Goal: Task Accomplishment & Management: Complete application form

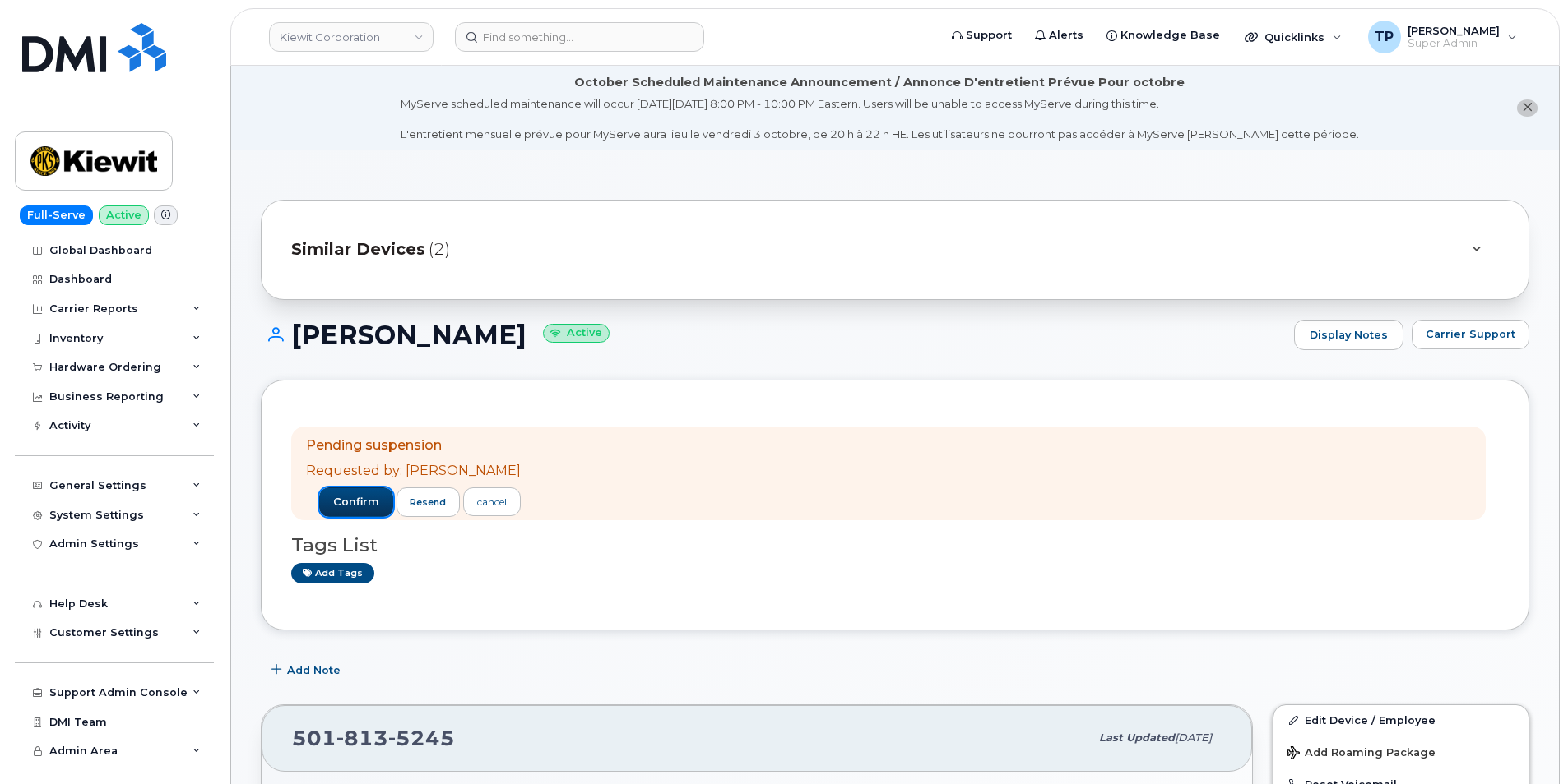
click at [342, 495] on span "confirm" at bounding box center [355, 501] width 46 height 15
click at [337, 502] on span "confirm" at bounding box center [355, 501] width 46 height 15
click at [355, 507] on span "confirm" at bounding box center [355, 501] width 46 height 15
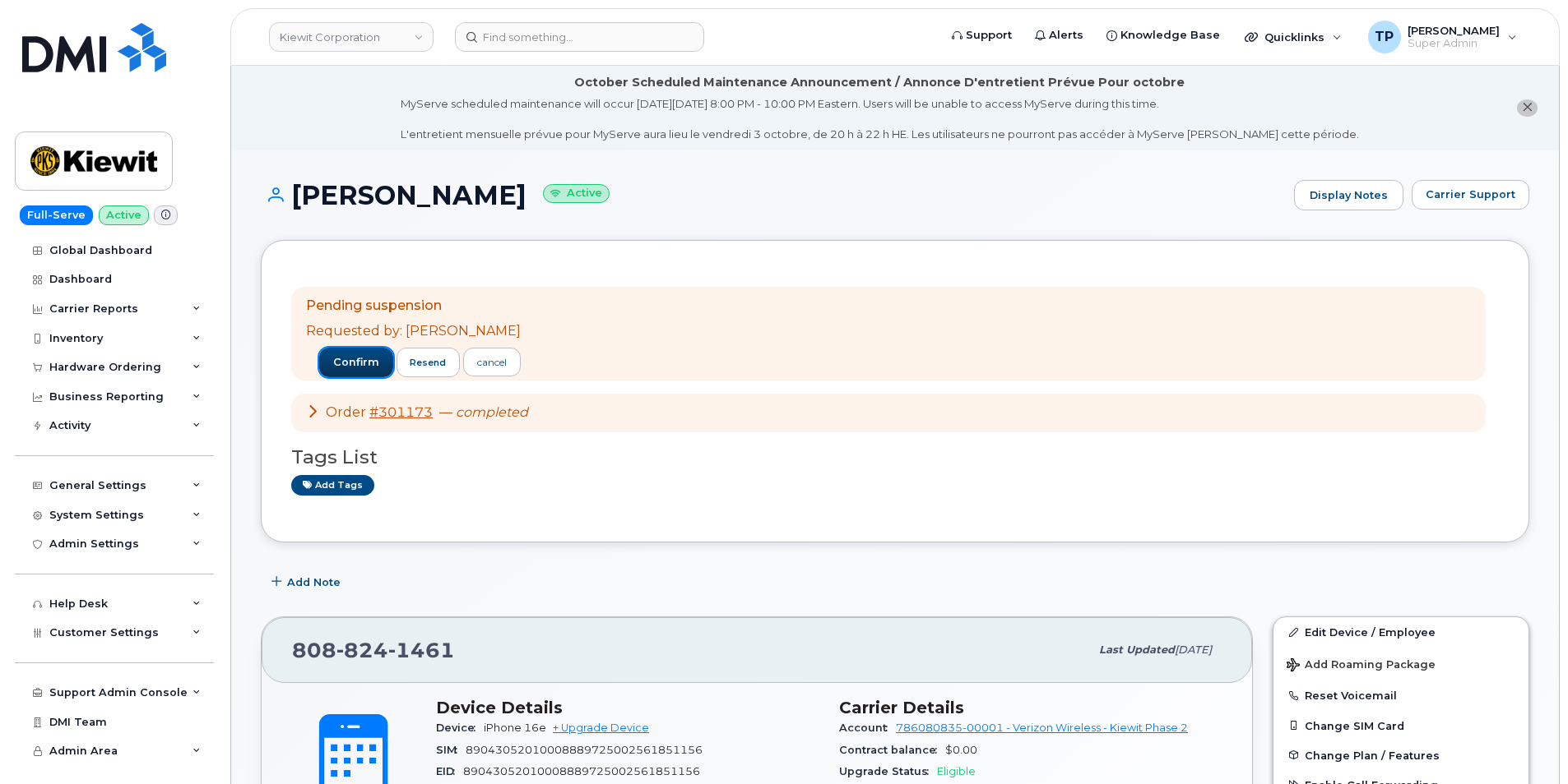
drag, startPoint x: 359, startPoint y: 357, endPoint x: 691, endPoint y: 228, distance: 356.2
click at [359, 357] on span "confirm" at bounding box center [355, 362] width 46 height 15
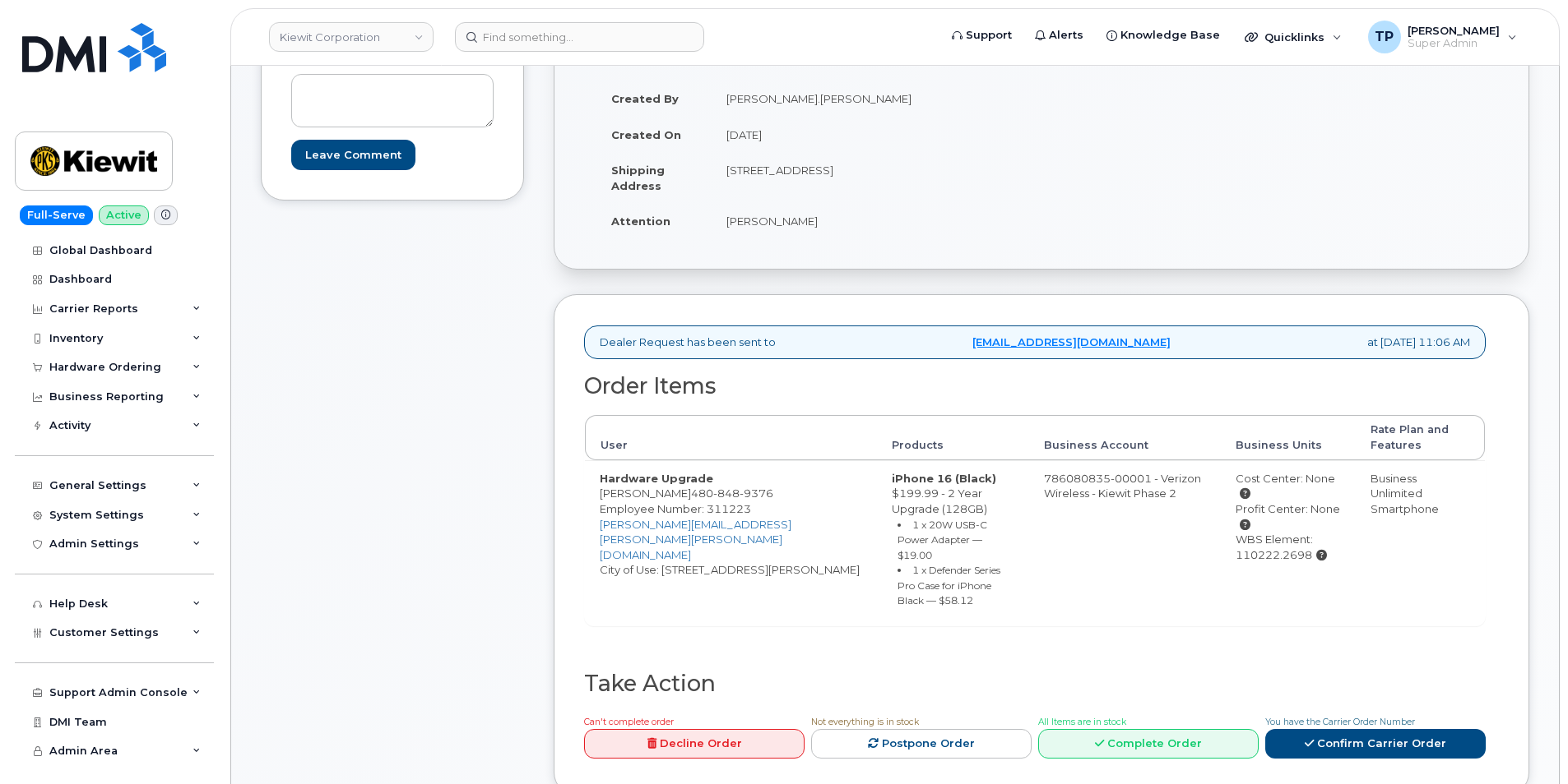
scroll to position [329, 0]
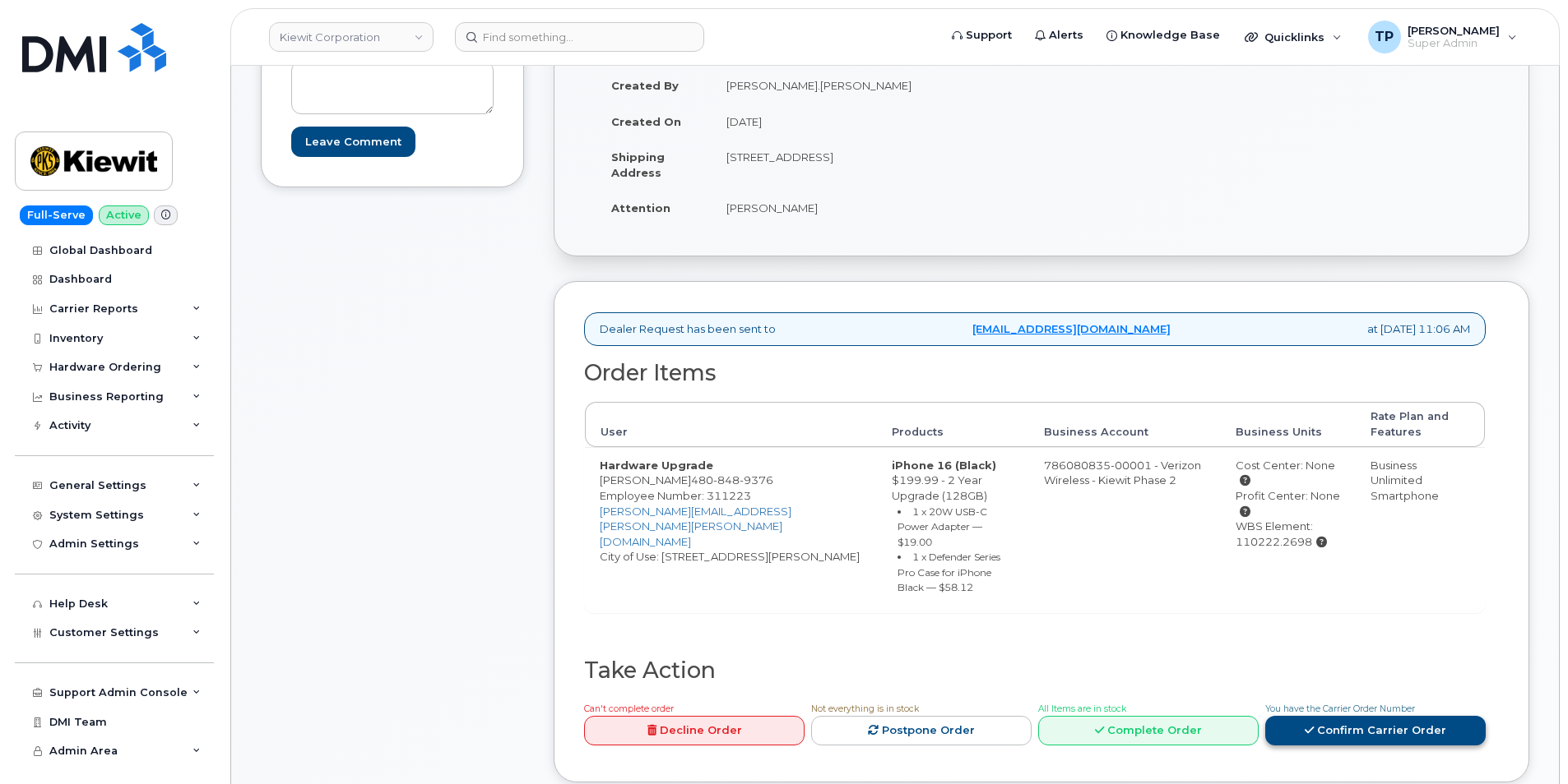
click at [1378, 716] on link "Confirm Carrier Order" at bounding box center [1375, 731] width 221 height 30
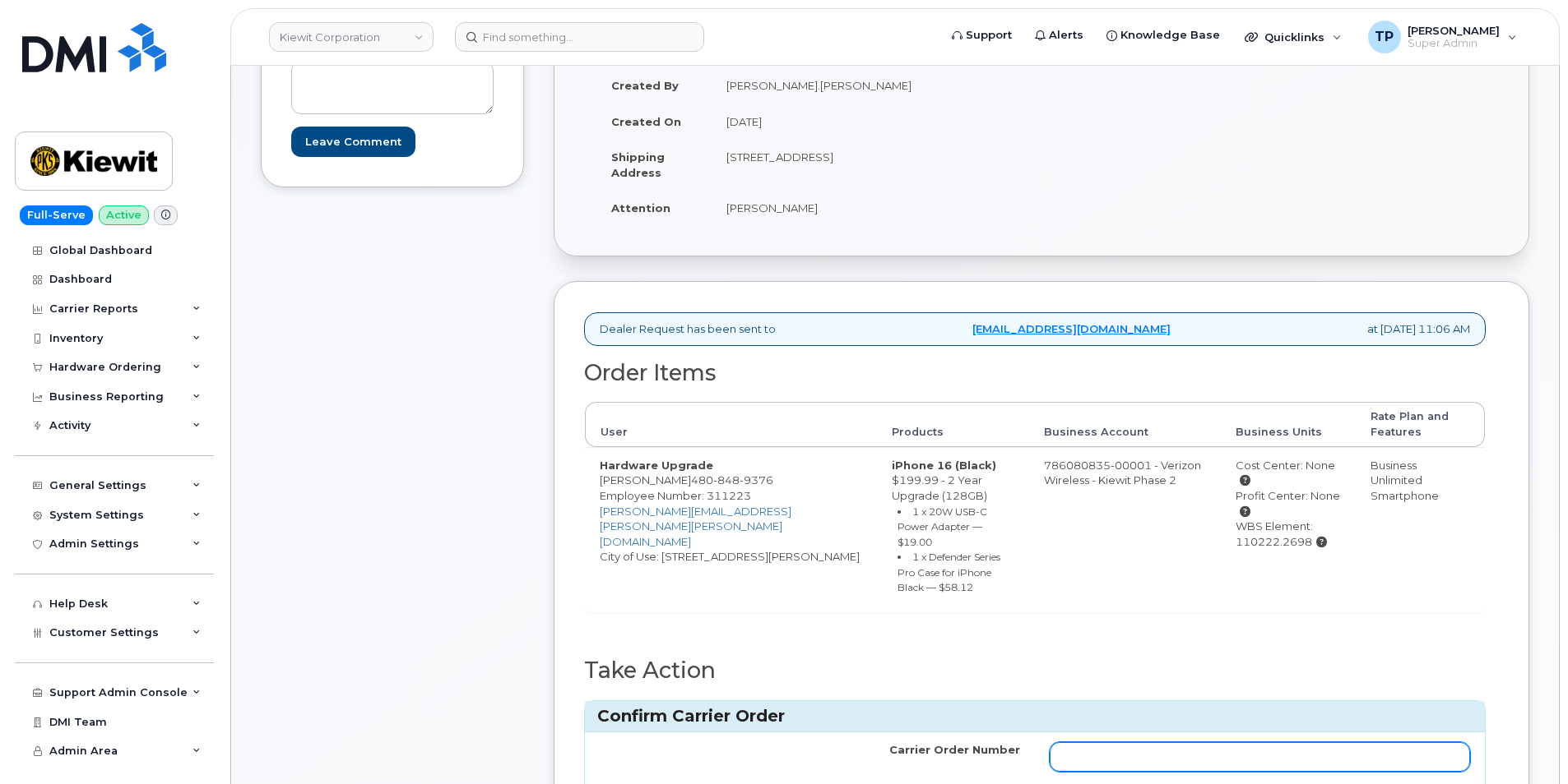
click at [1334, 742] on input "Carrier Order Number" at bounding box center [1260, 757] width 420 height 29
paste input "MB1000503752459"
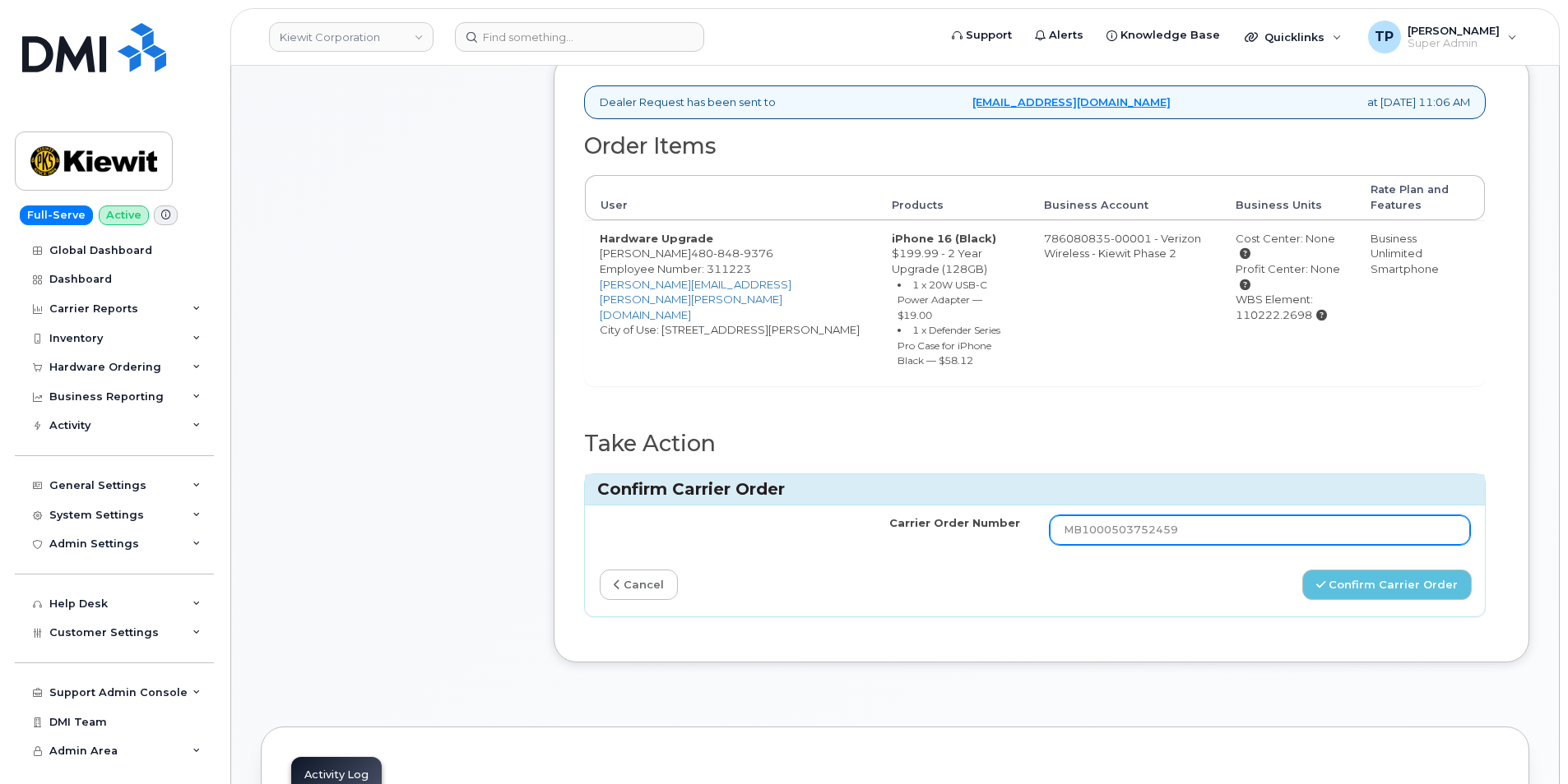
scroll to position [575, 0]
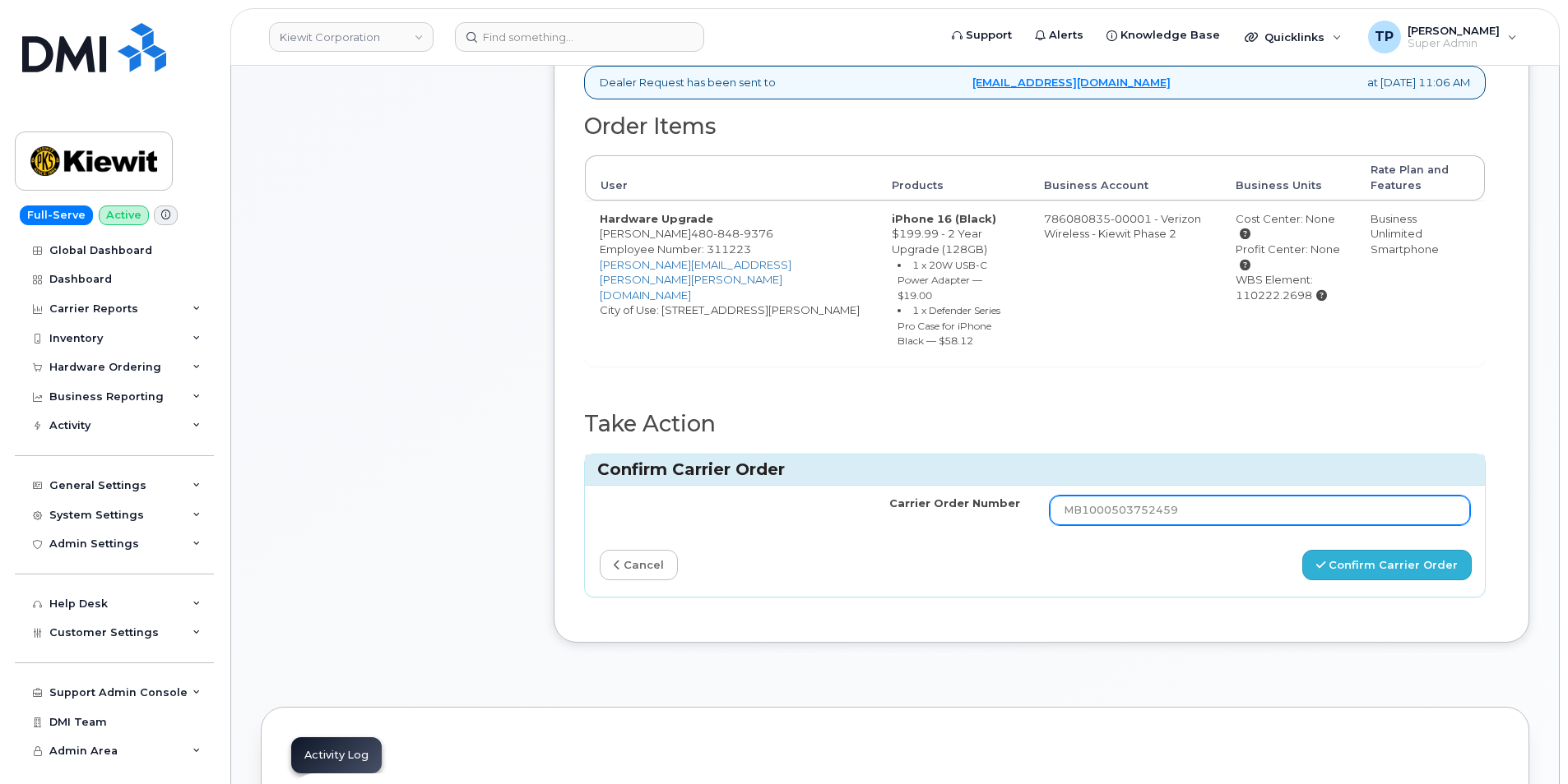
type input "MB1000503752459"
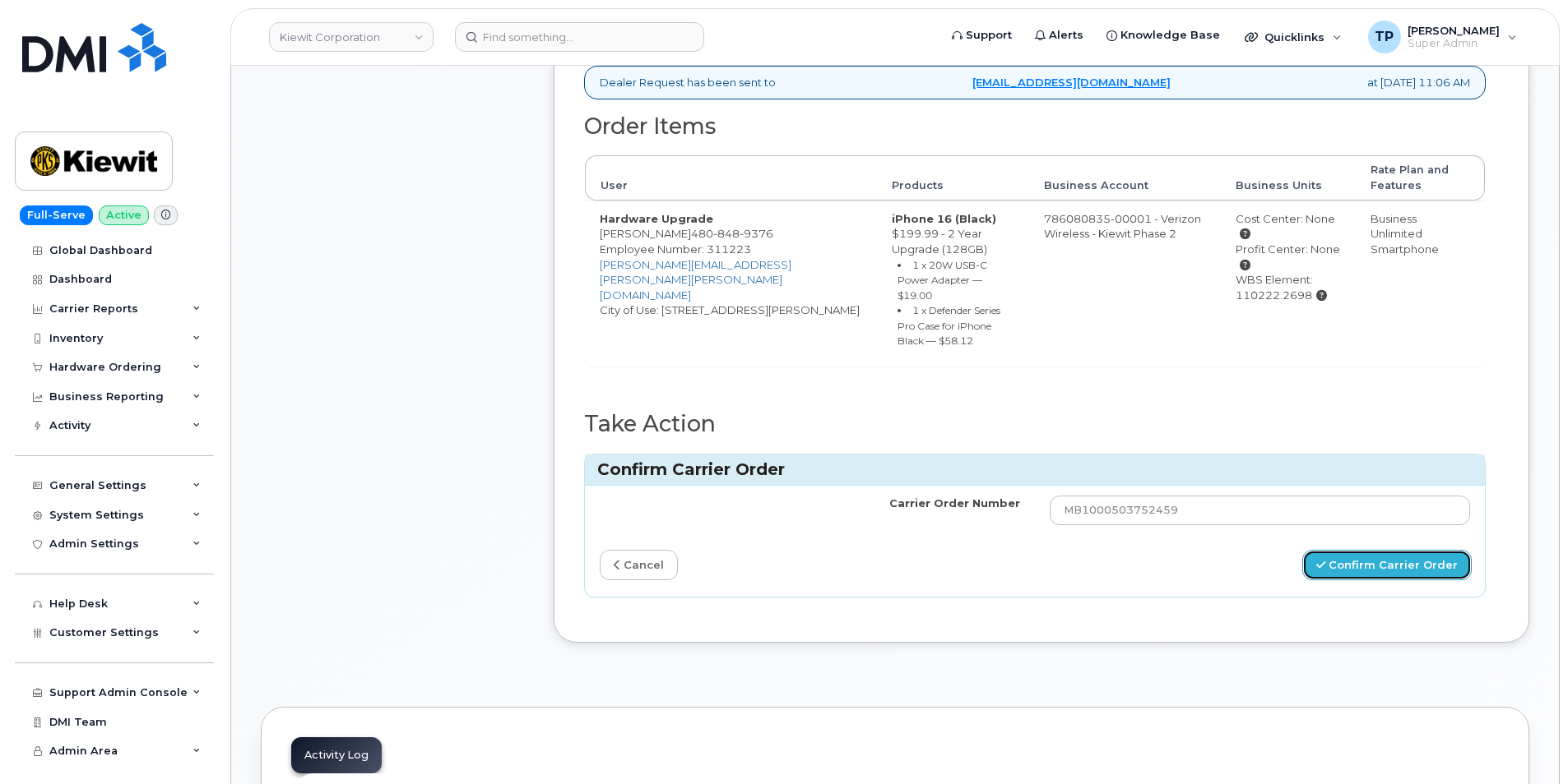
click at [1359, 550] on button "Confirm Carrier Order" at bounding box center [1386, 564] width 170 height 30
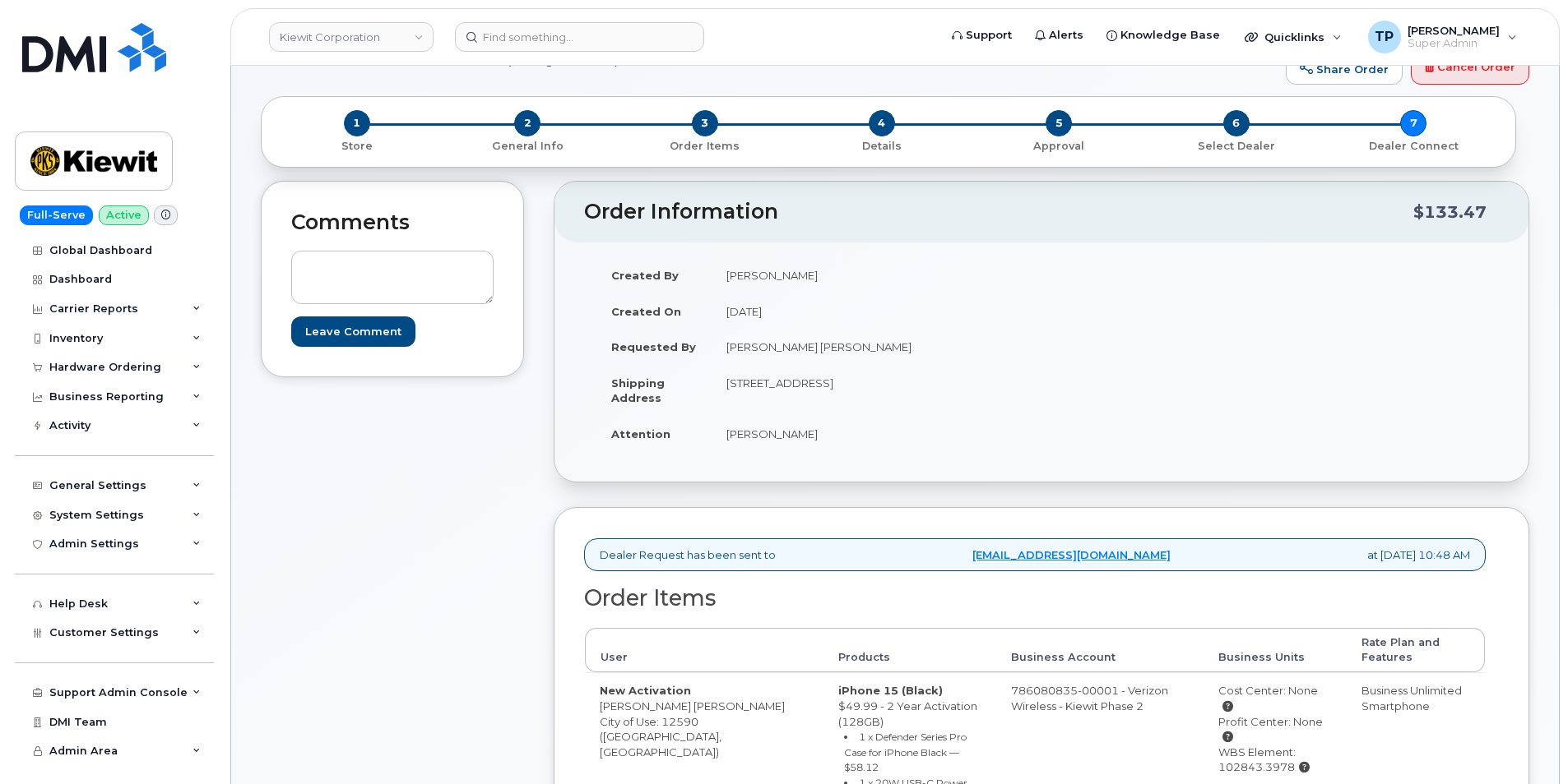
scroll to position [411, 0]
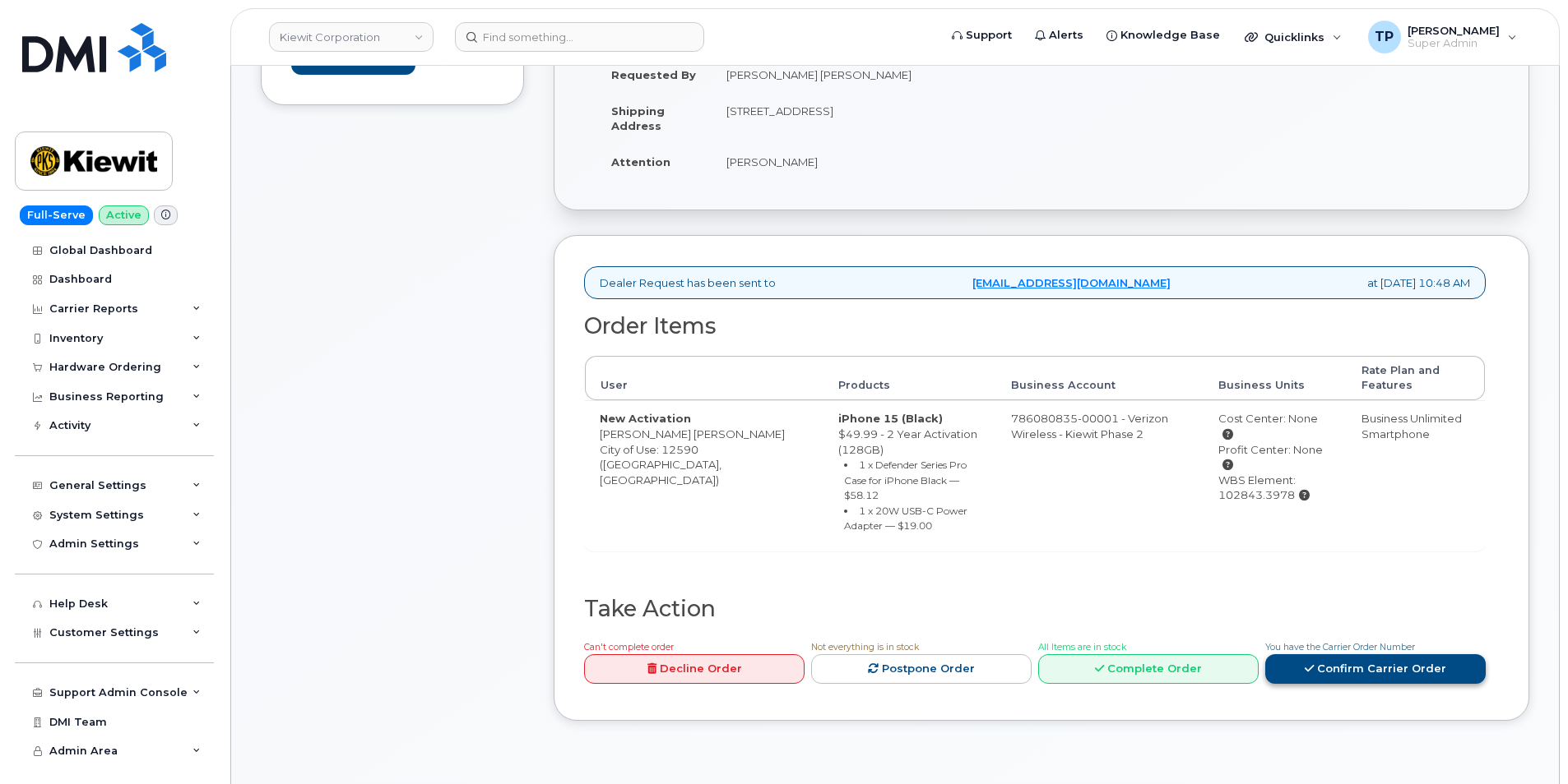
click at [1334, 657] on link "Confirm Carrier Order" at bounding box center [1375, 669] width 221 height 30
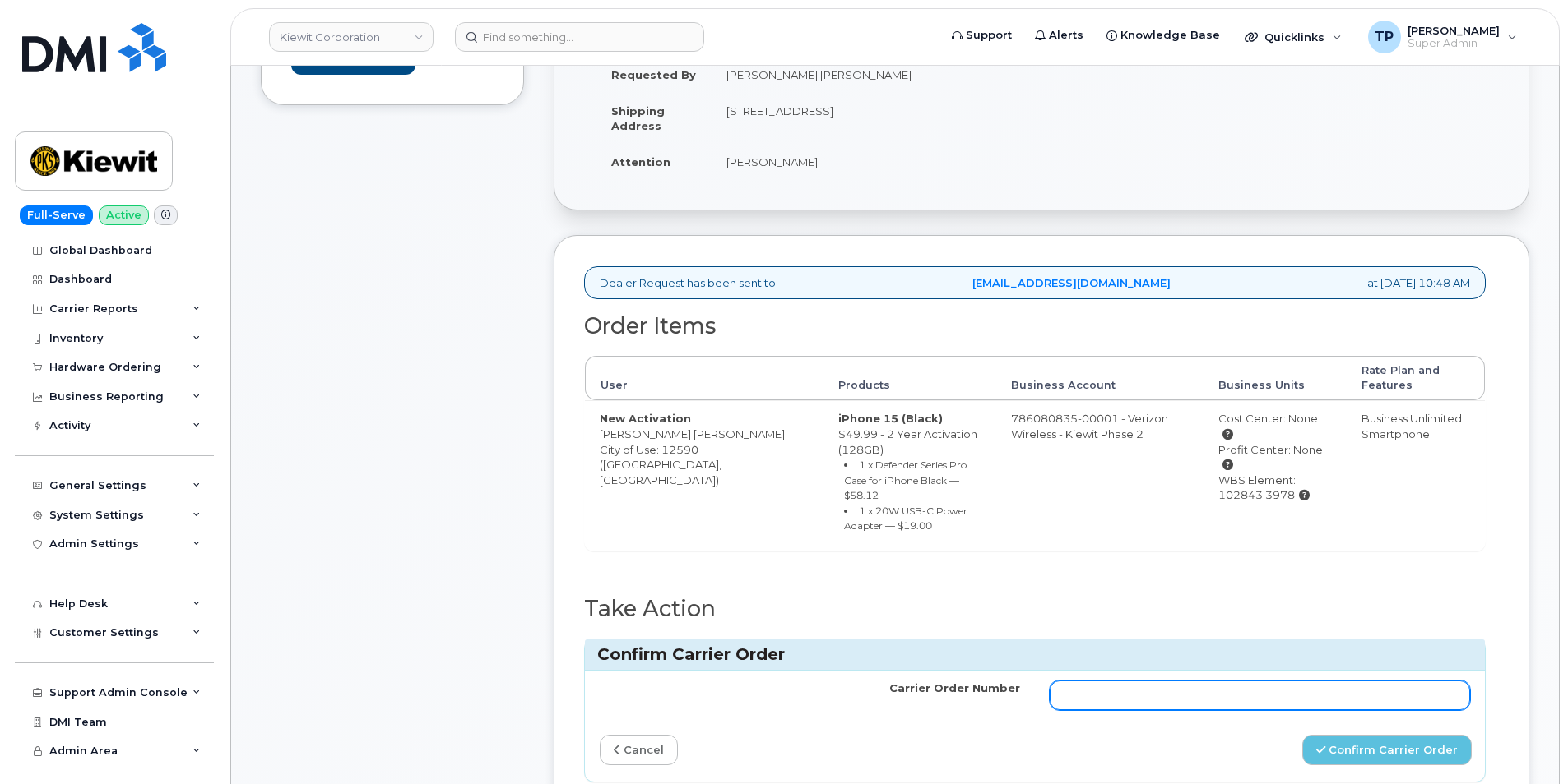
click at [1216, 681] on input "Carrier Order Number" at bounding box center [1260, 696] width 420 height 29
paste input "MB1000503779631"
type input "MB1000503779631"
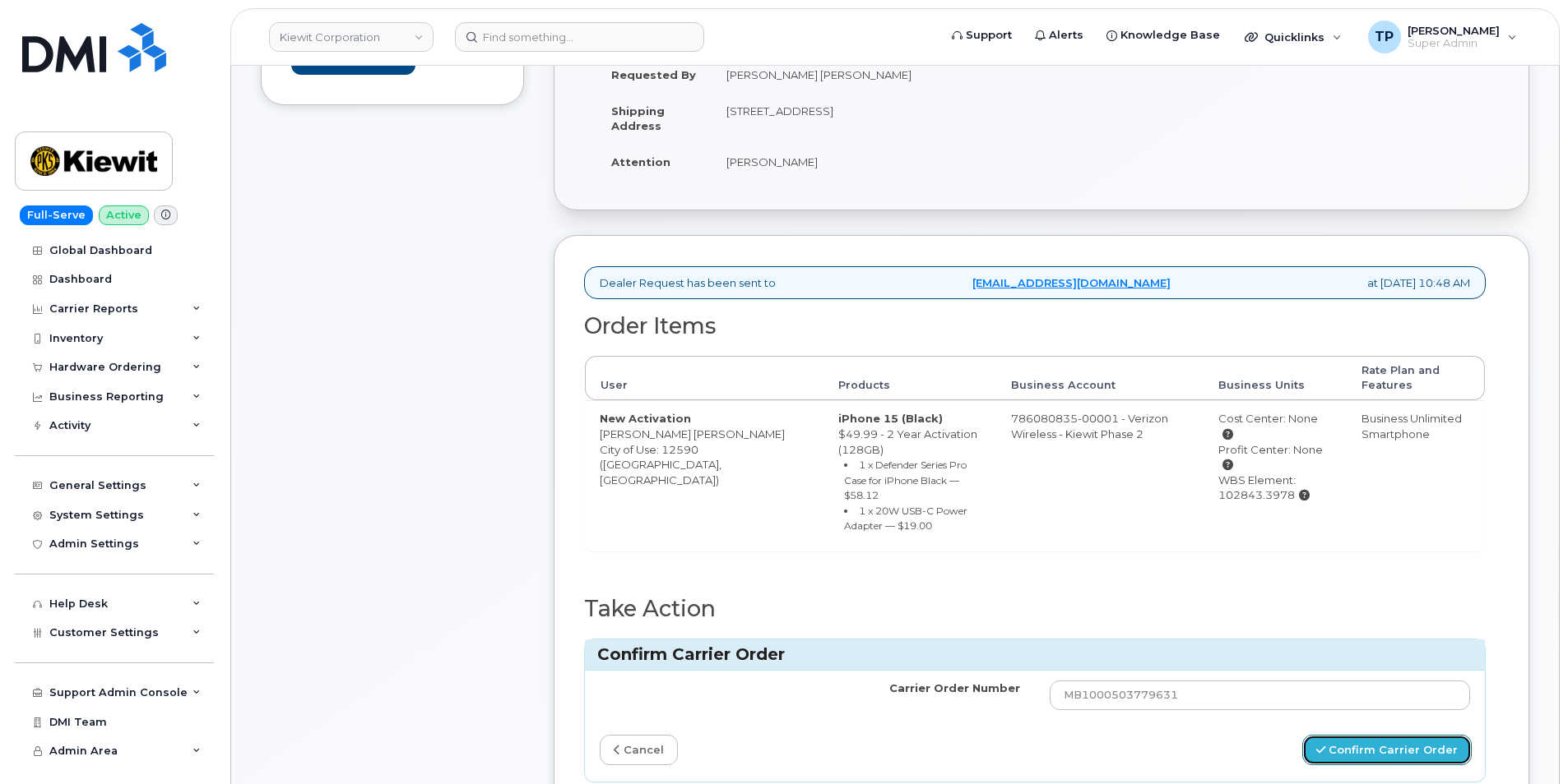
click at [1356, 735] on button "Confirm Carrier Order" at bounding box center [1386, 750] width 170 height 30
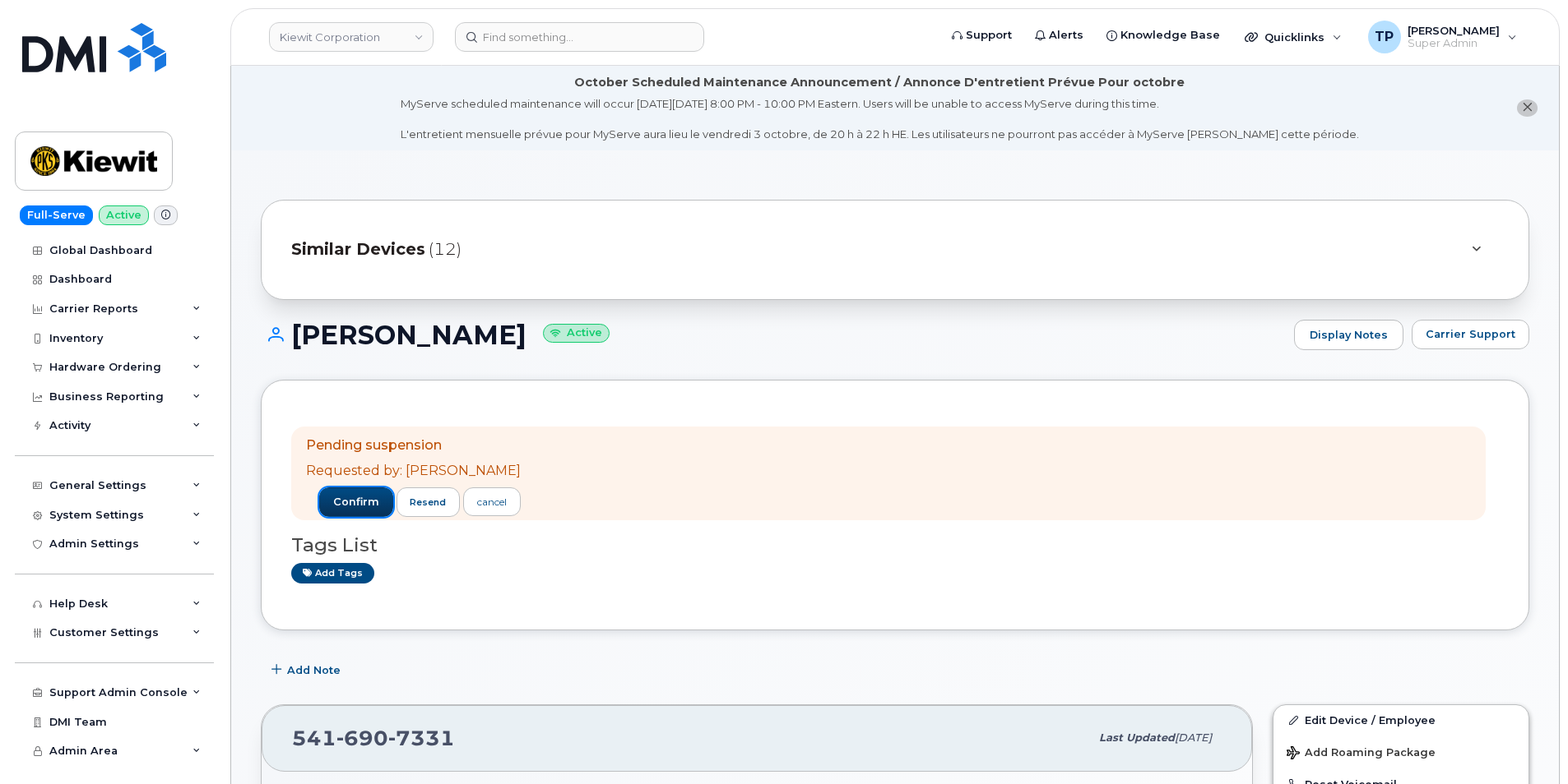
click at [367, 510] on button "confirm" at bounding box center [355, 502] width 74 height 29
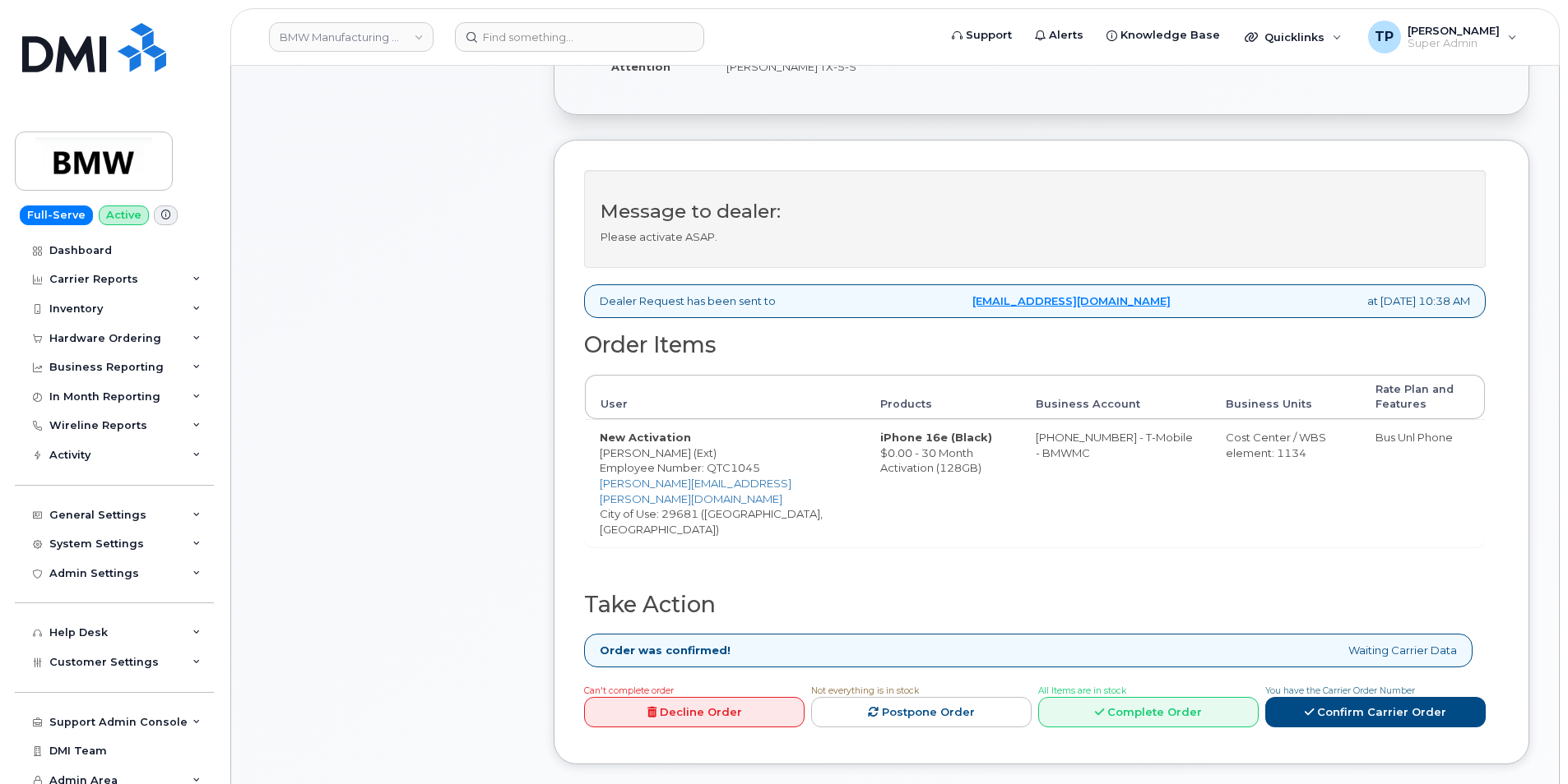
scroll to position [578, 0]
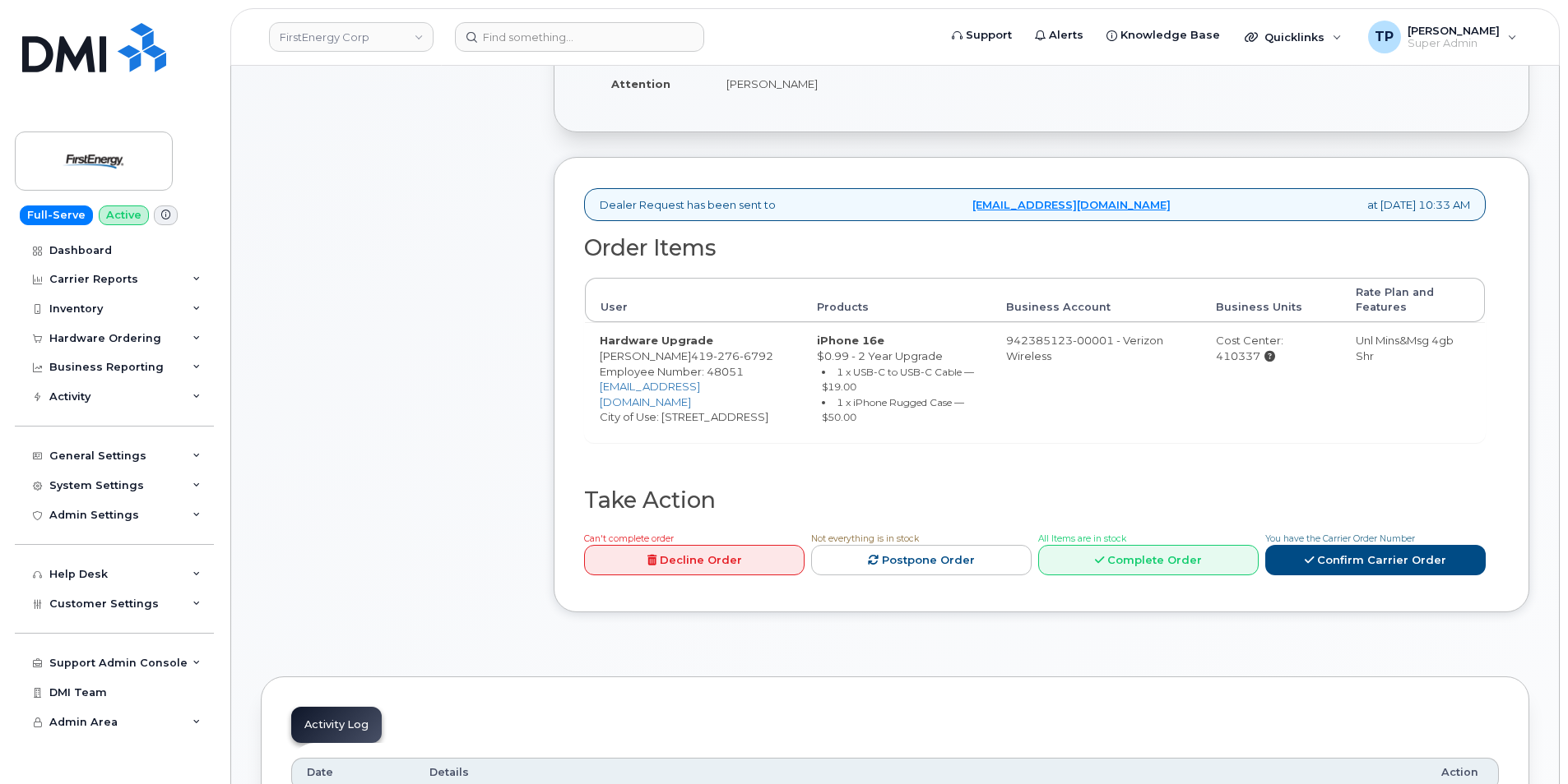
scroll to position [494, 0]
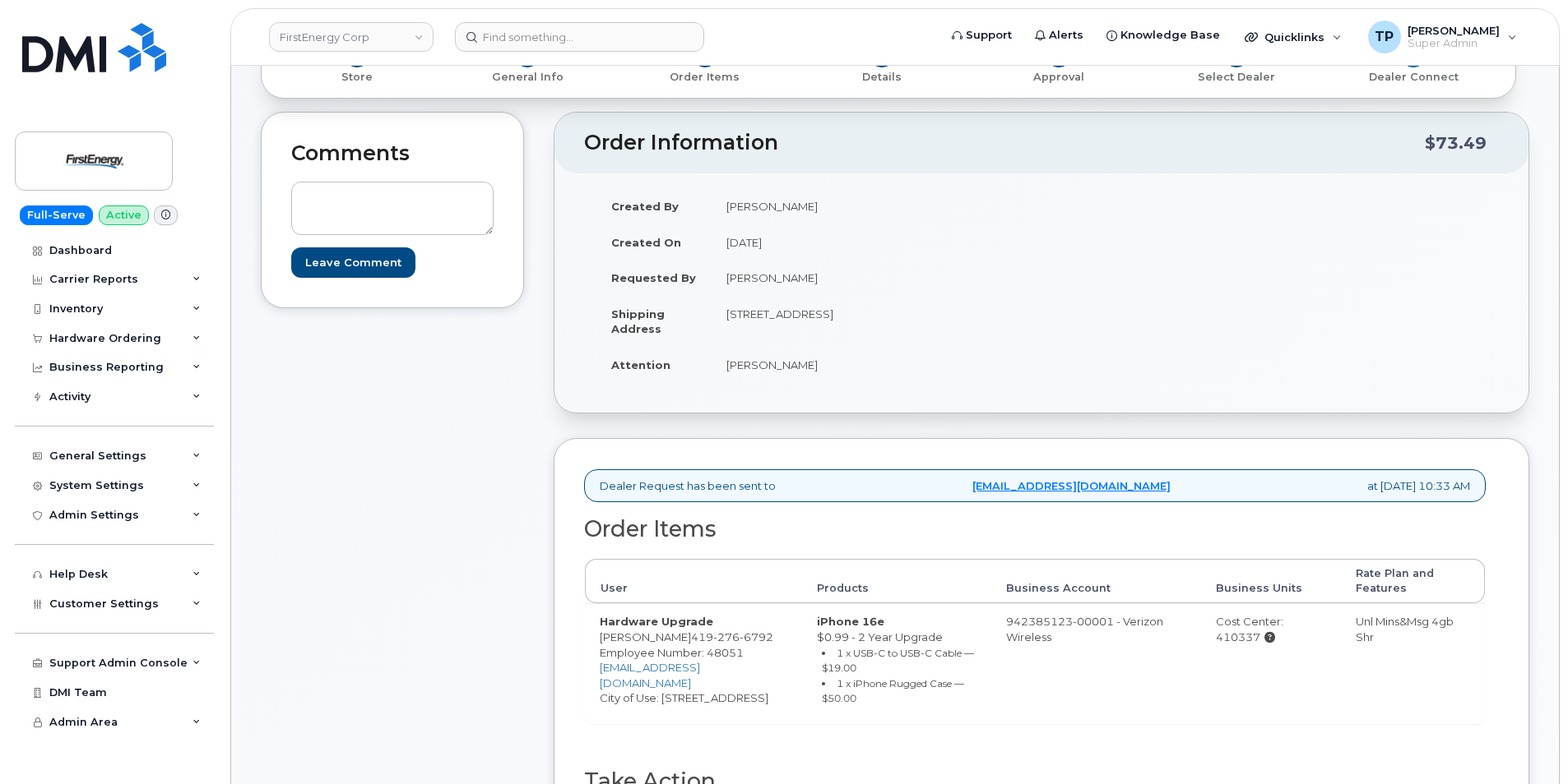
scroll to position [494, 0]
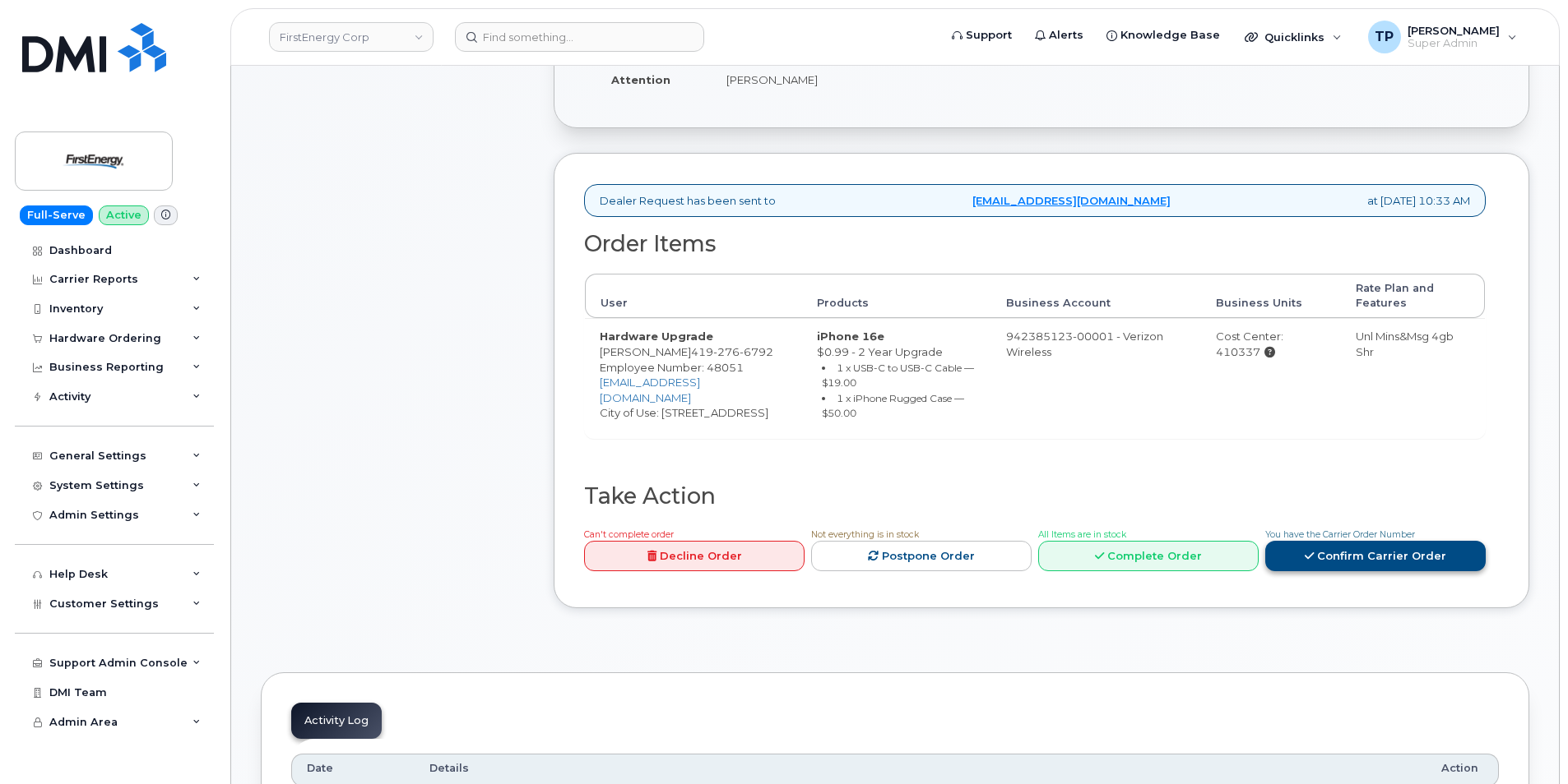
click at [1379, 558] on link "Confirm Carrier Order" at bounding box center [1375, 555] width 221 height 30
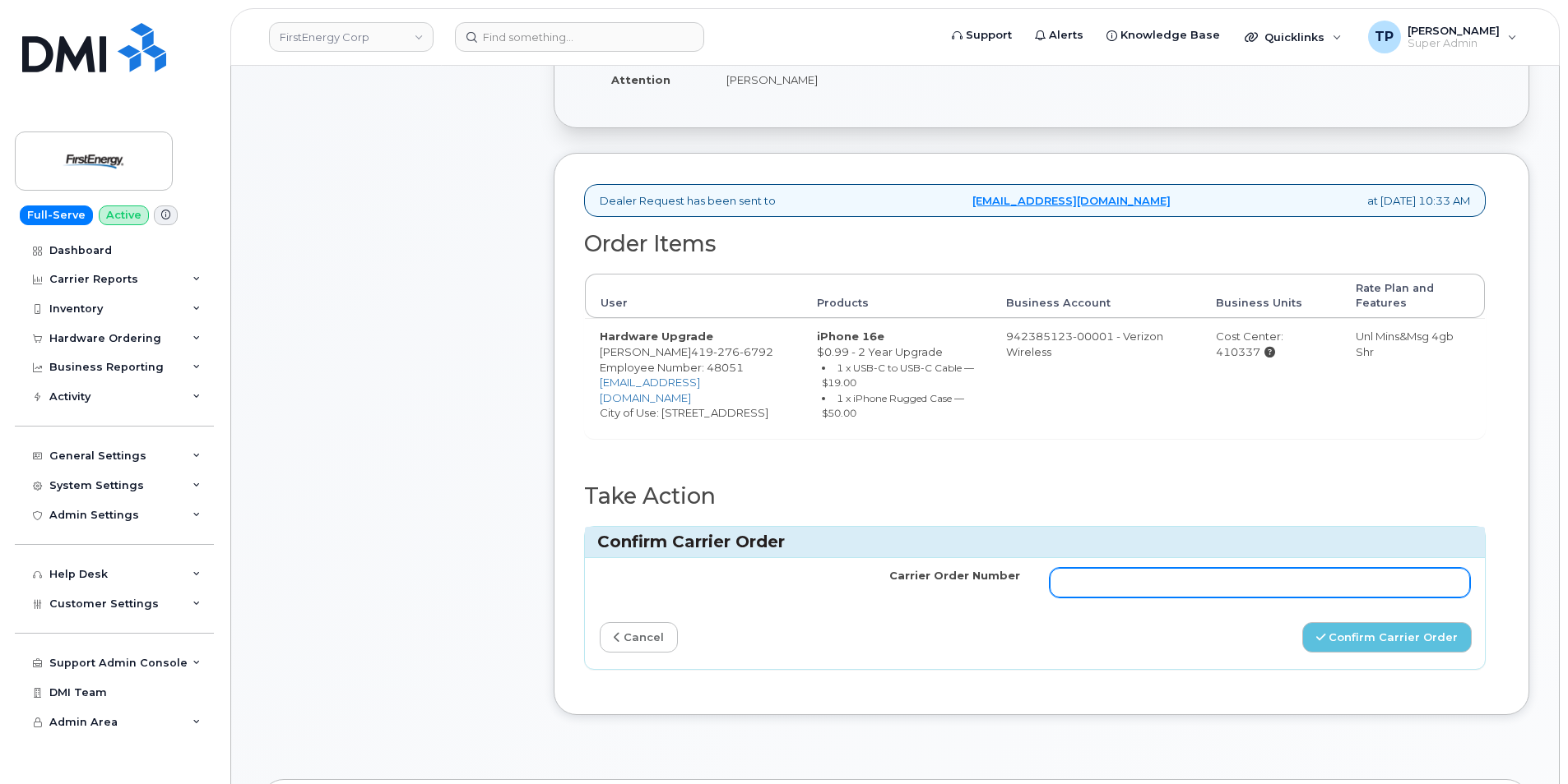
click at [1285, 577] on input "Carrier Order Number" at bounding box center [1260, 583] width 420 height 29
paste input "MB3000596698780"
type input "MB3000596698780"
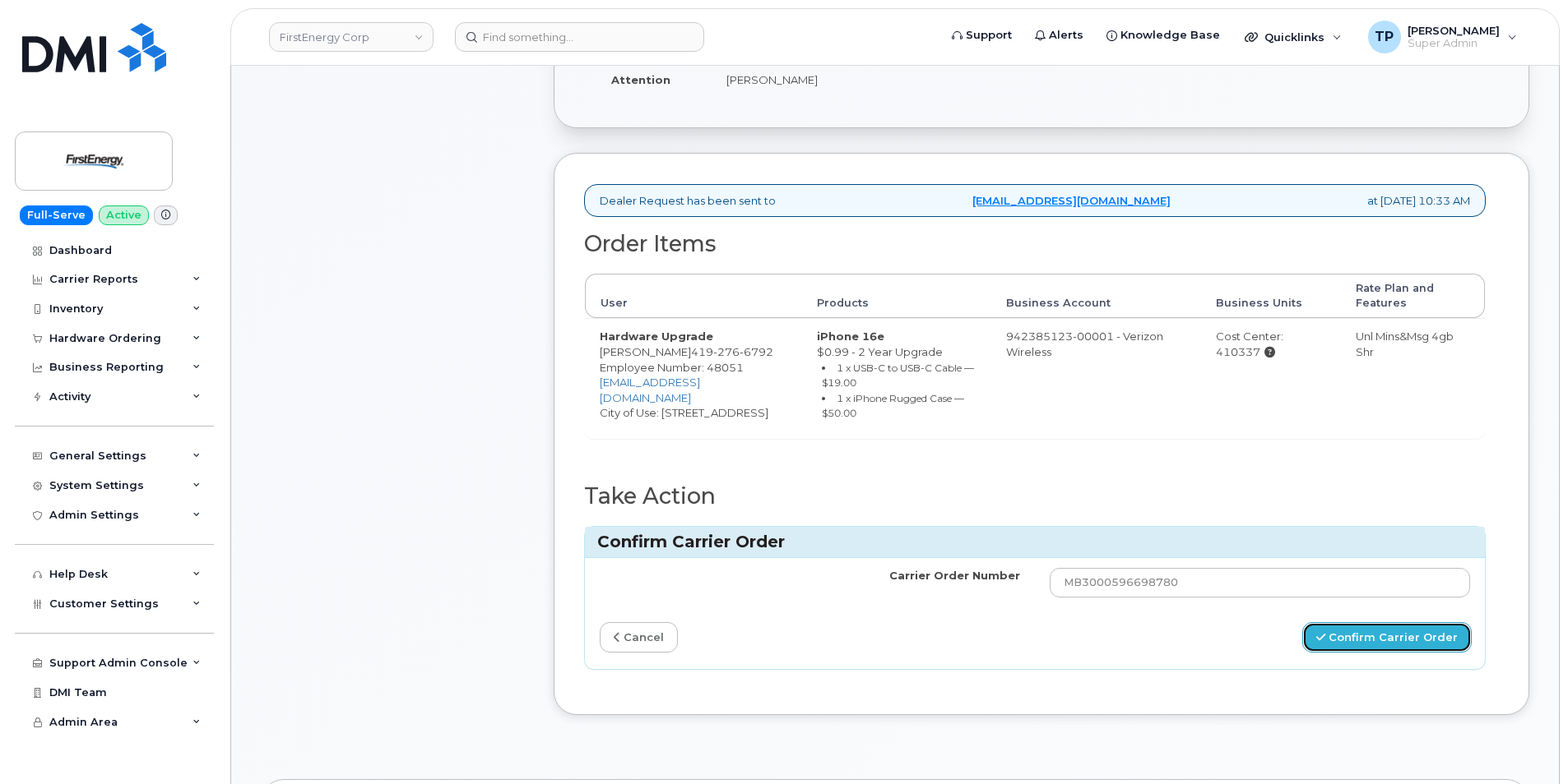
click at [1334, 646] on button "Confirm Carrier Order" at bounding box center [1386, 637] width 170 height 30
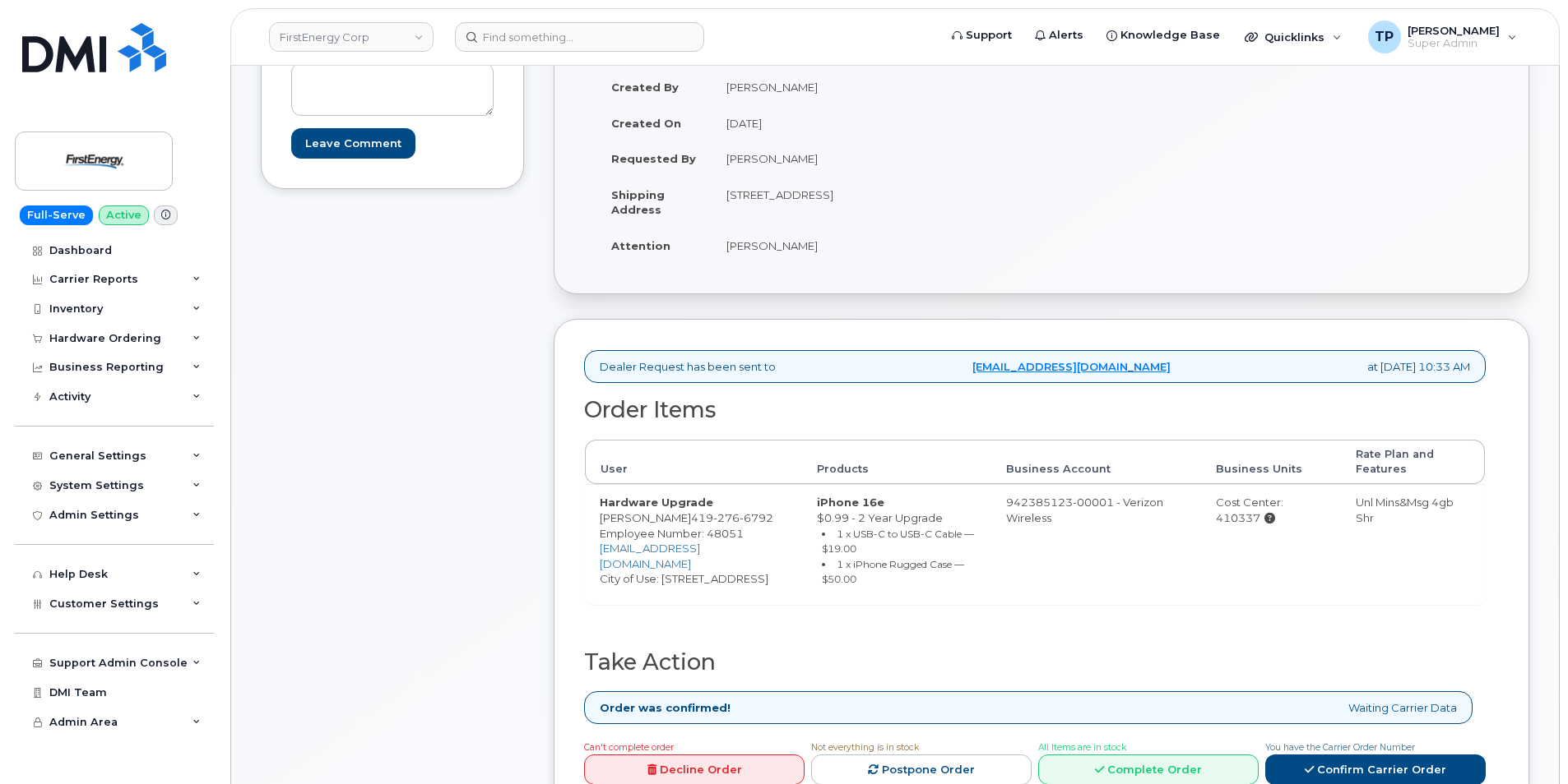
scroll to position [329, 0]
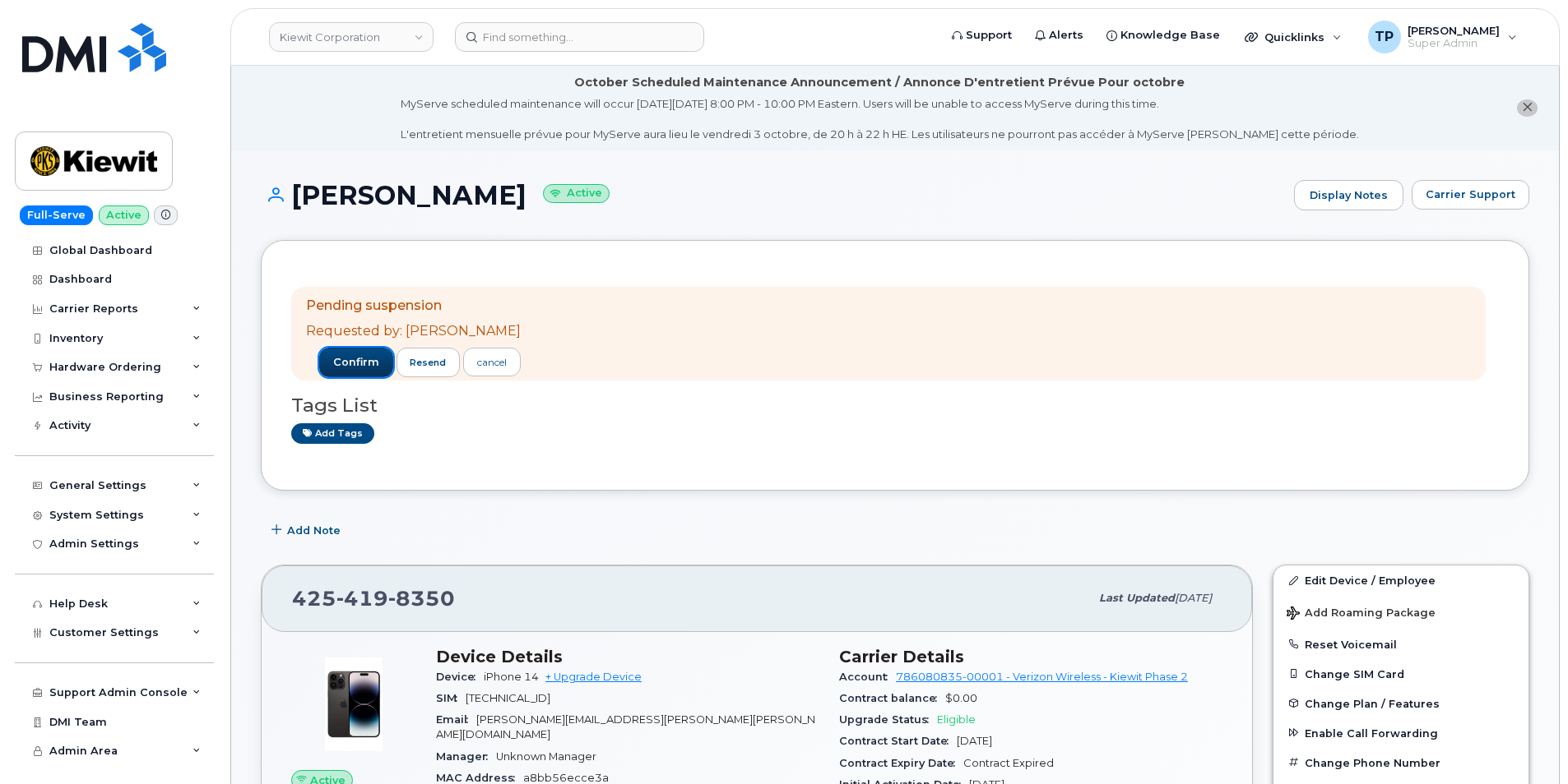
click at [362, 360] on span "confirm" at bounding box center [355, 362] width 46 height 15
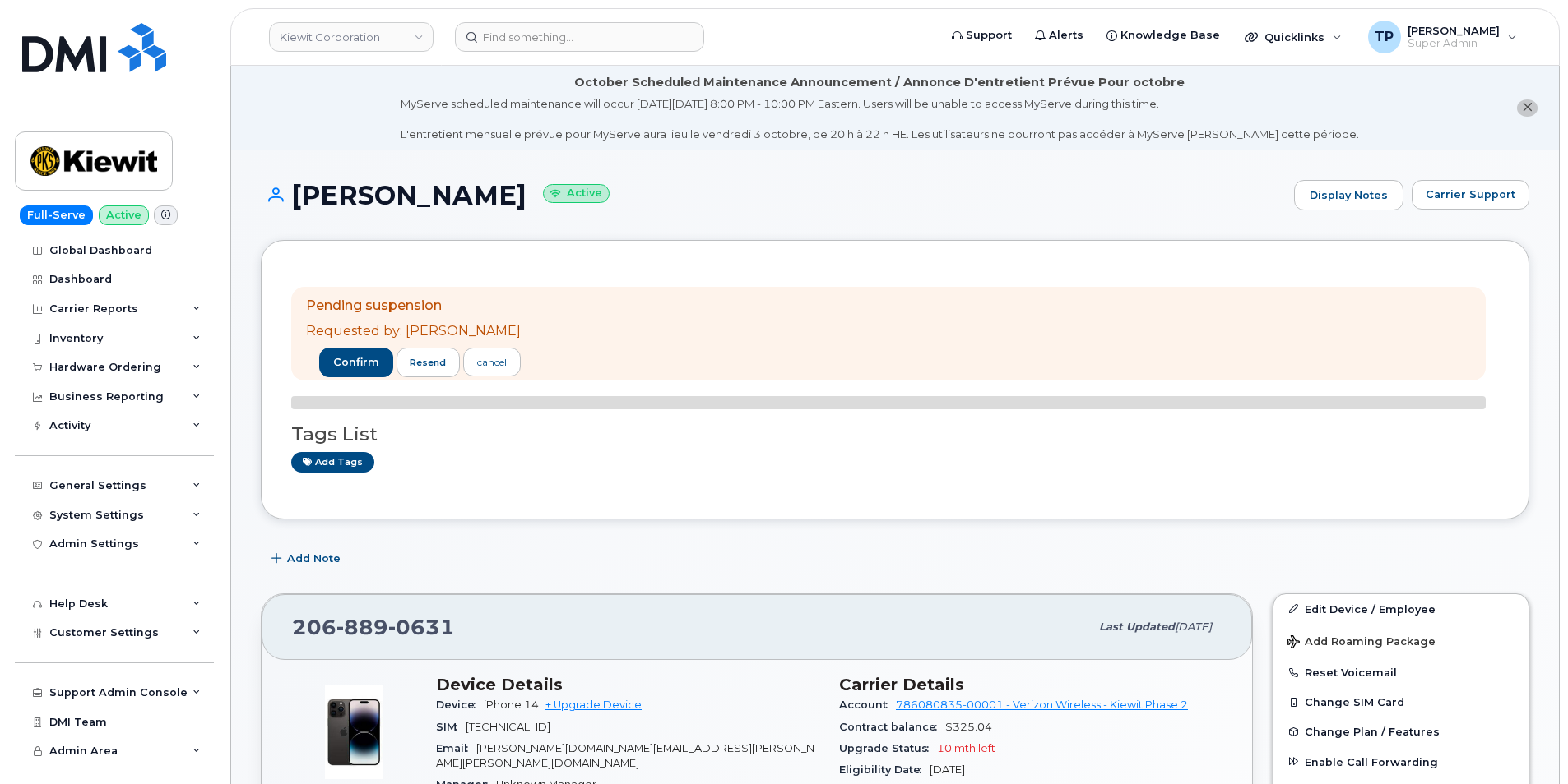
click at [365, 240] on div "[PERSON_NAME] Active Display Notes Carrier Support" at bounding box center [895, 210] width 1269 height 61
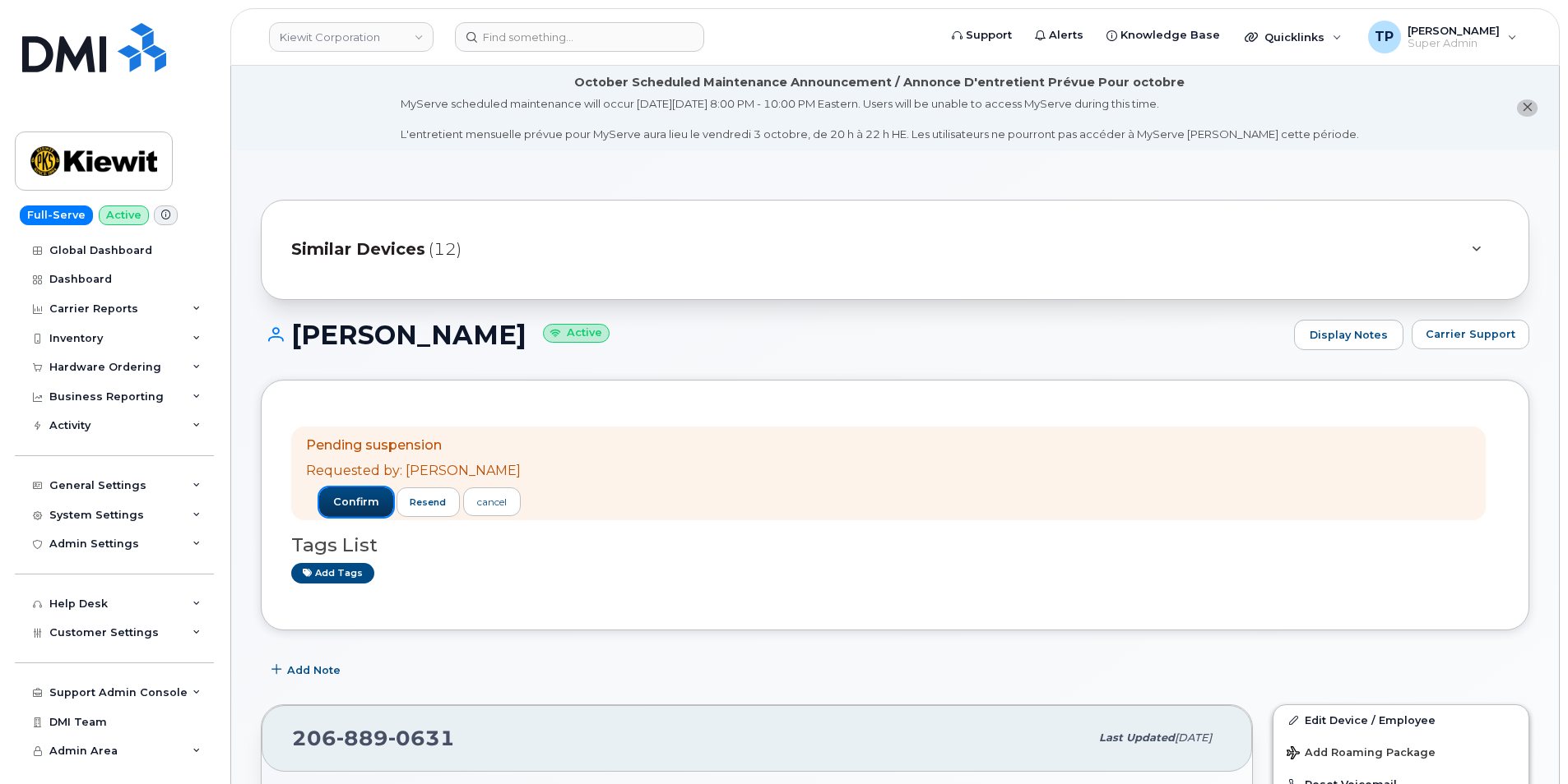
click at [377, 497] on button "confirm" at bounding box center [355, 502] width 74 height 29
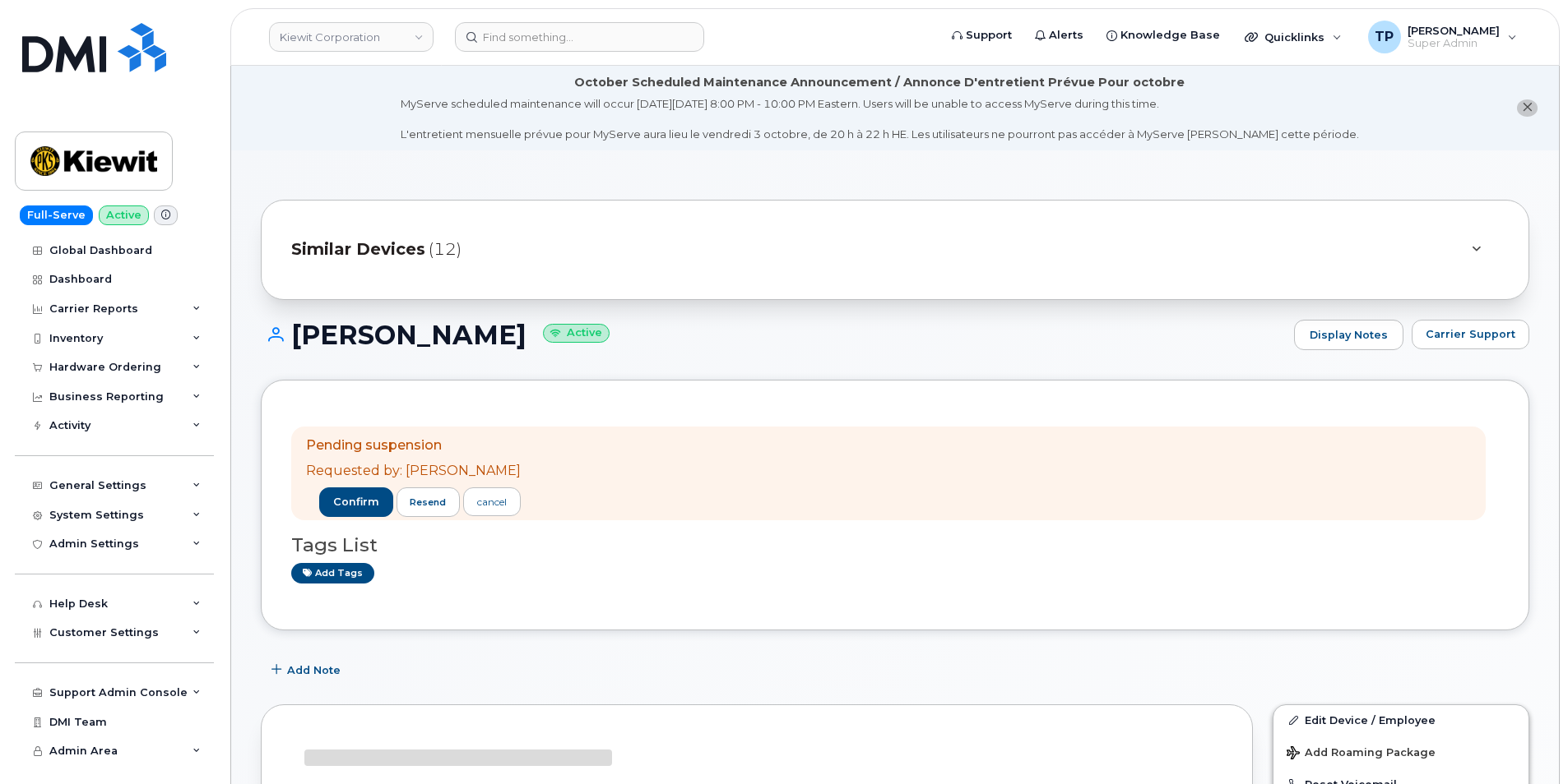
click at [364, 352] on div "DEREK ROGERS Active Display Notes Carrier Support" at bounding box center [895, 350] width 1269 height 61
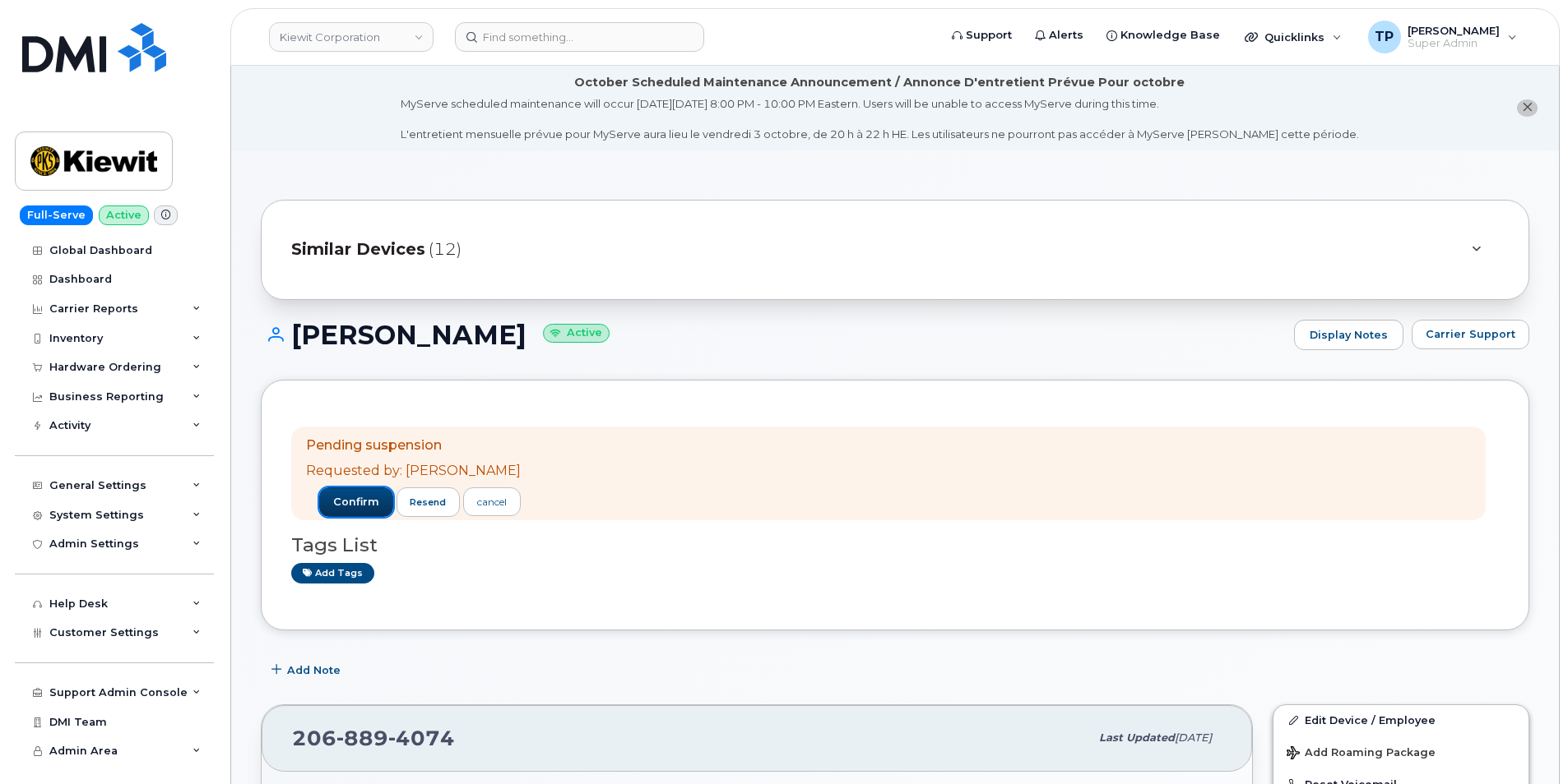
click at [355, 497] on span "confirm" at bounding box center [355, 501] width 46 height 15
click at [348, 367] on div "FRESHTA ZAHRA Active Display Notes Carrier Support" at bounding box center [895, 350] width 1269 height 61
click at [358, 497] on span "confirm" at bounding box center [355, 501] width 46 height 15
click at [373, 511] on button "confirm" at bounding box center [355, 502] width 74 height 29
click at [357, 502] on span "confirm" at bounding box center [355, 501] width 46 height 15
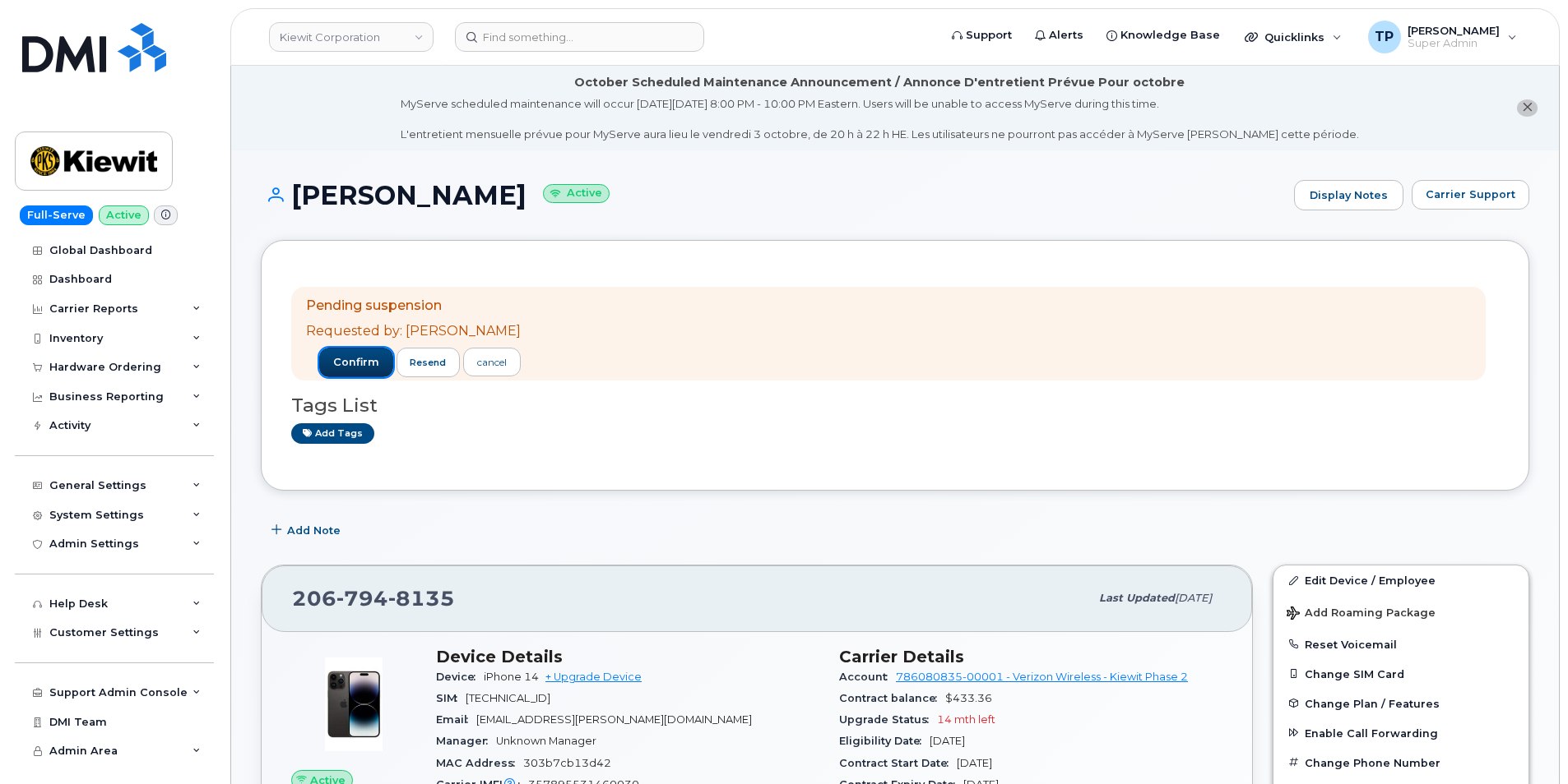
click at [355, 364] on span "confirm" at bounding box center [355, 362] width 46 height 15
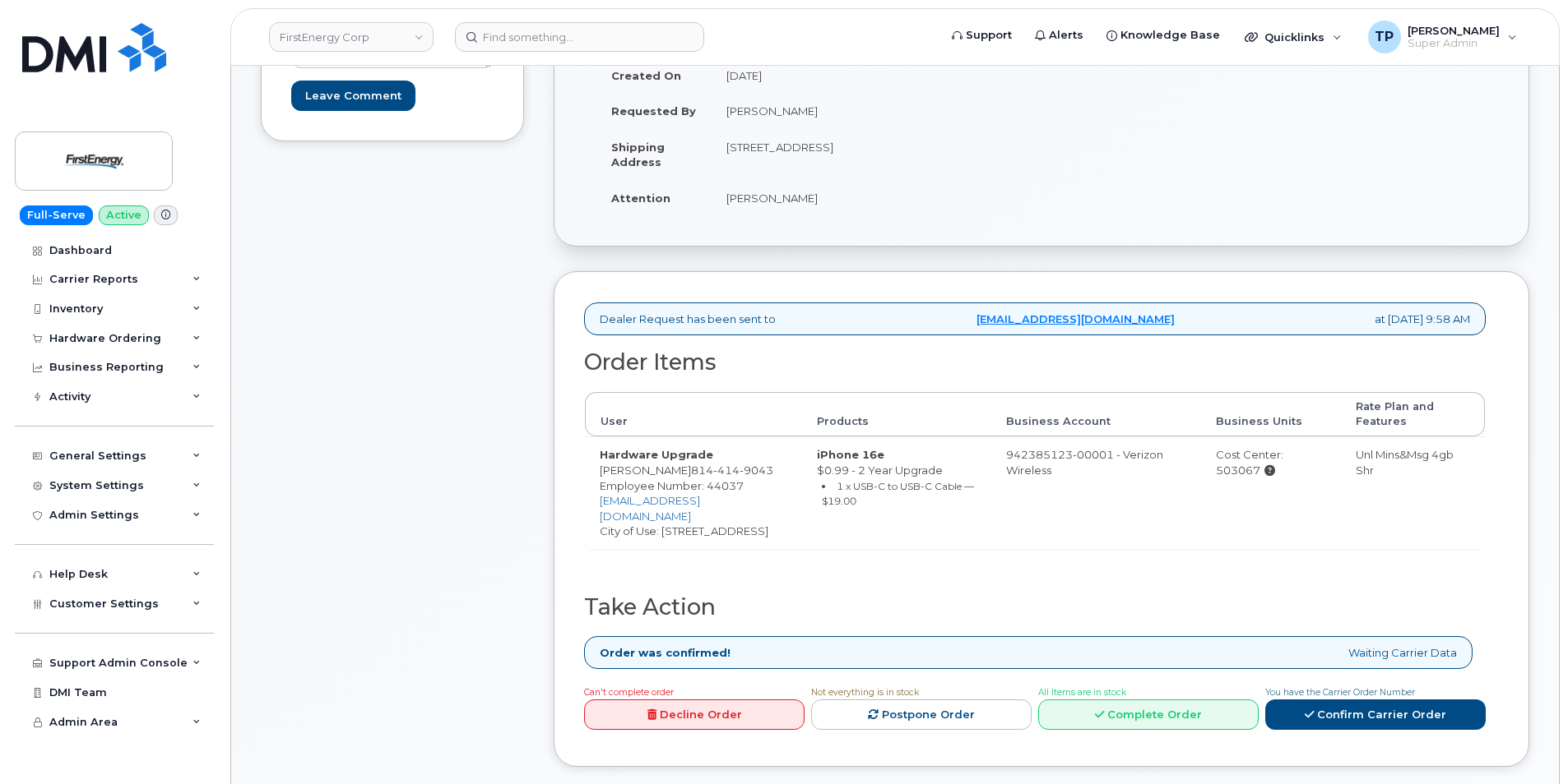
scroll to position [411, 0]
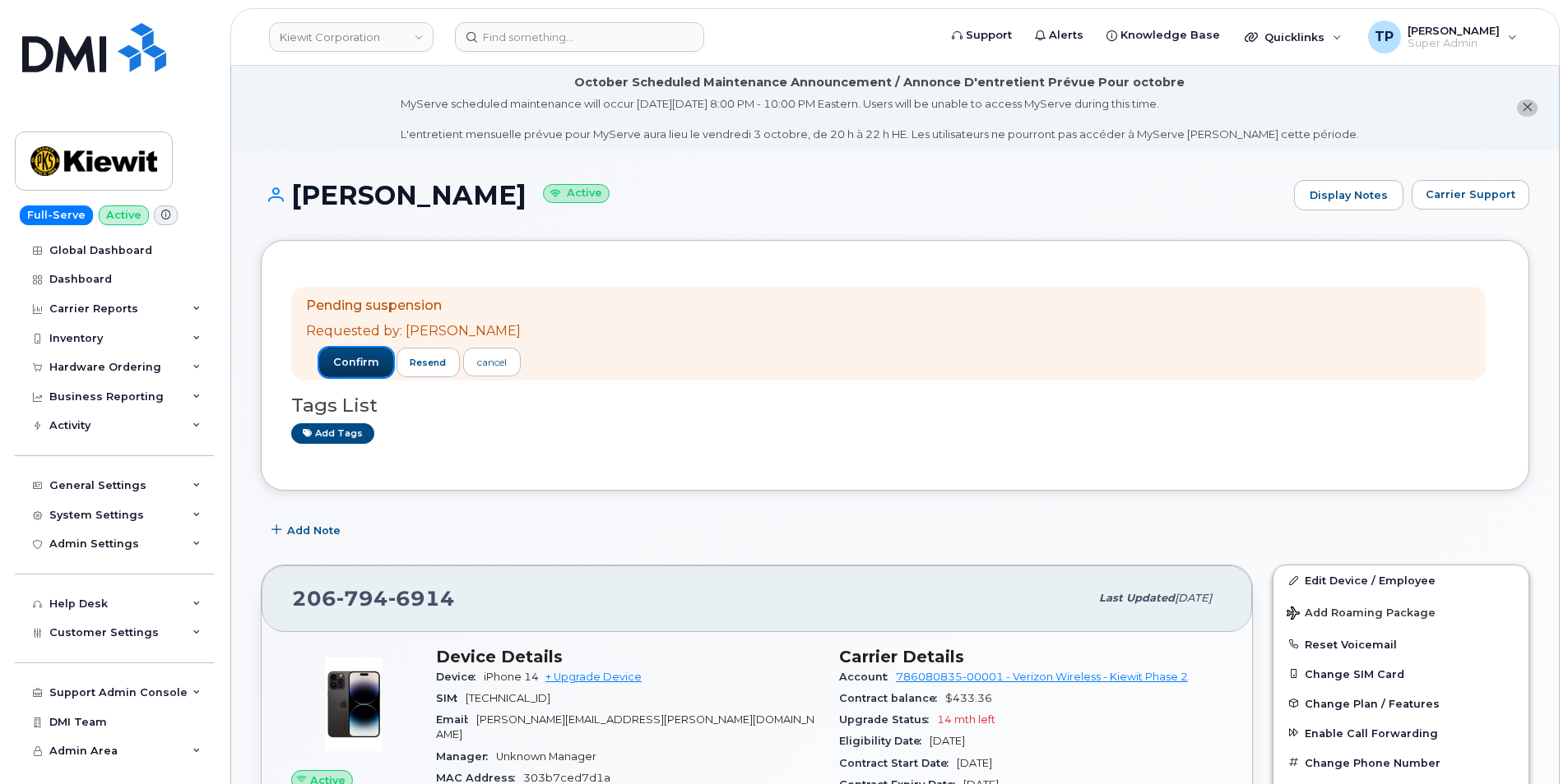
click at [348, 368] on span "confirm" at bounding box center [355, 362] width 46 height 15
click at [360, 370] on button "confirm" at bounding box center [355, 362] width 74 height 29
click at [357, 370] on button "confirm" at bounding box center [355, 362] width 74 height 29
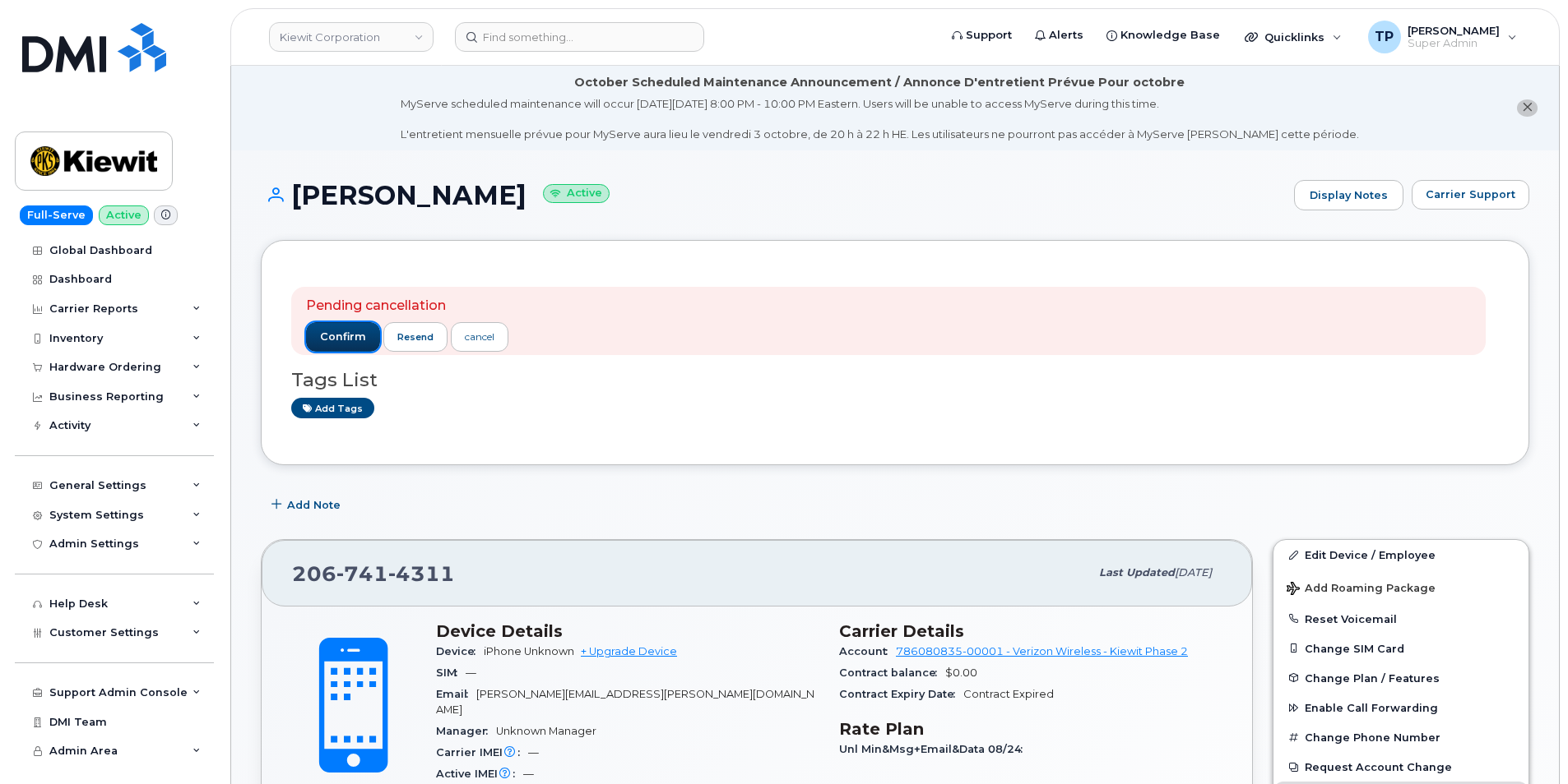
click at [342, 343] on span "confirm" at bounding box center [343, 337] width 46 height 15
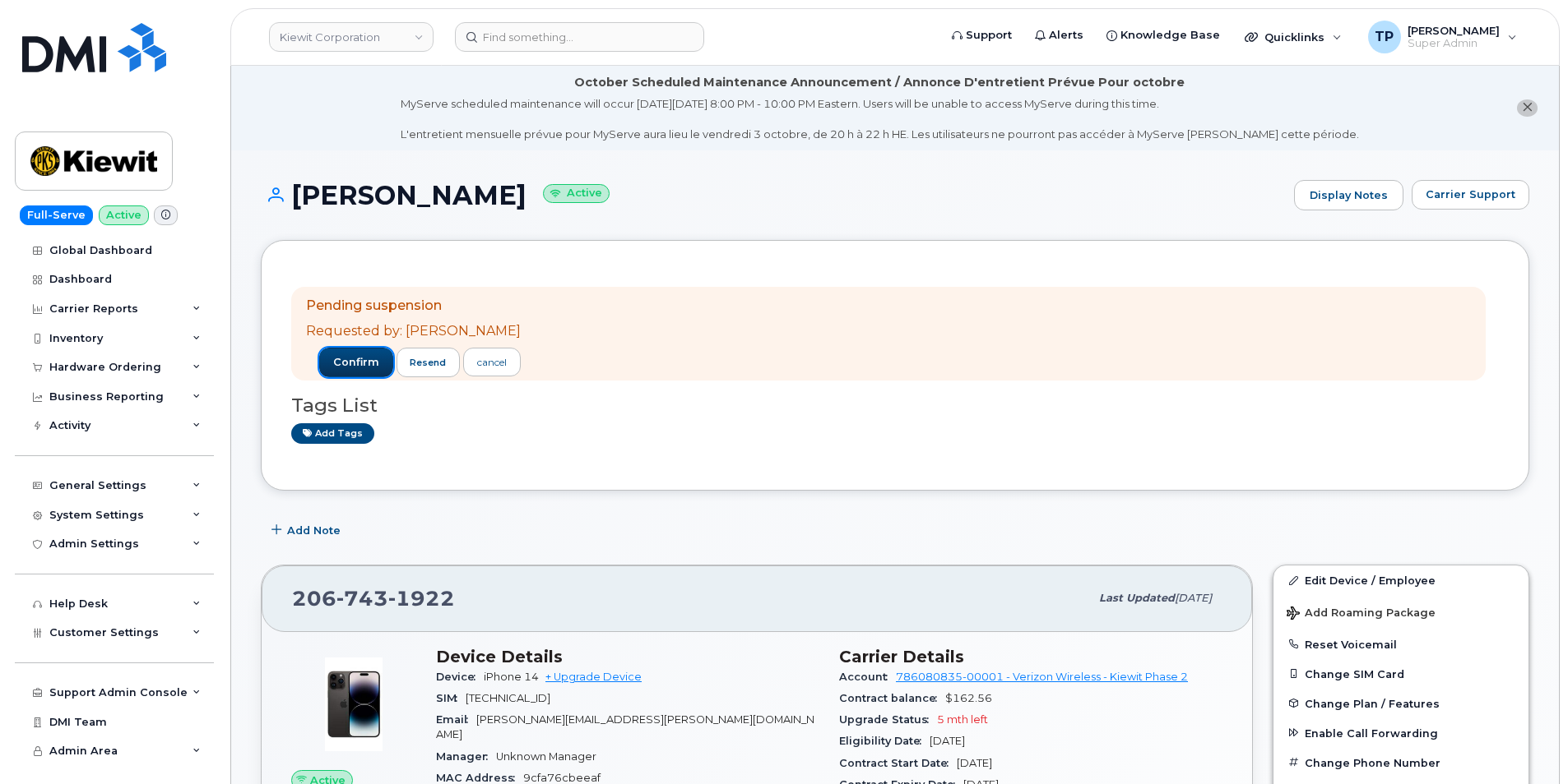
click at [352, 349] on button "confirm" at bounding box center [355, 362] width 74 height 29
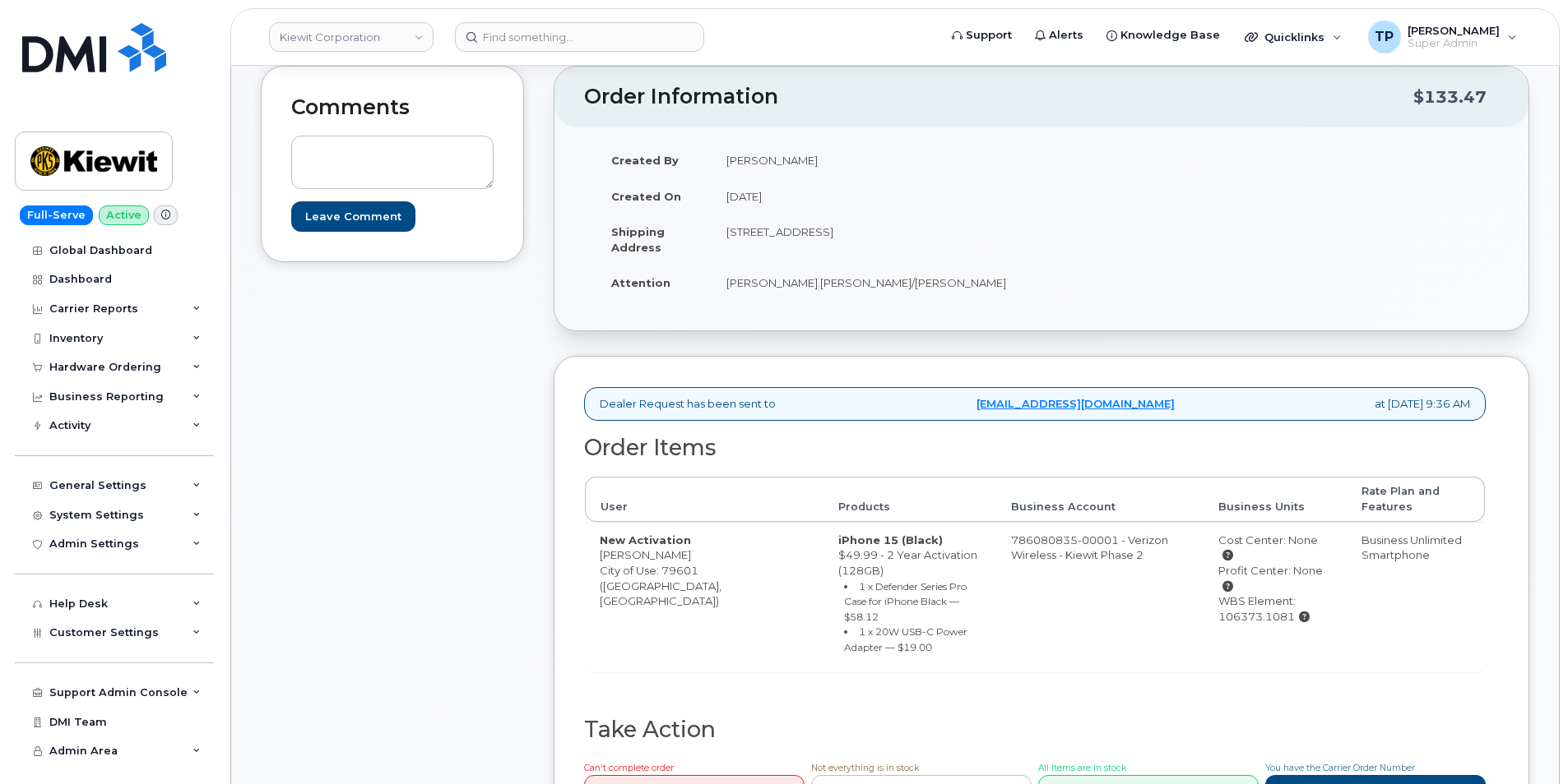
scroll to position [329, 0]
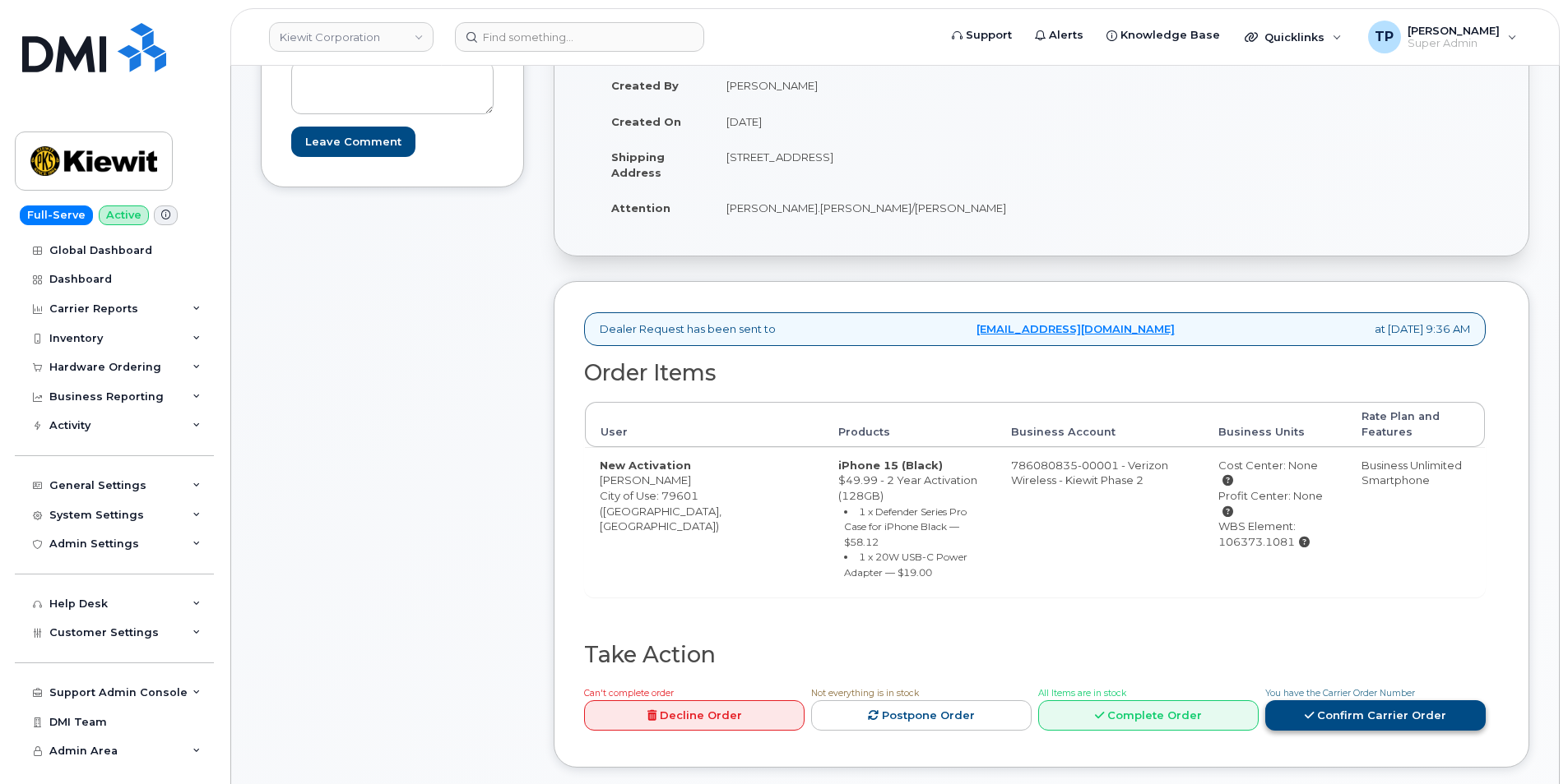
click at [1337, 701] on link "Confirm Carrier Order" at bounding box center [1375, 715] width 221 height 30
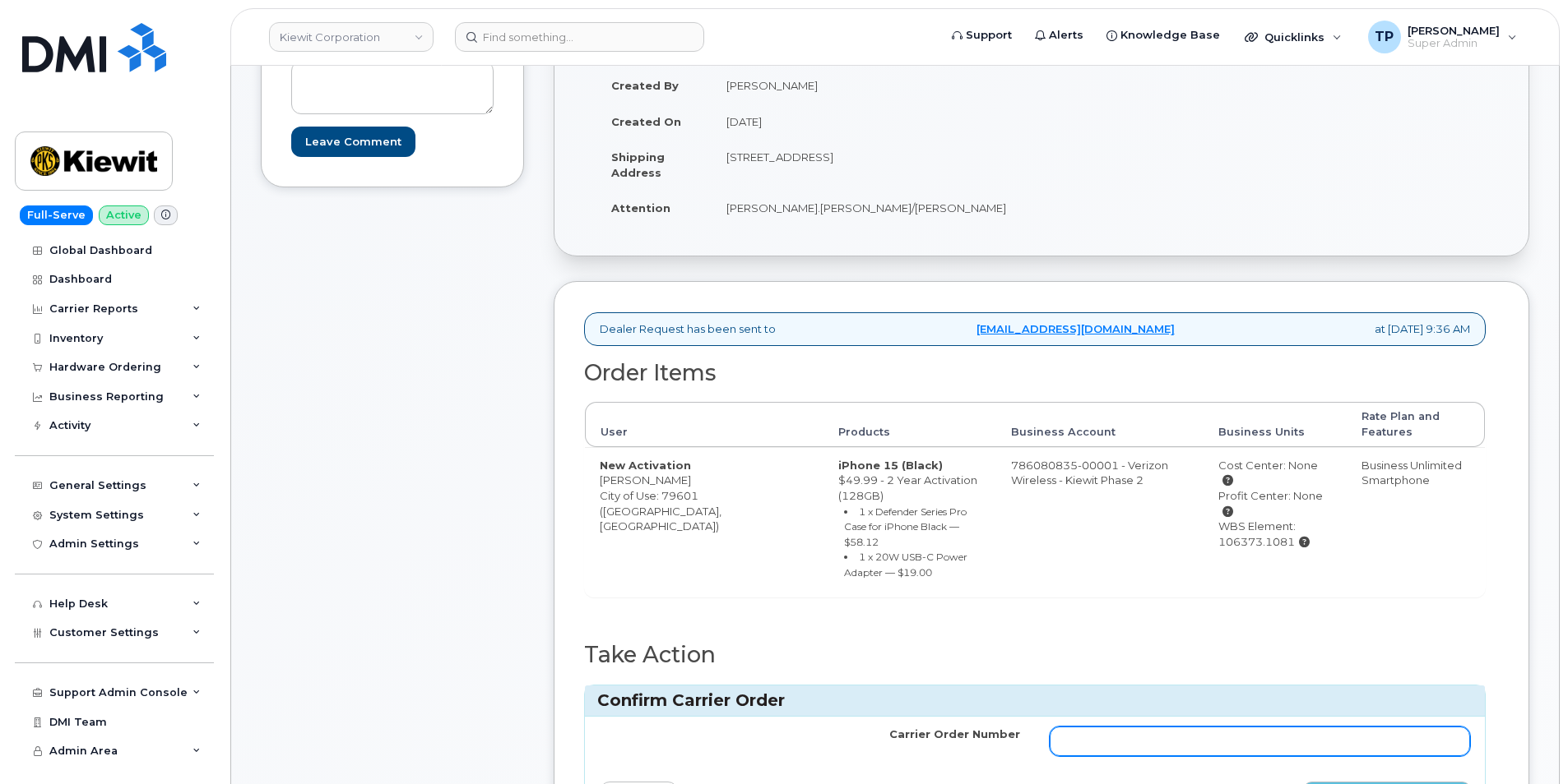
click at [1301, 732] on input "Carrier Order Number" at bounding box center [1260, 742] width 420 height 29
paste input "MB1000503780455"
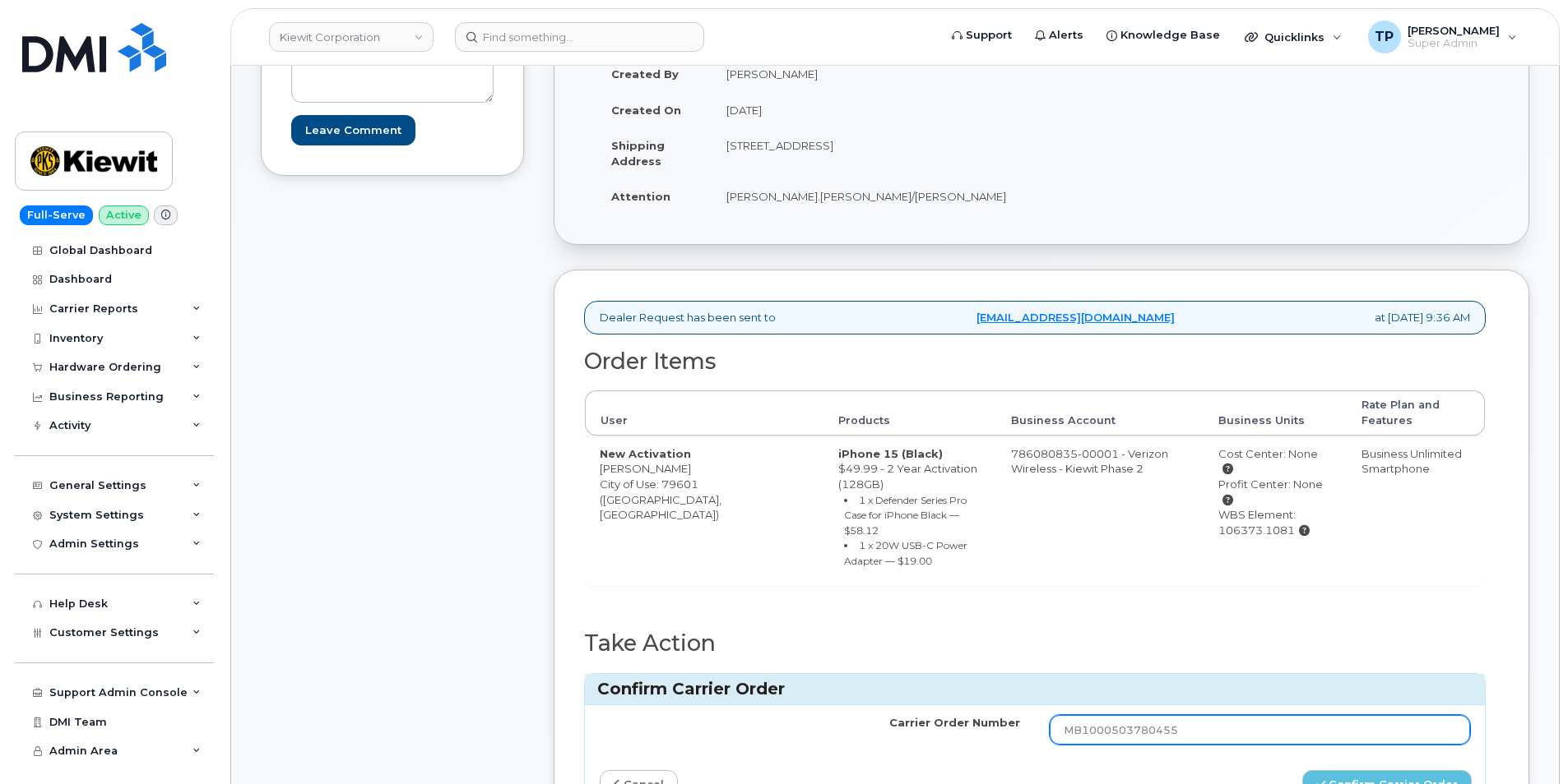
scroll to position [494, 0]
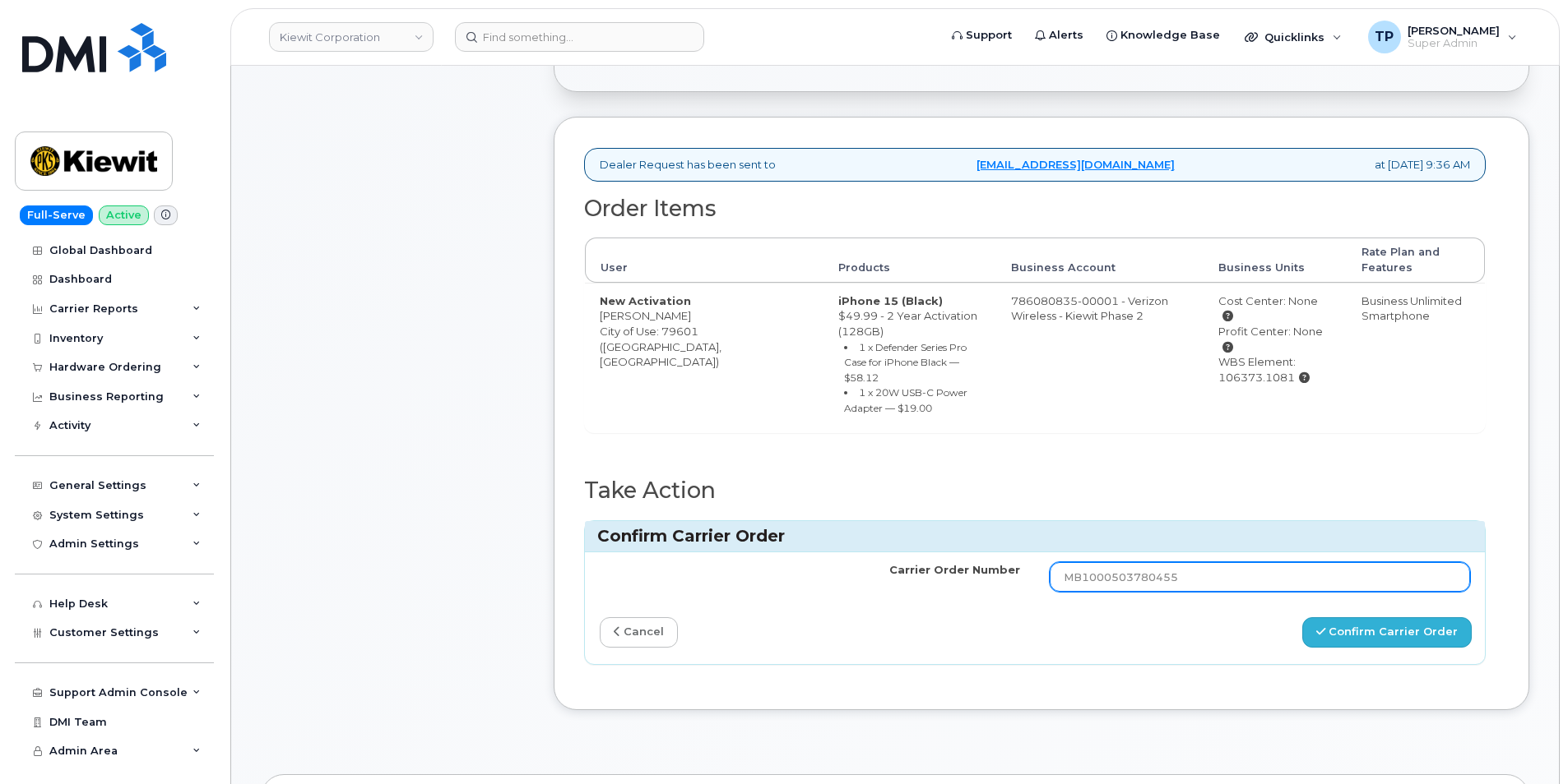
type input "MB1000503780455"
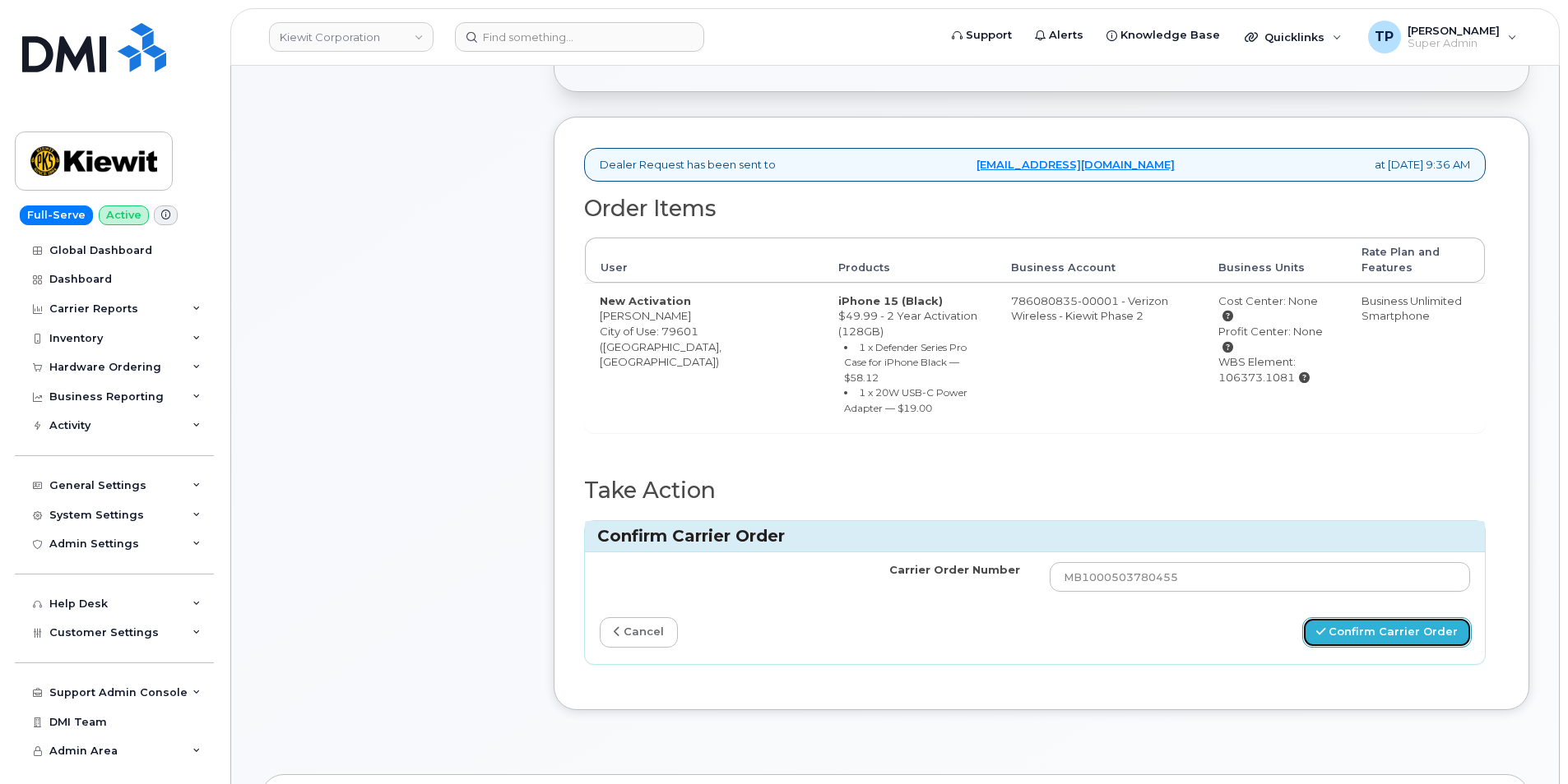
click at [1370, 620] on button "Confirm Carrier Order" at bounding box center [1386, 632] width 170 height 30
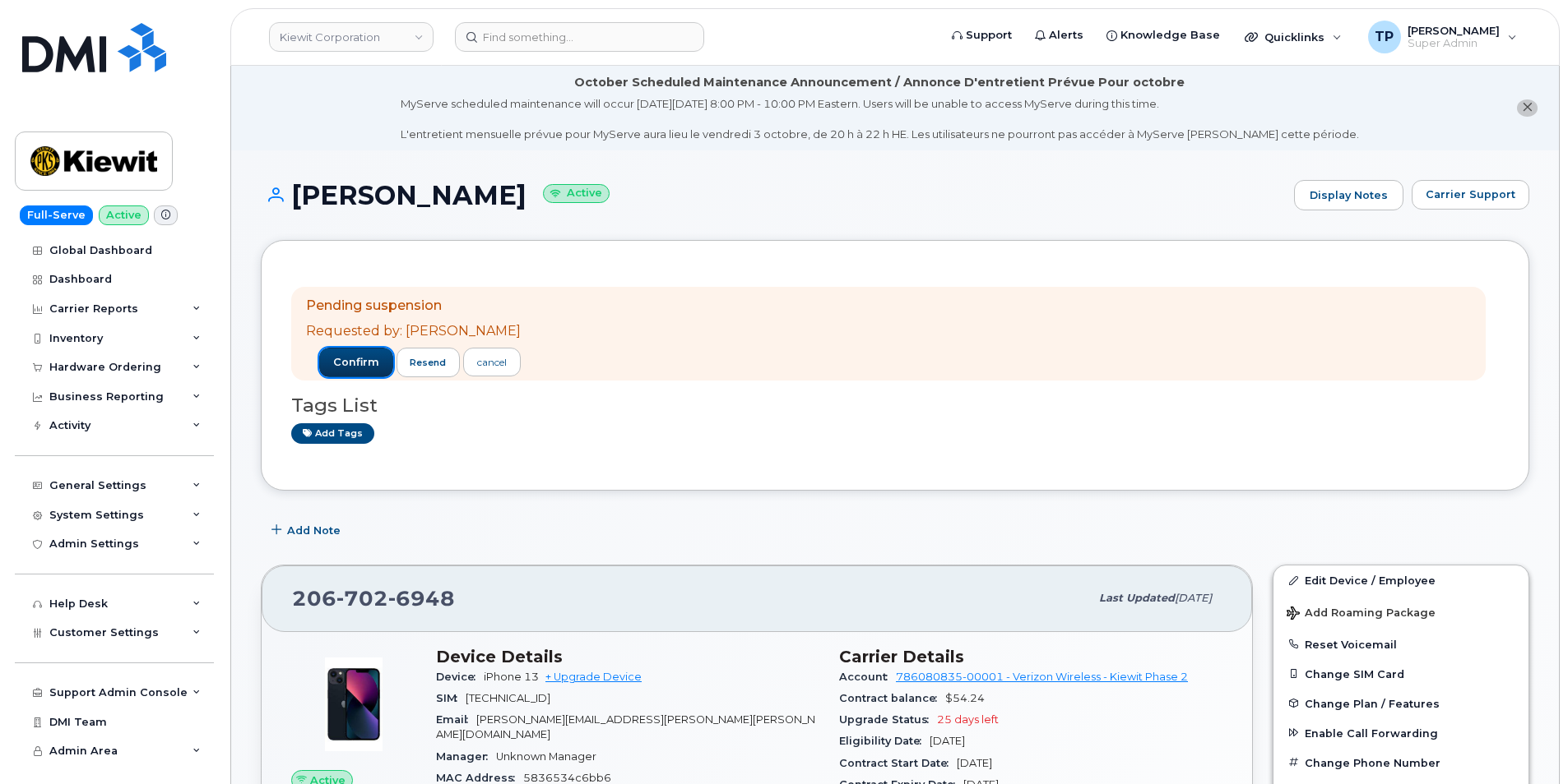
click at [346, 352] on button "confirm" at bounding box center [355, 362] width 74 height 29
click at [342, 360] on span "confirm" at bounding box center [355, 362] width 46 height 15
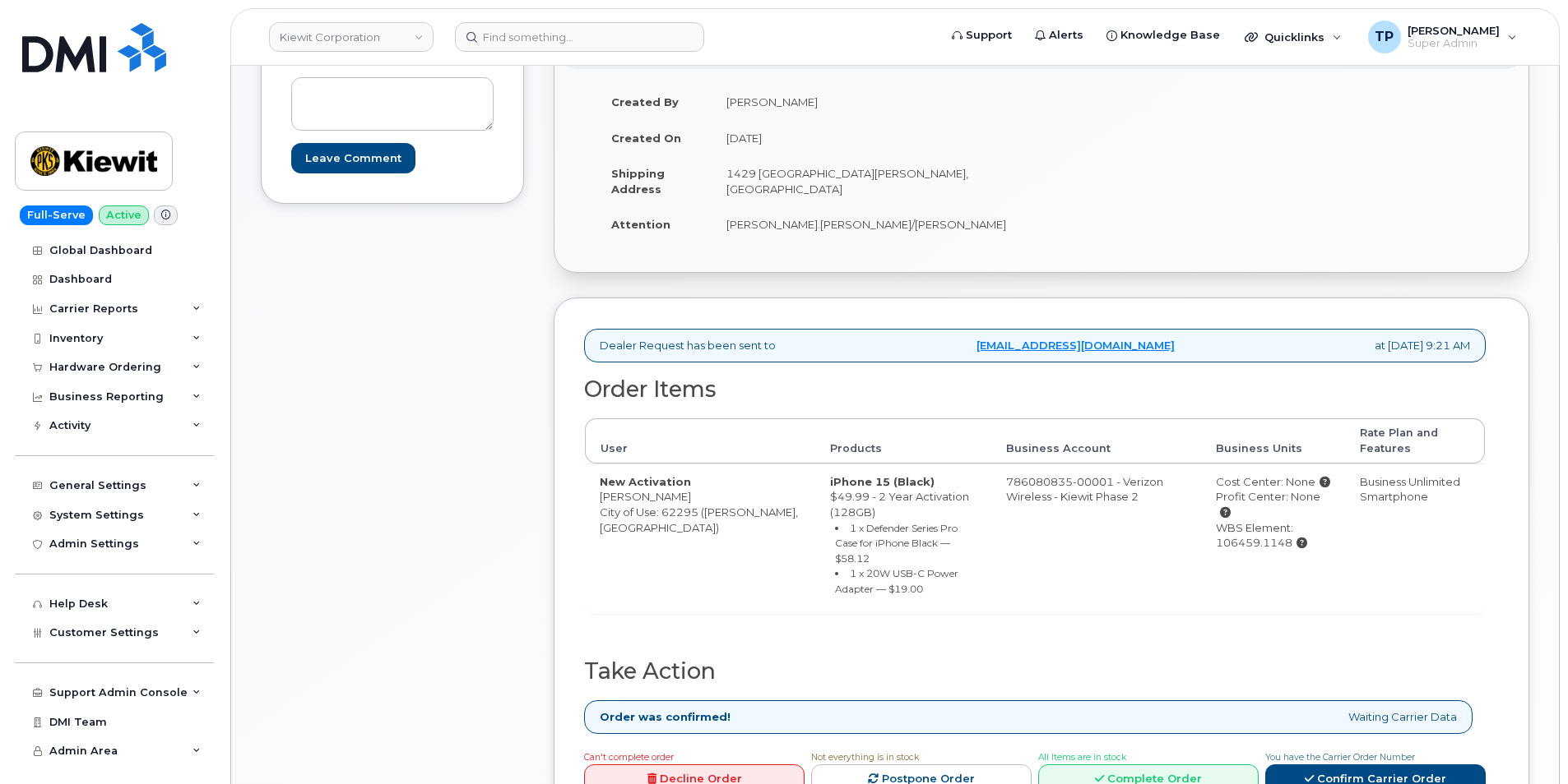
scroll to position [411, 0]
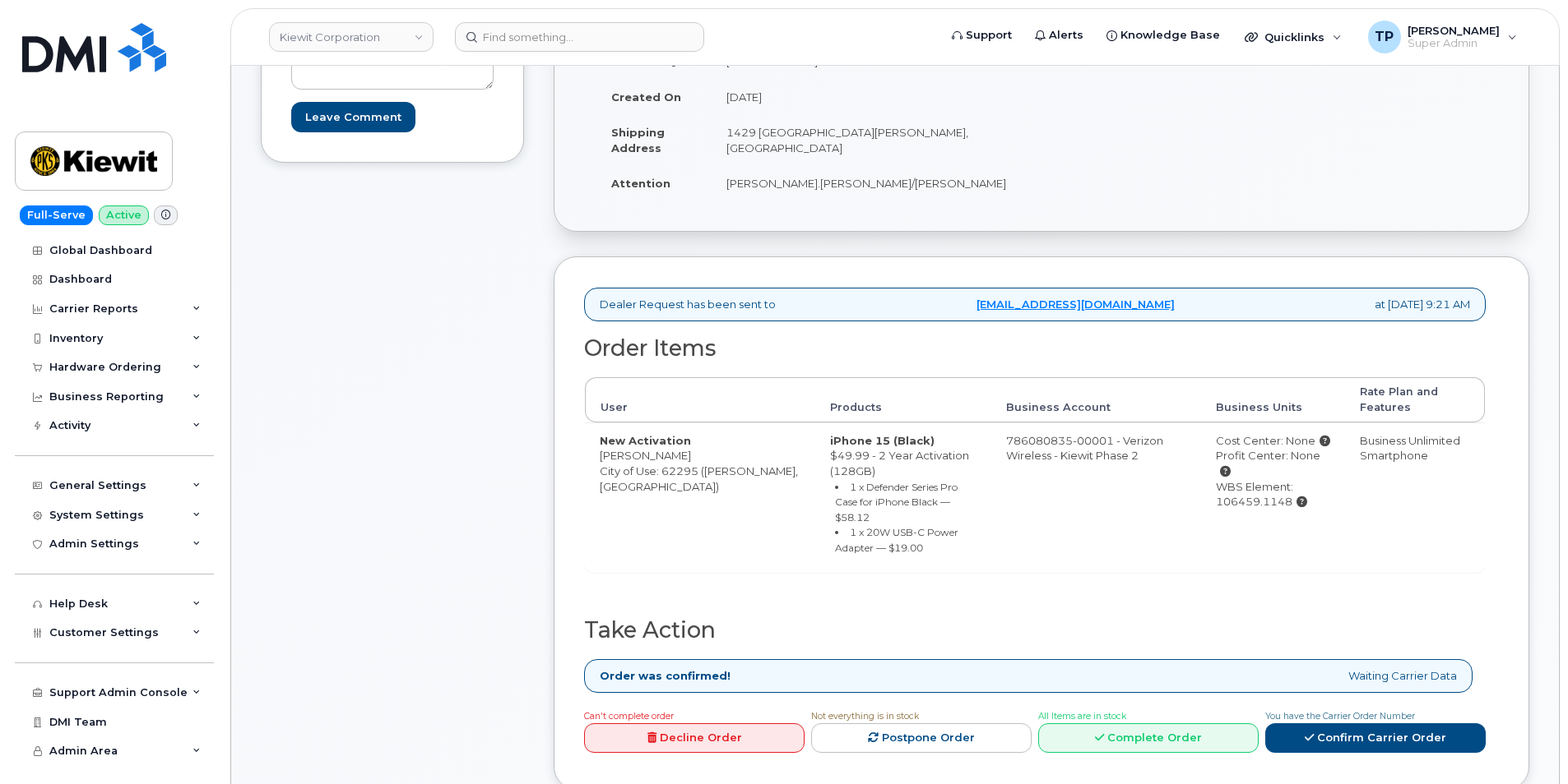
scroll to position [411, 0]
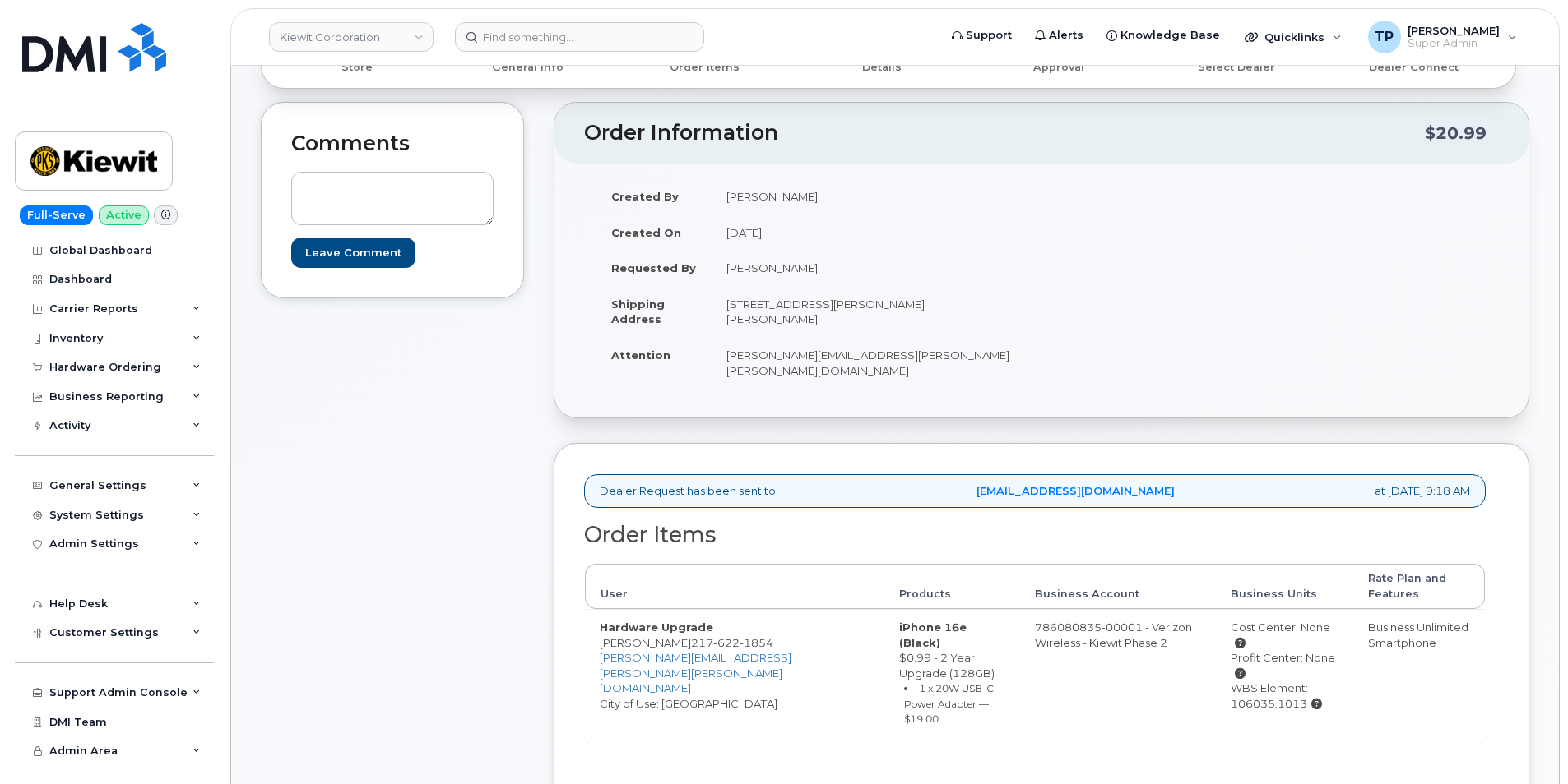
scroll to position [165, 0]
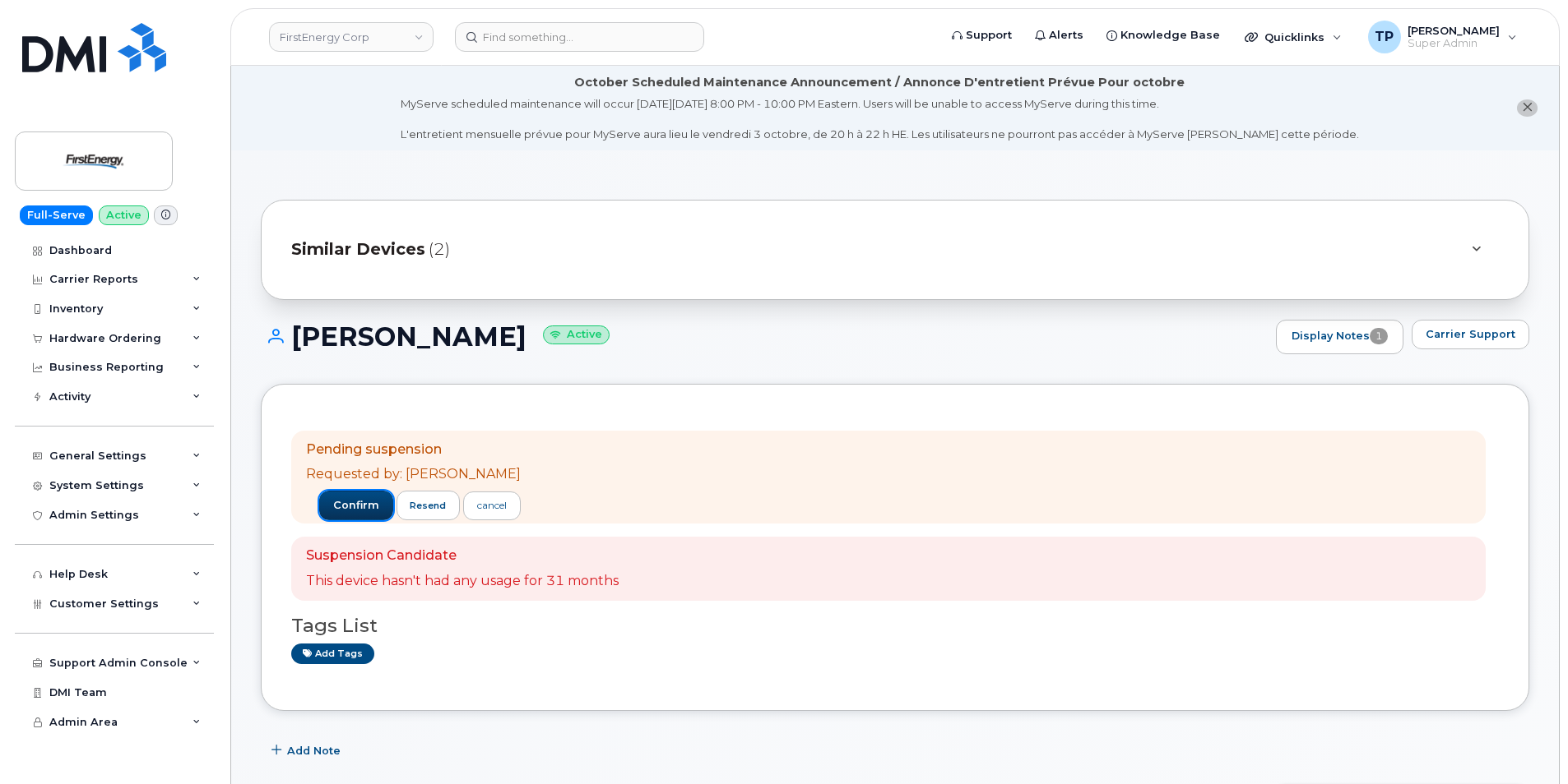
click at [369, 504] on button "confirm" at bounding box center [355, 505] width 74 height 29
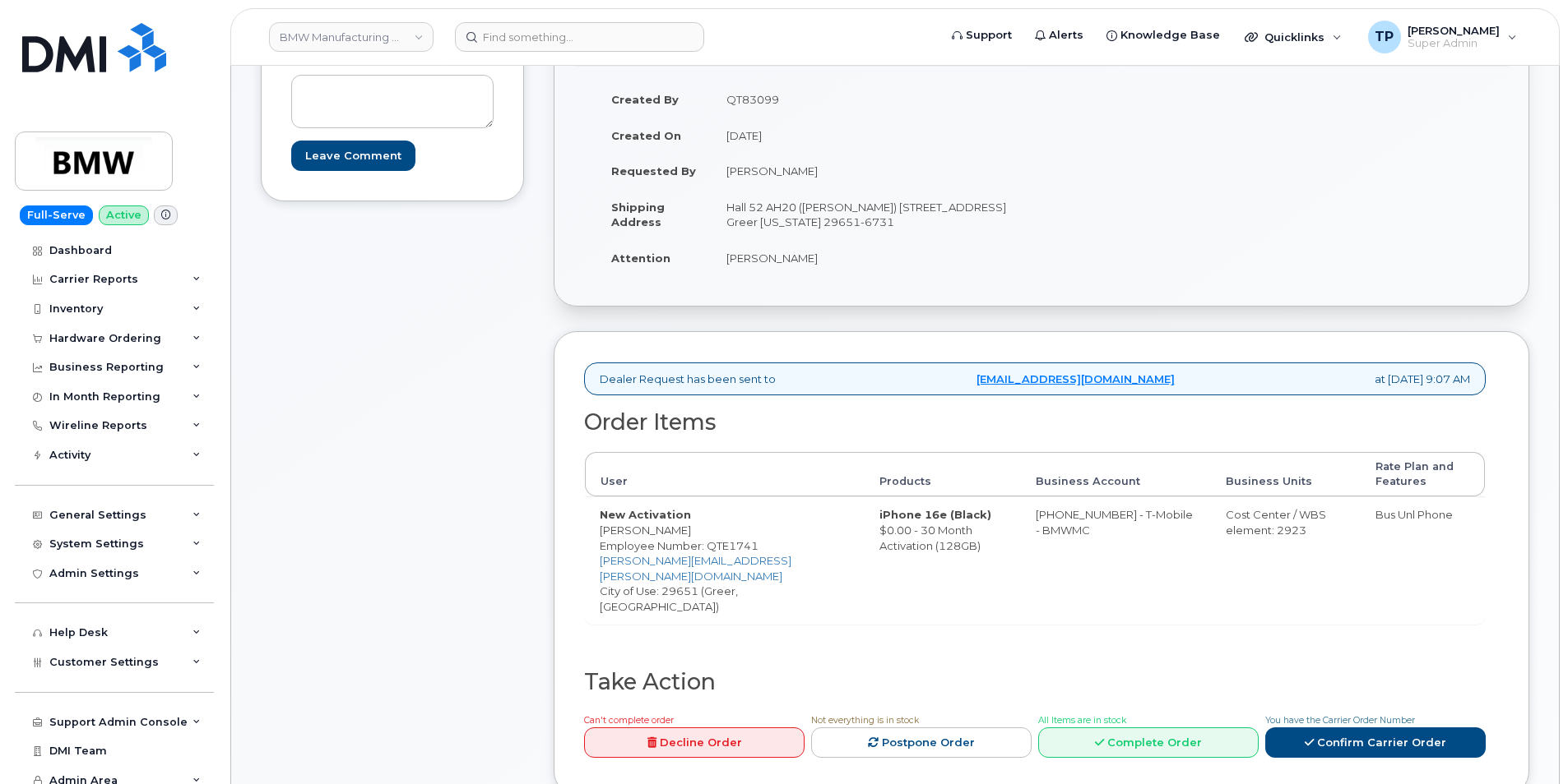
scroll to position [329, 0]
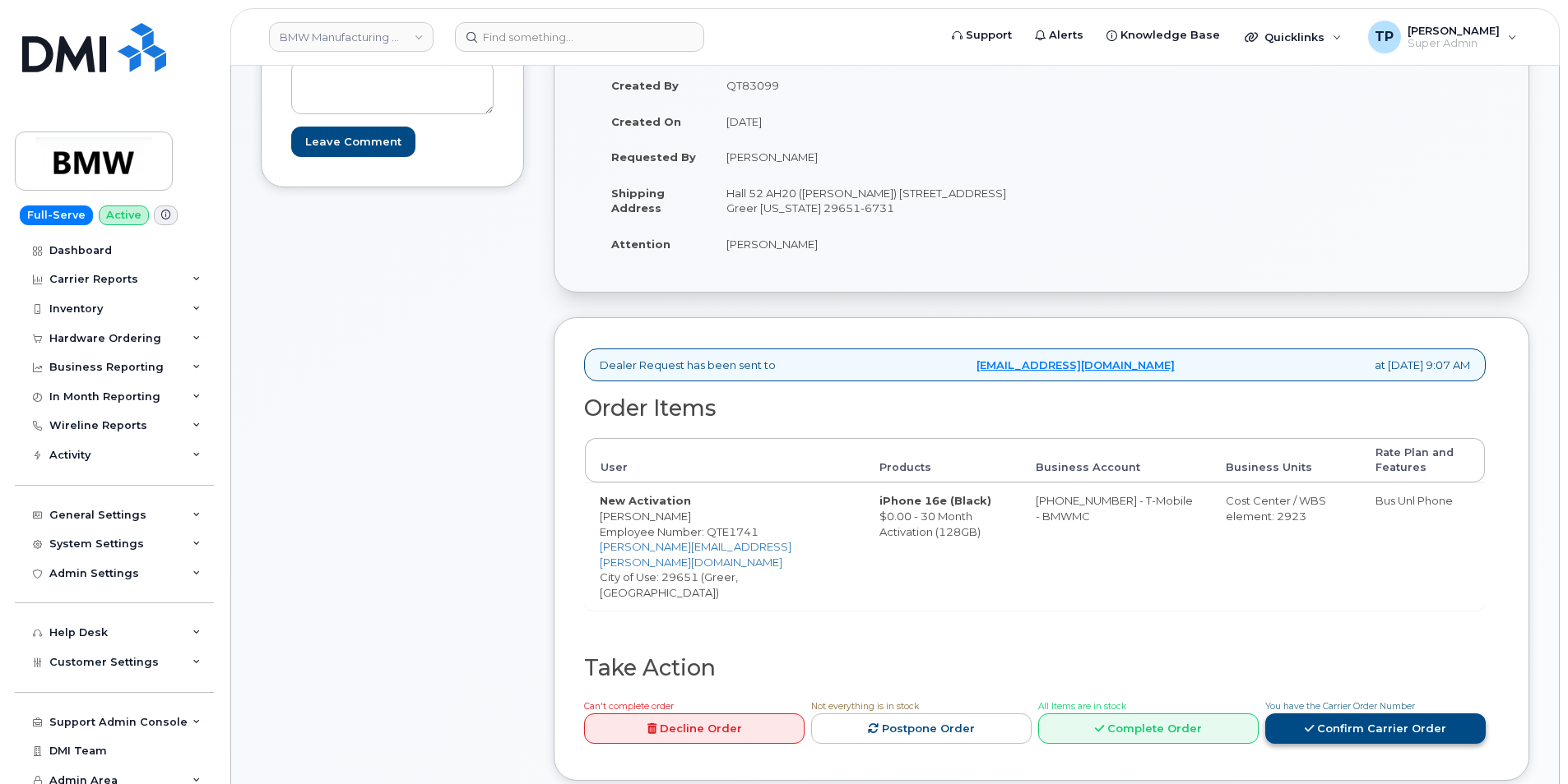
click at [1321, 715] on link "Confirm Carrier Order" at bounding box center [1375, 728] width 221 height 30
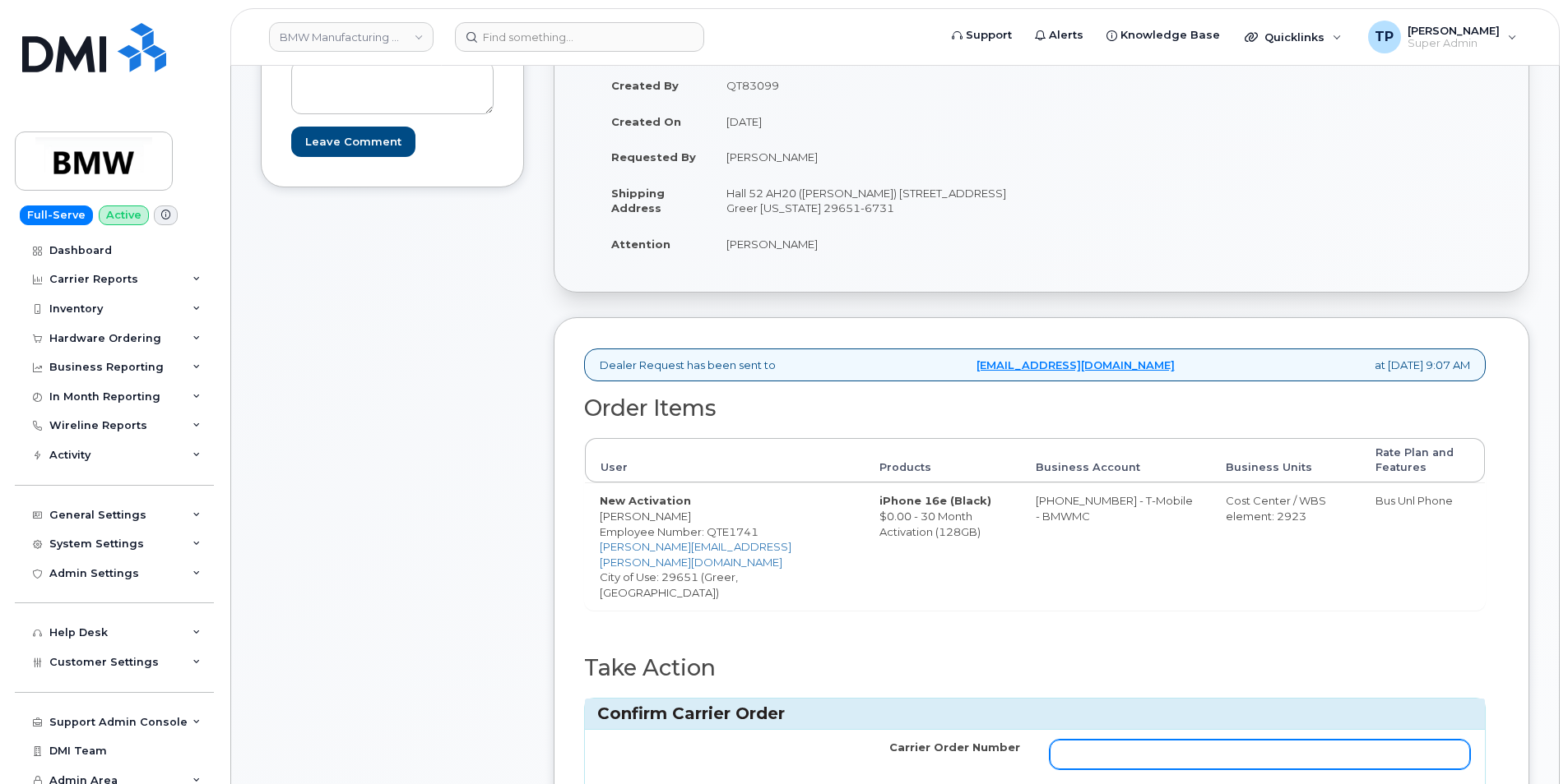
click at [1290, 745] on input "Carrier Order Number" at bounding box center [1260, 755] width 420 height 29
paste input "771942906"
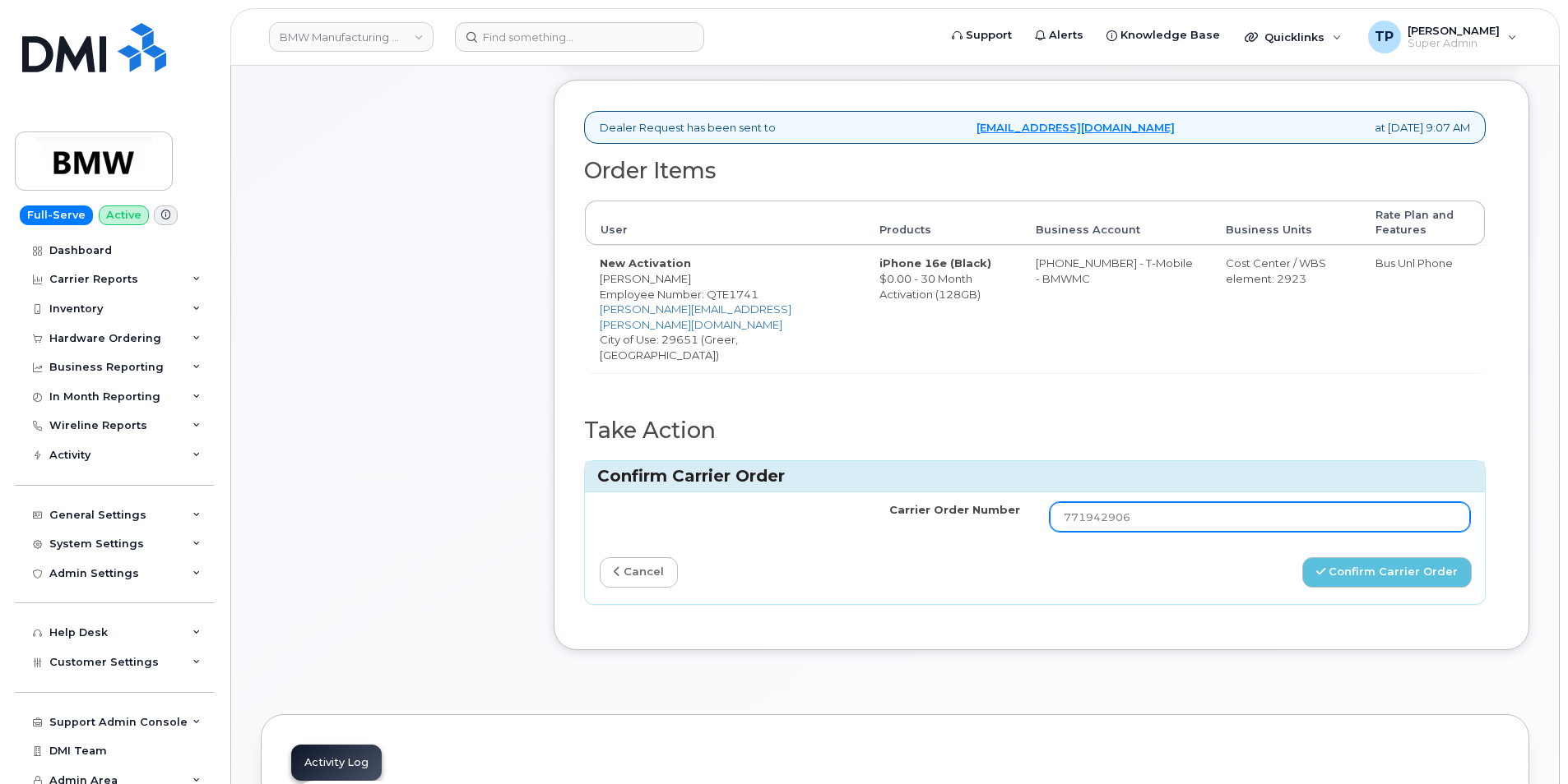
scroll to position [575, 0]
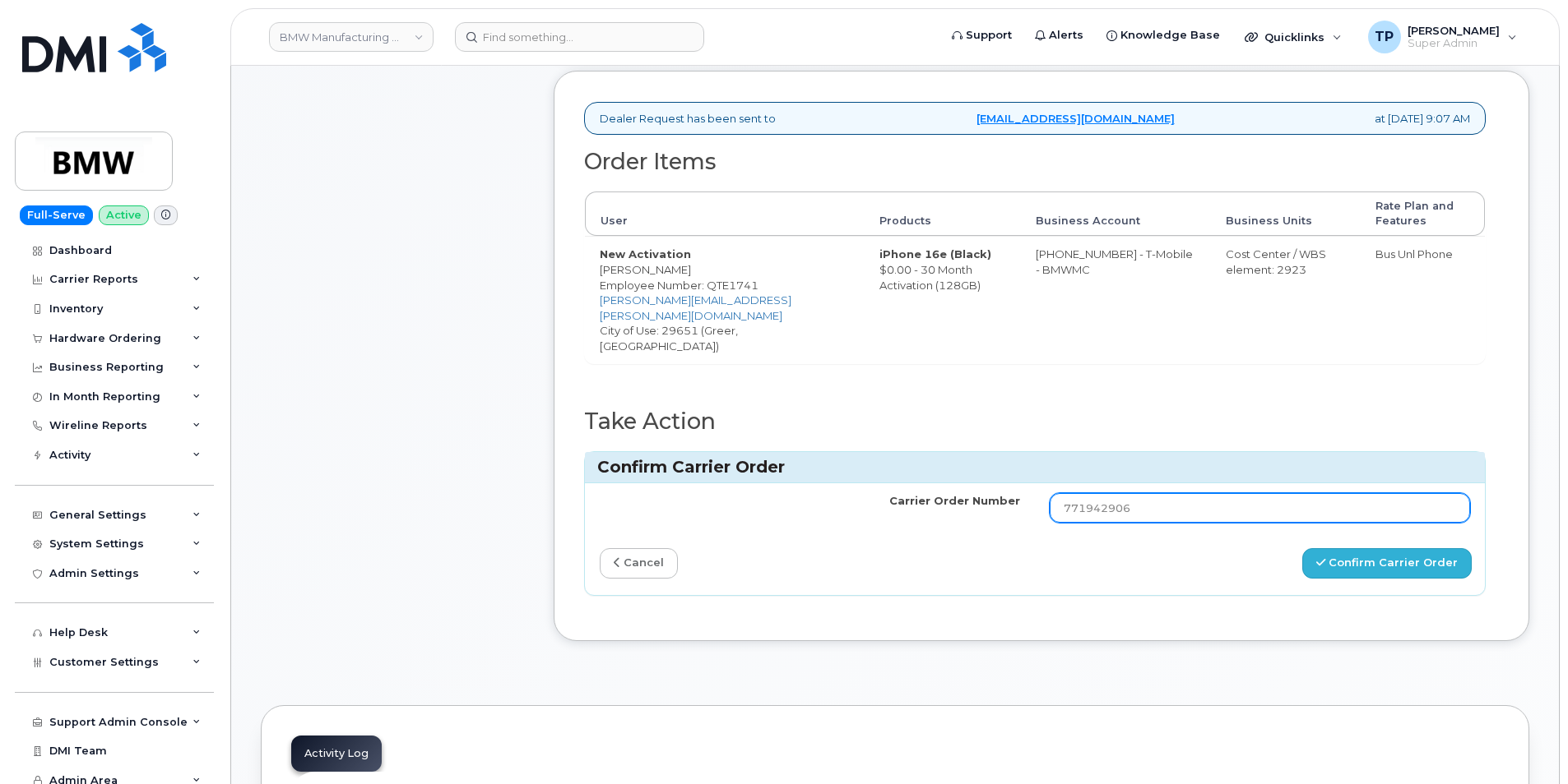
type input "771942906"
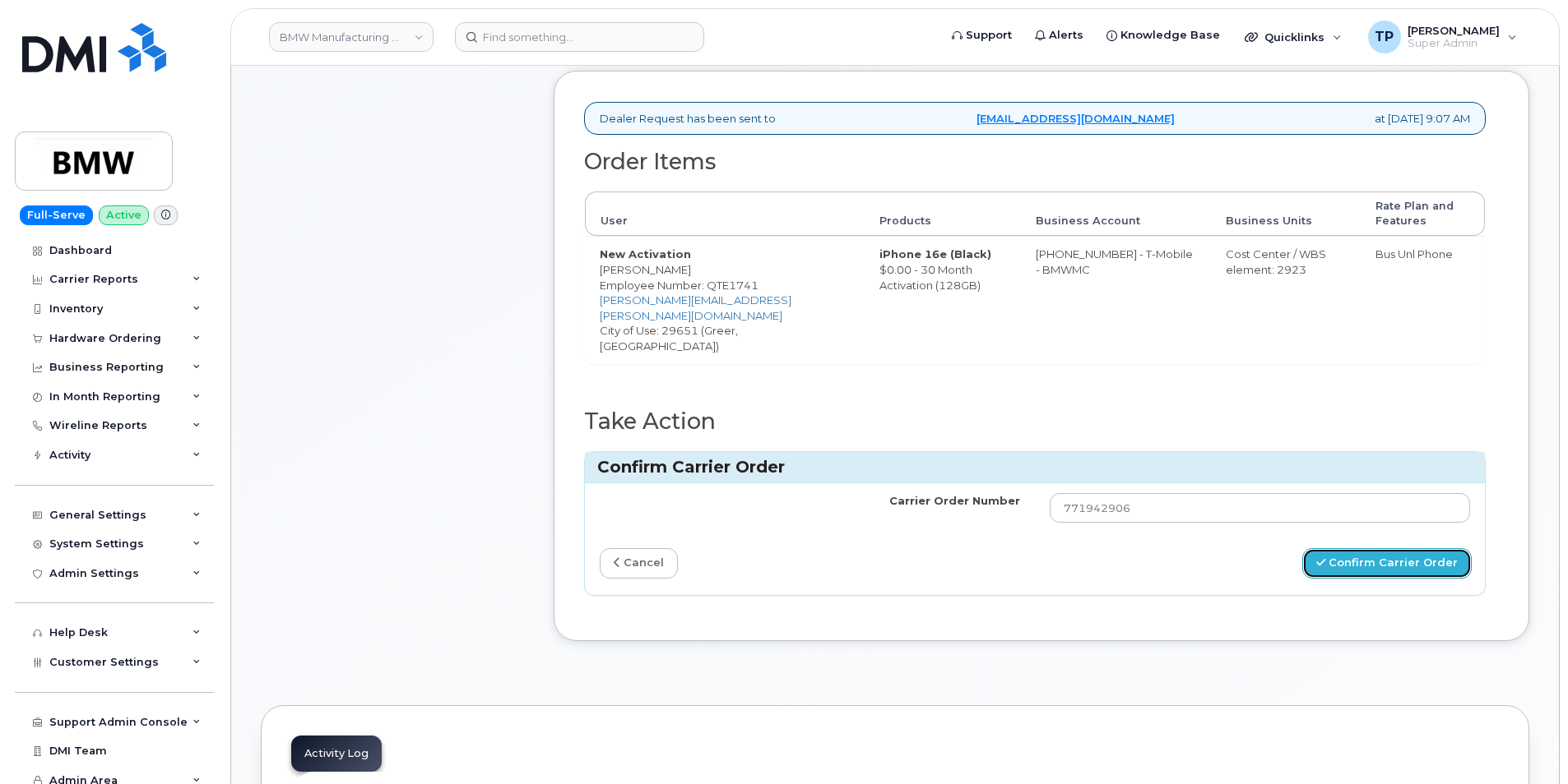
click at [1378, 549] on button "Confirm Carrier Order" at bounding box center [1386, 563] width 170 height 30
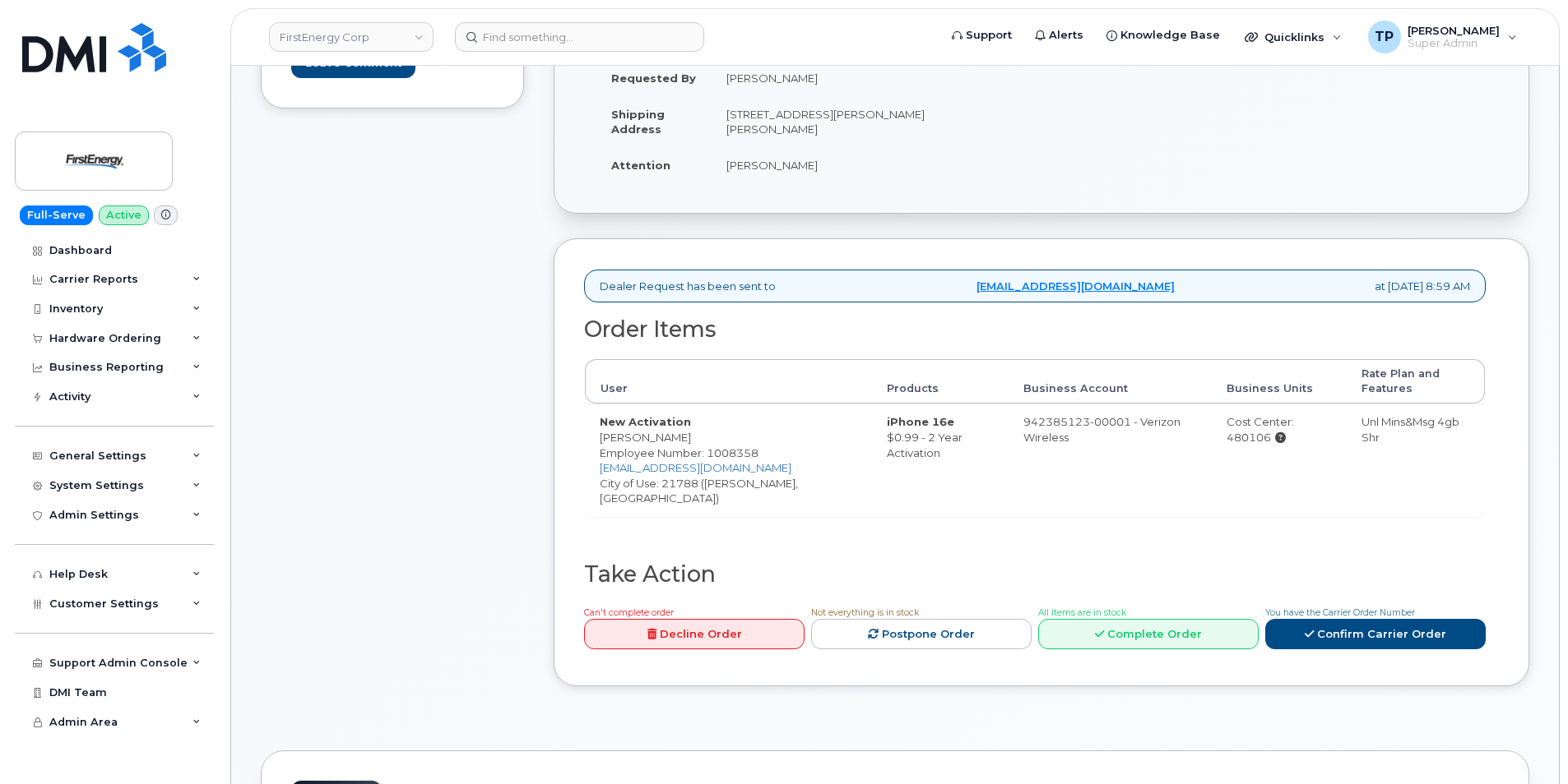
scroll to position [411, 0]
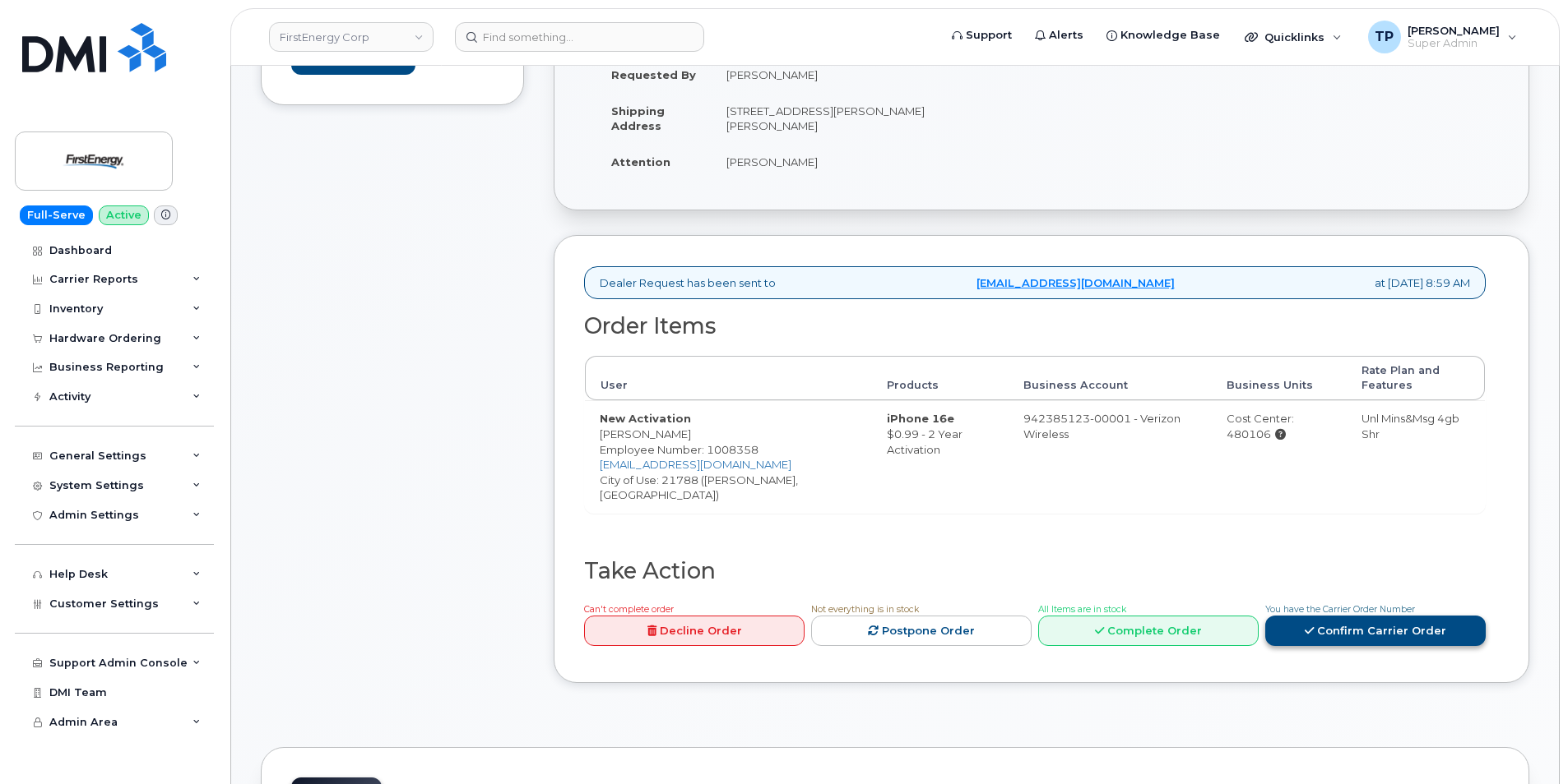
click at [1322, 632] on link "Confirm Carrier Order" at bounding box center [1375, 630] width 221 height 30
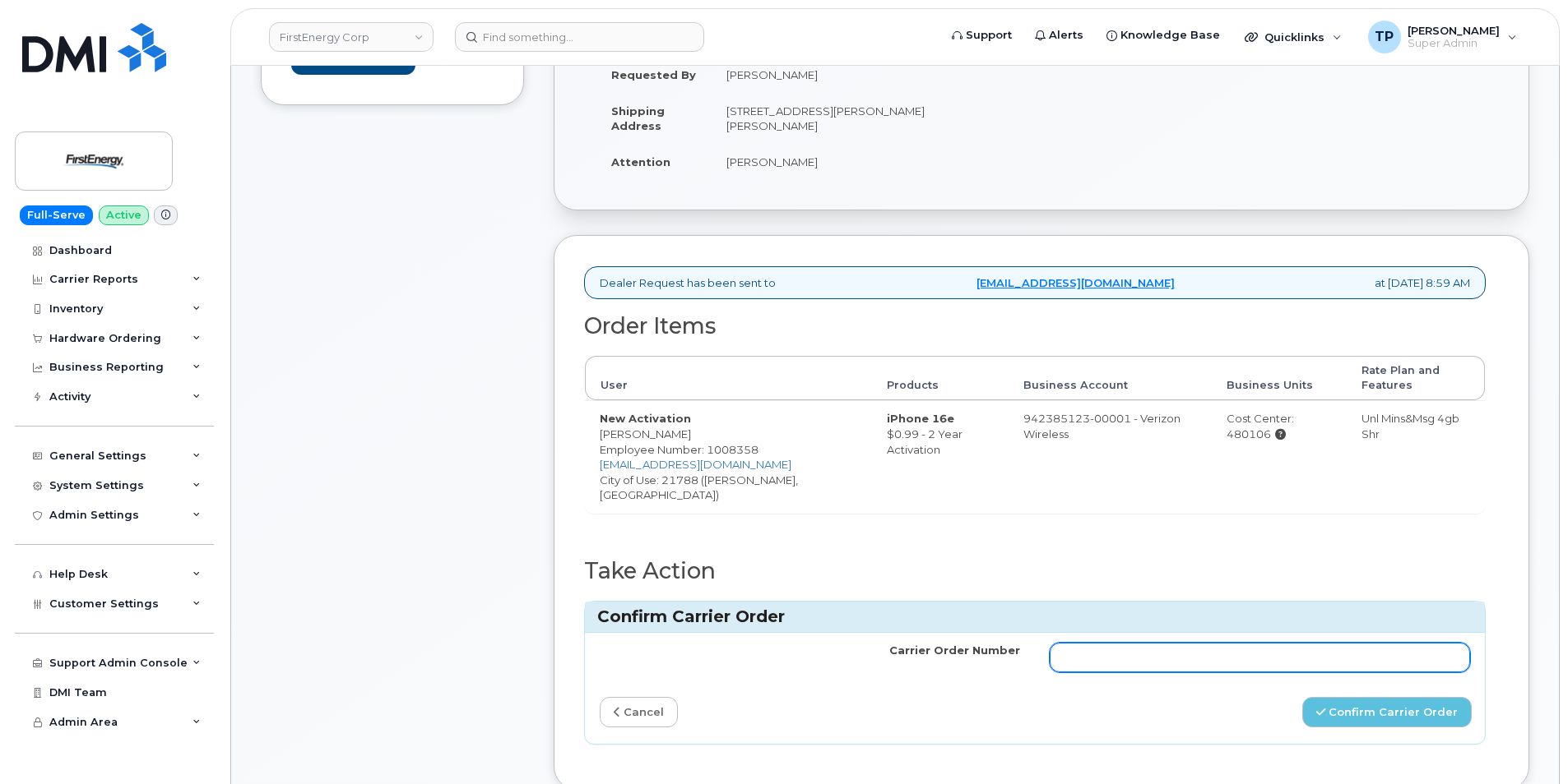
click at [1295, 657] on input "Carrier Order Number" at bounding box center [1260, 657] width 420 height 29
paste input "MB3000596665833"
type input "MB3000596665833"
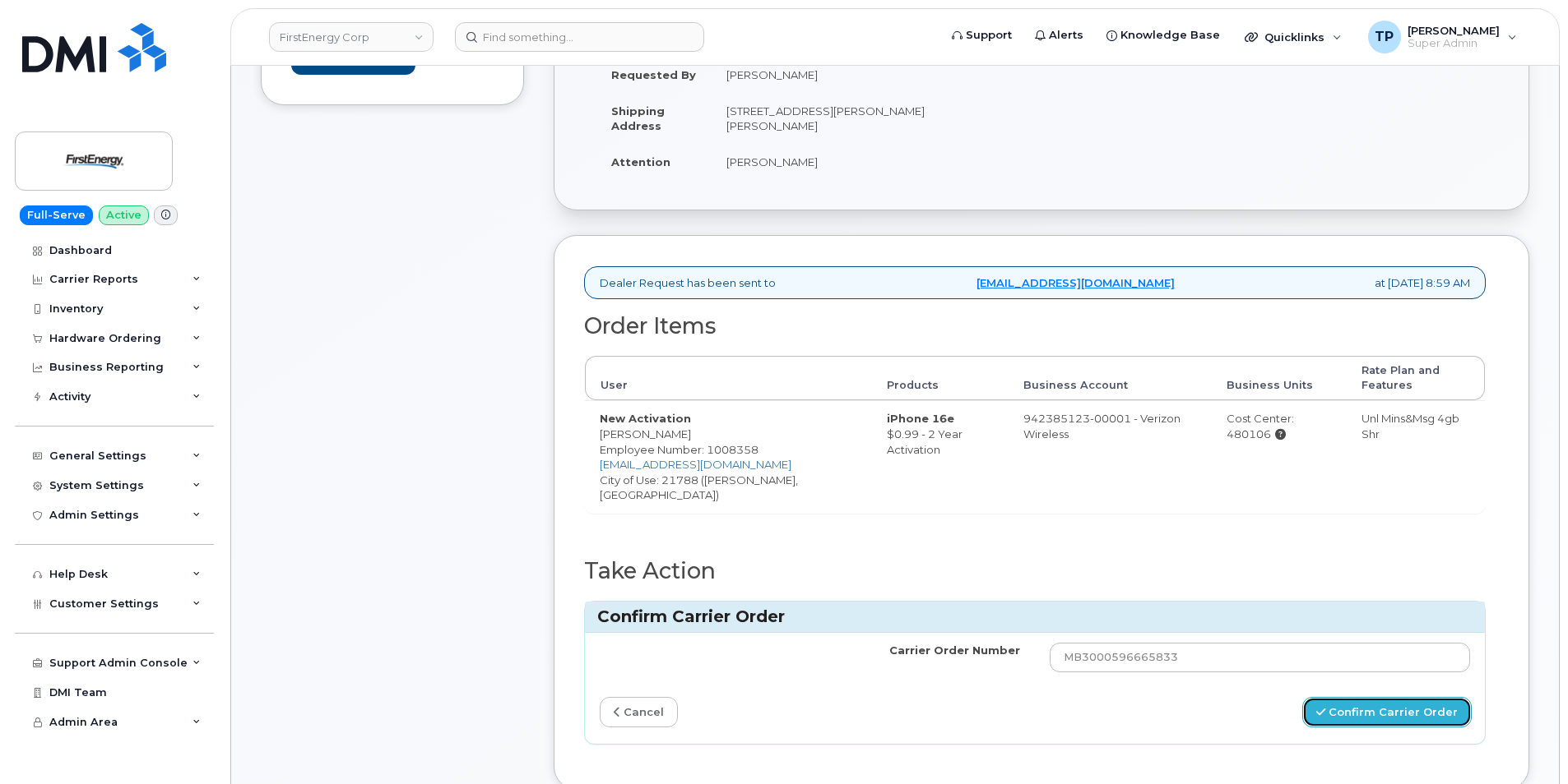
click at [1363, 714] on button "Confirm Carrier Order" at bounding box center [1386, 711] width 170 height 30
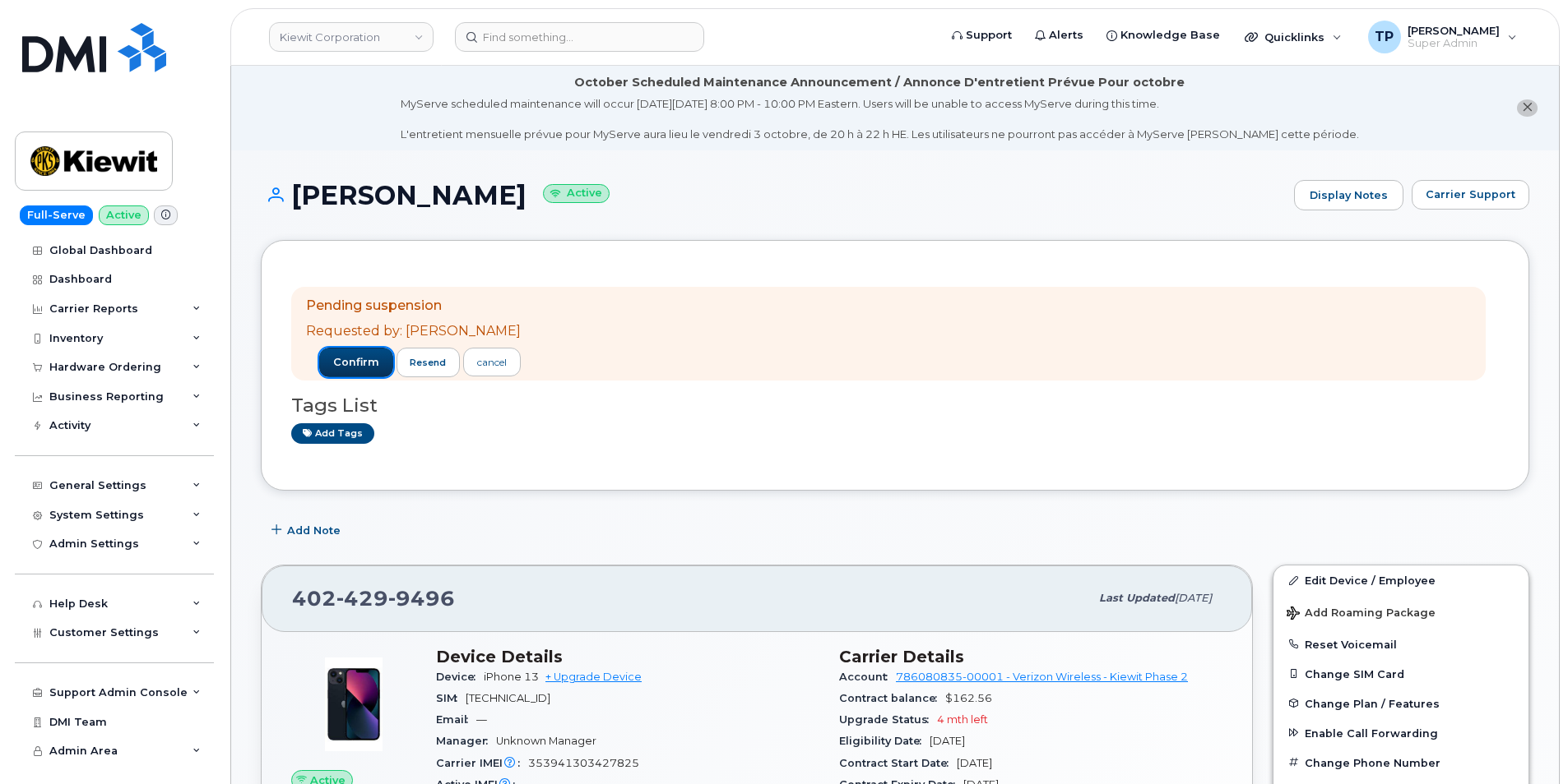
click at [347, 368] on span "confirm" at bounding box center [355, 362] width 46 height 15
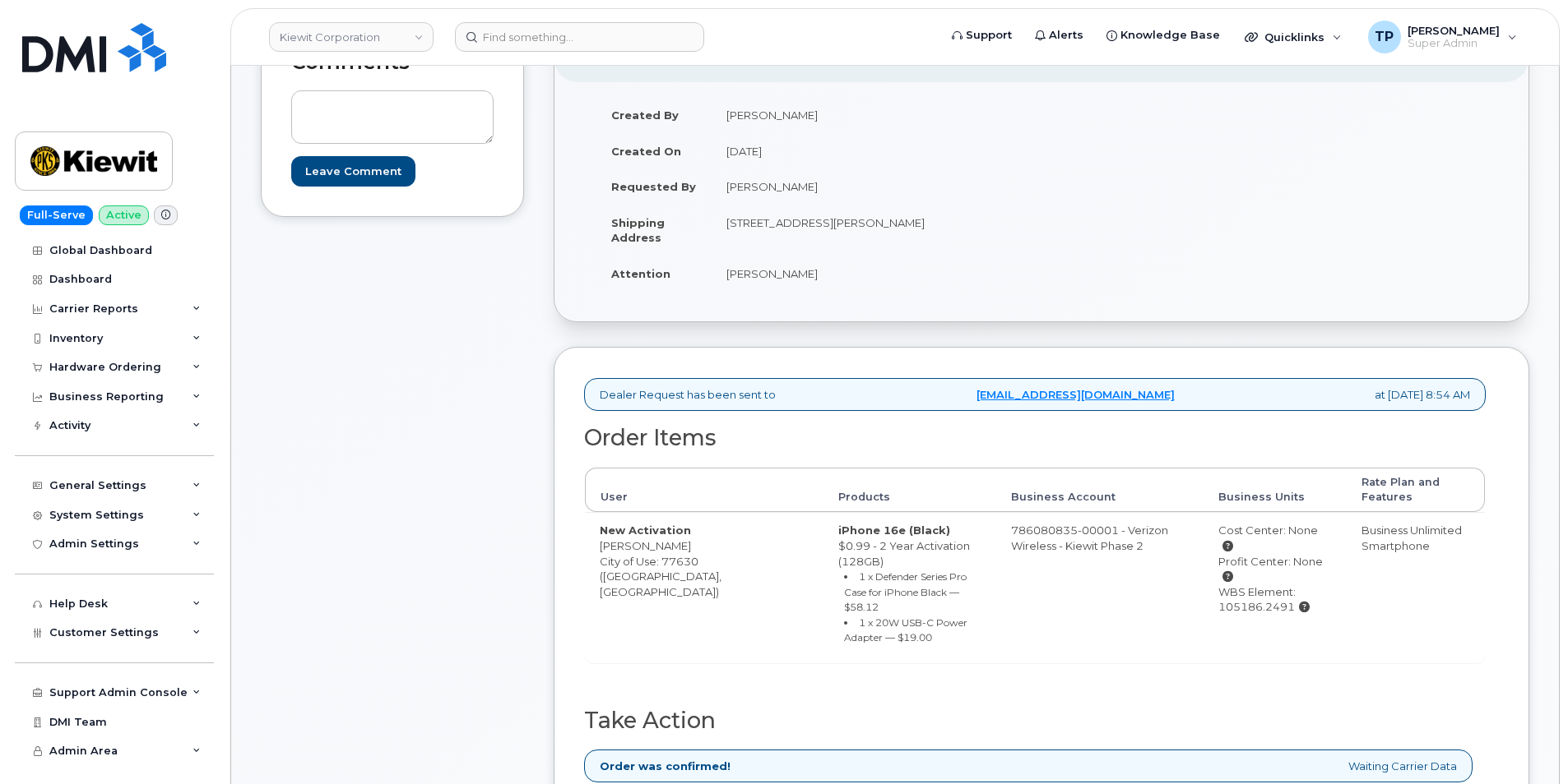
scroll to position [329, 0]
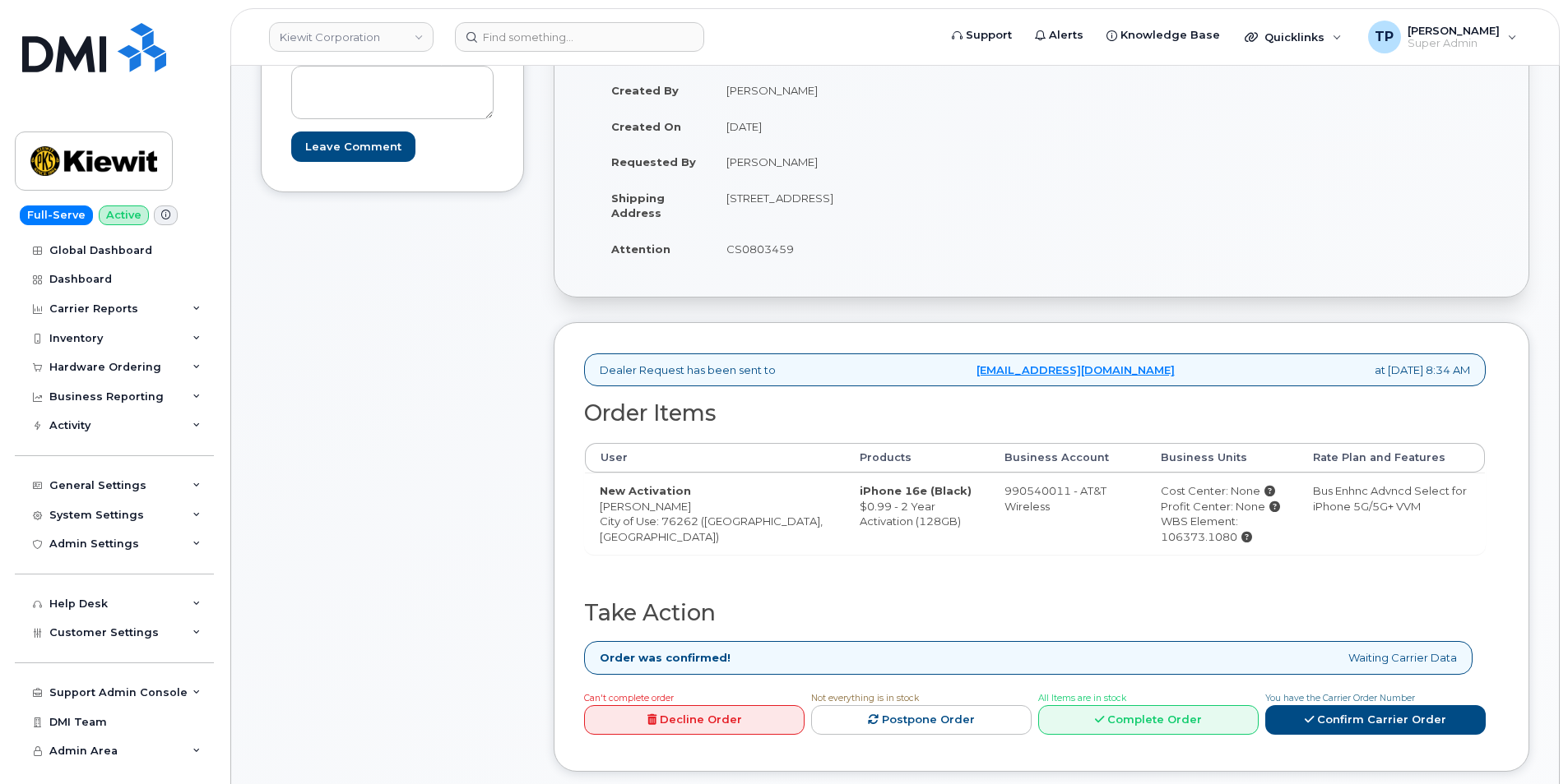
scroll to position [329, 0]
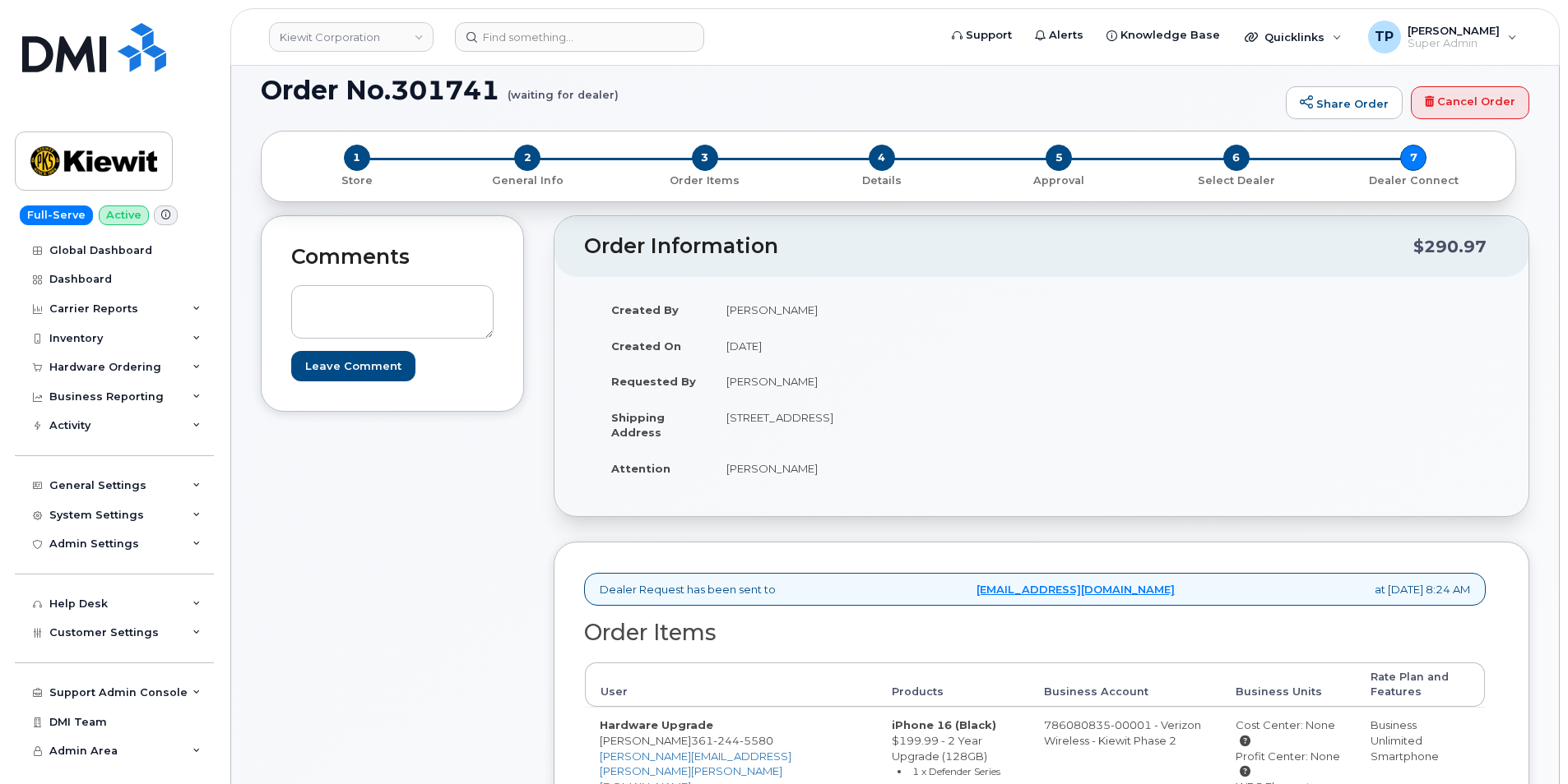
scroll to position [411, 0]
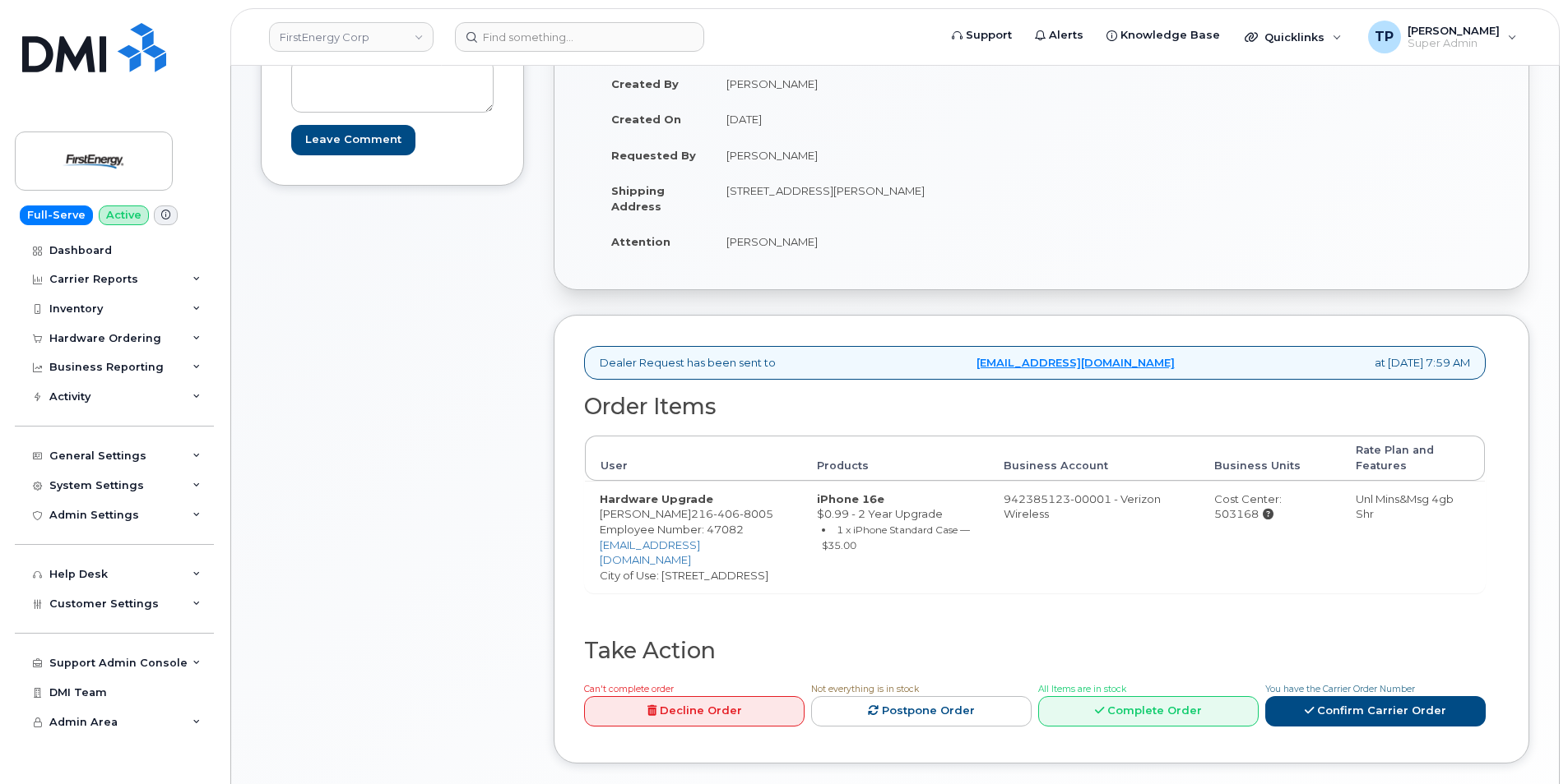
scroll to position [331, 0]
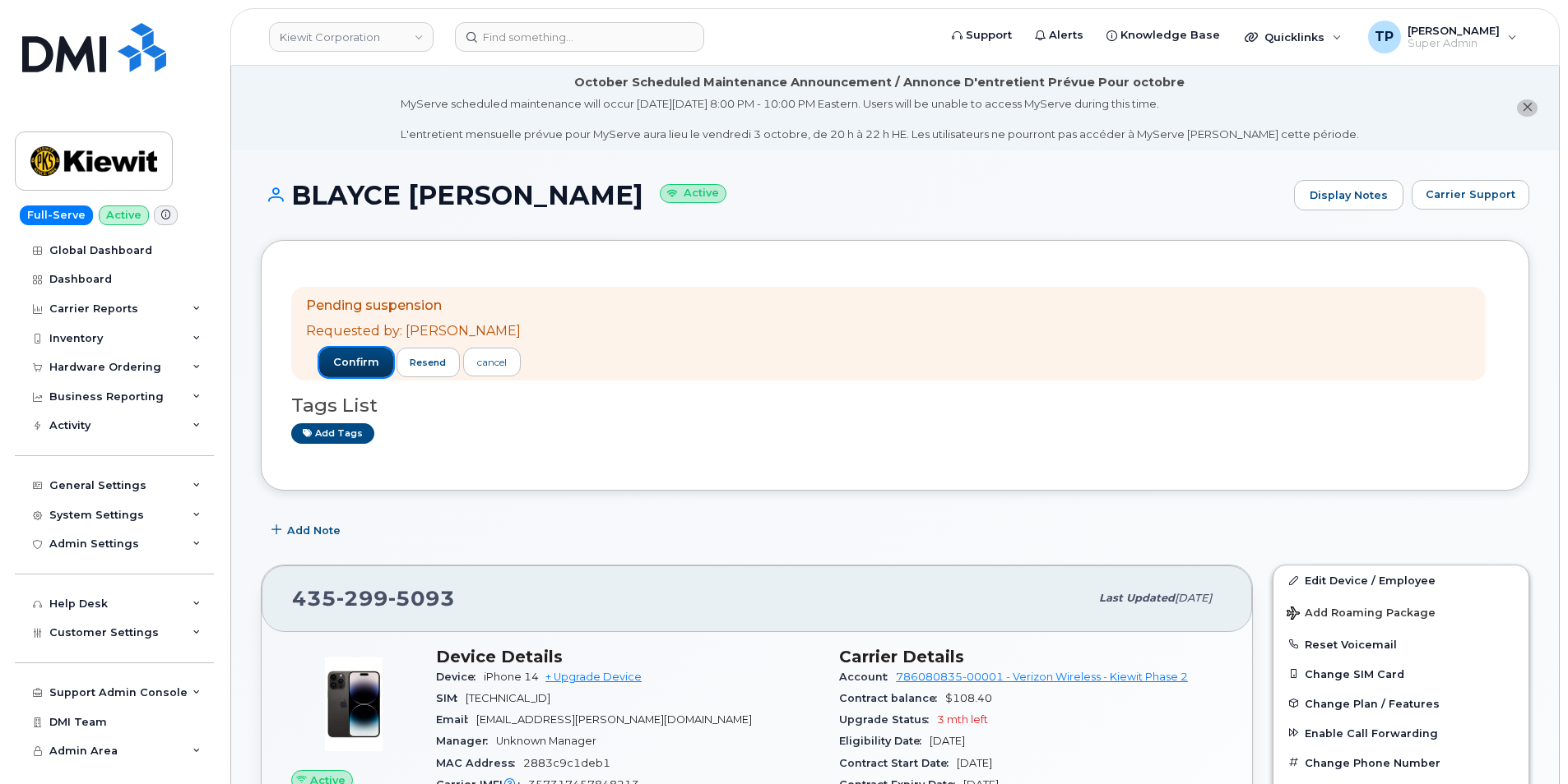
click at [359, 367] on span "confirm" at bounding box center [355, 362] width 46 height 15
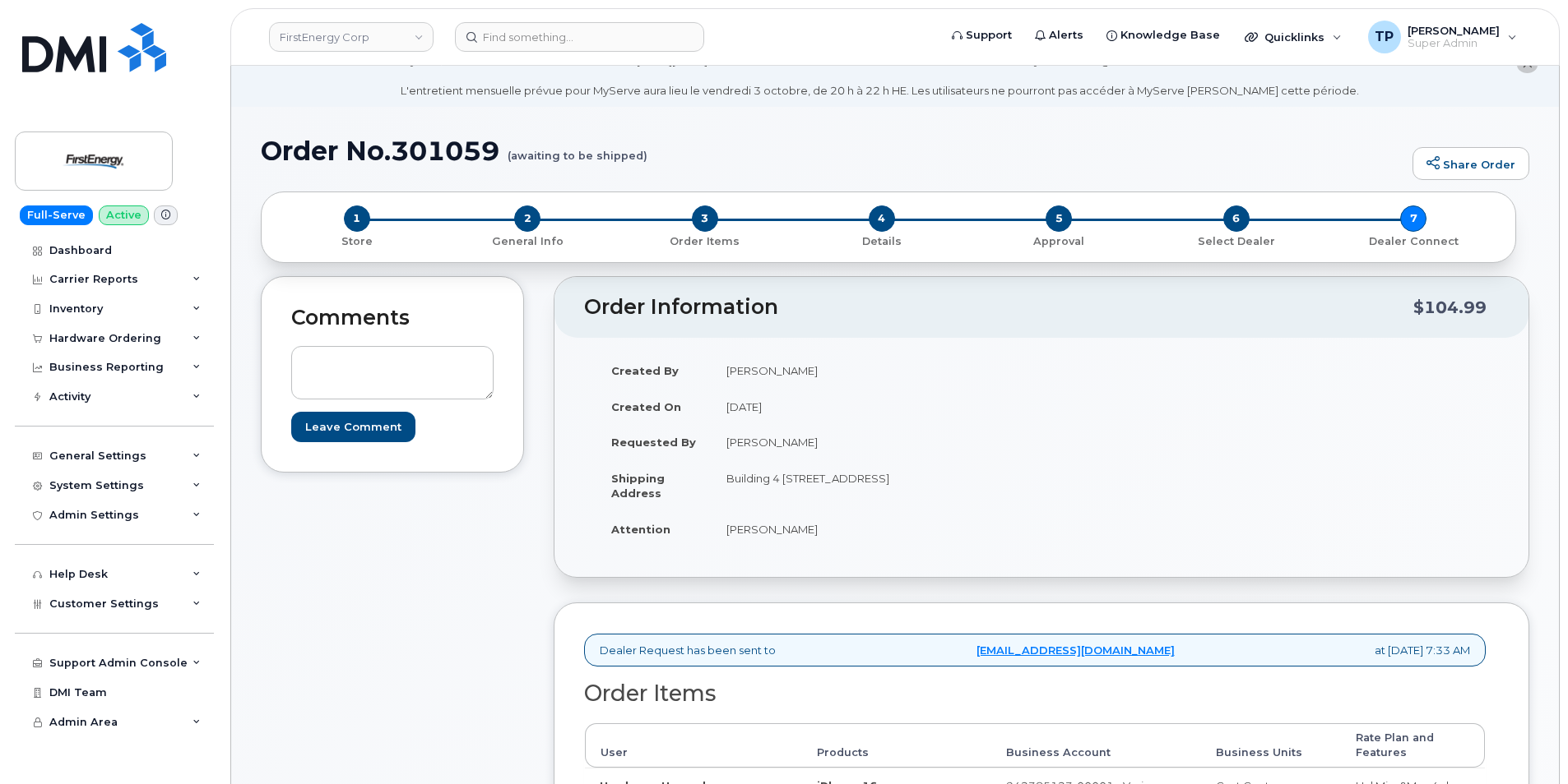
scroll to position [329, 0]
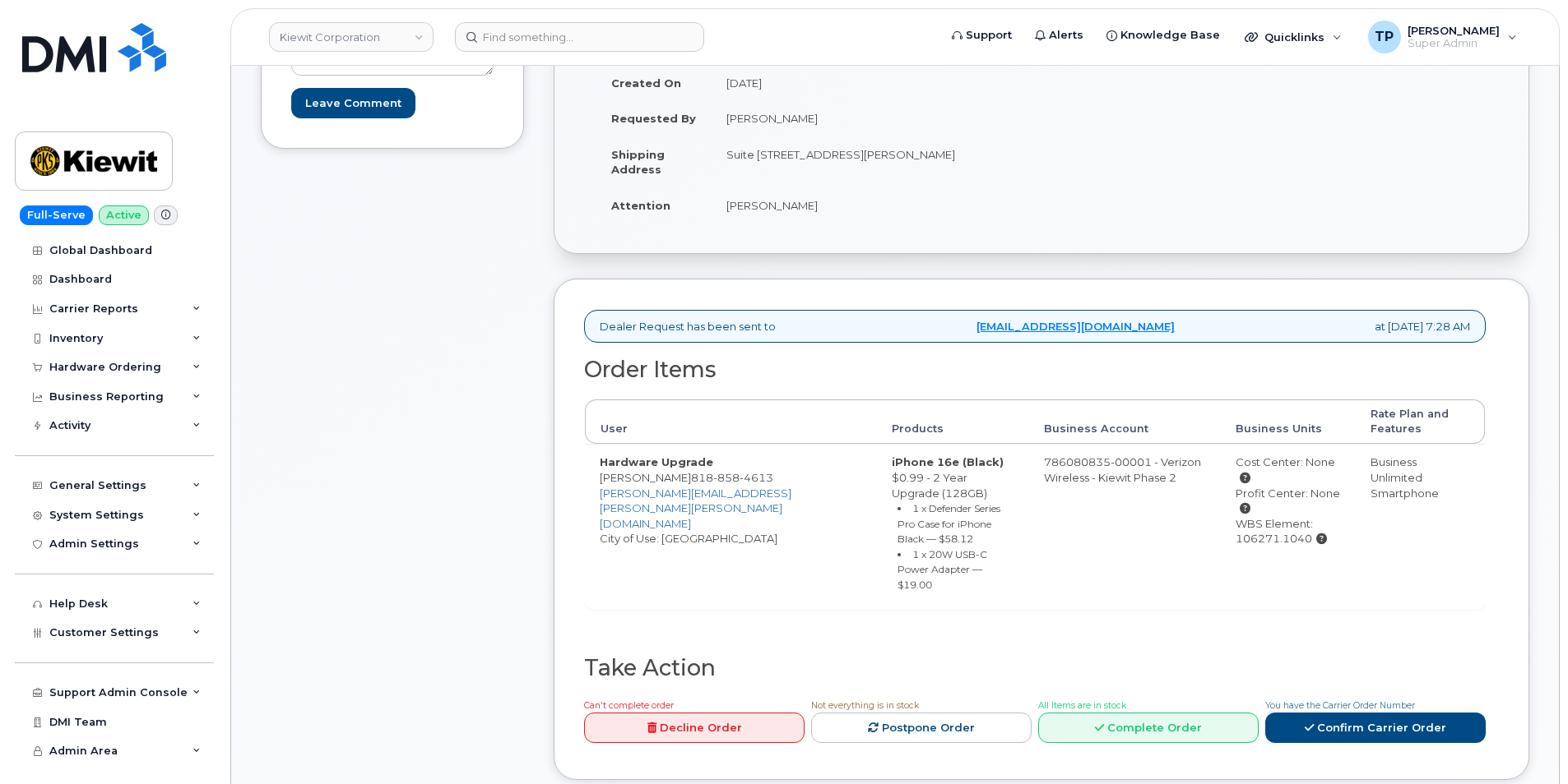
scroll to position [411, 0]
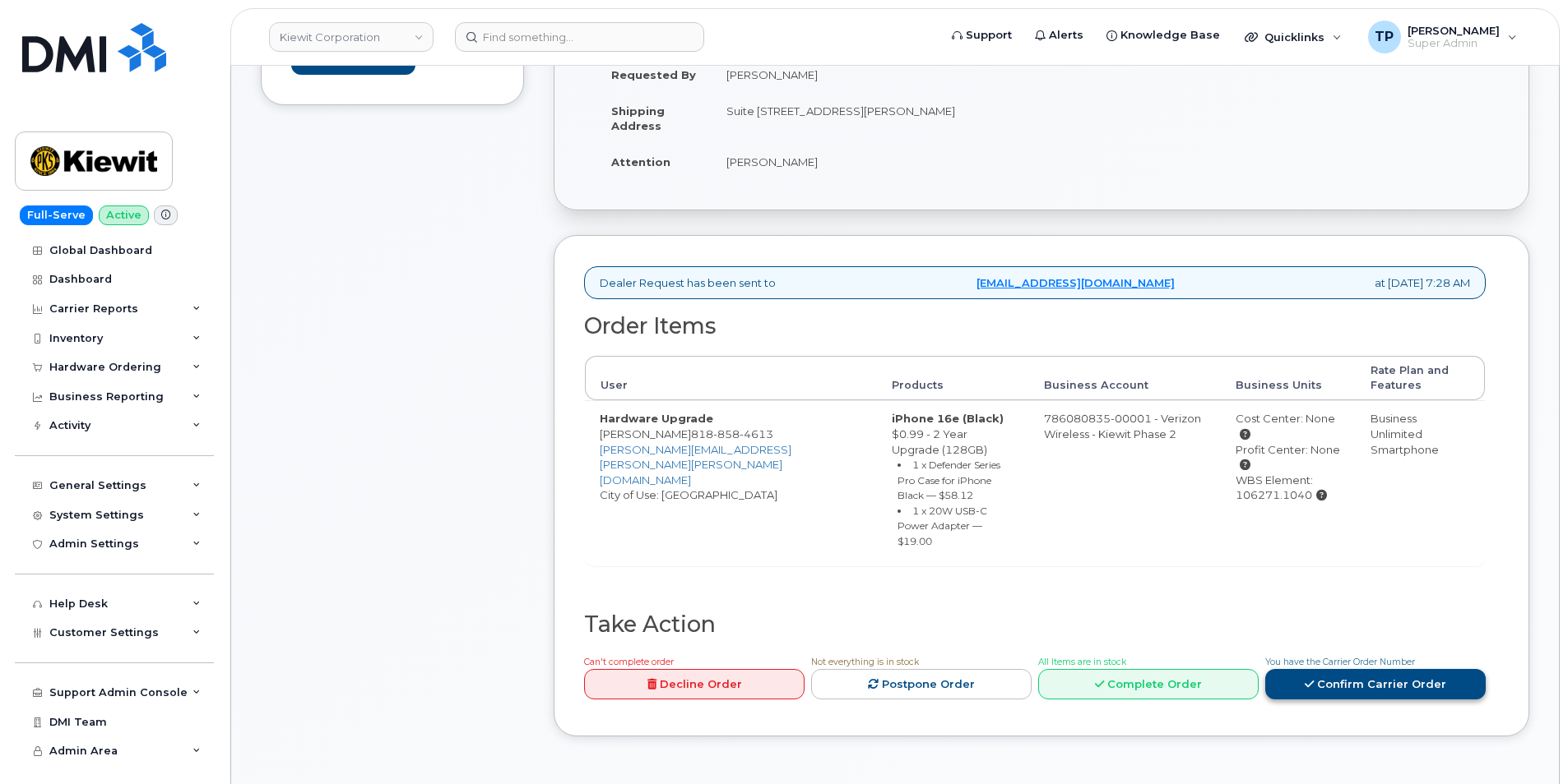
click at [1346, 672] on link "Confirm Carrier Order" at bounding box center [1375, 684] width 221 height 30
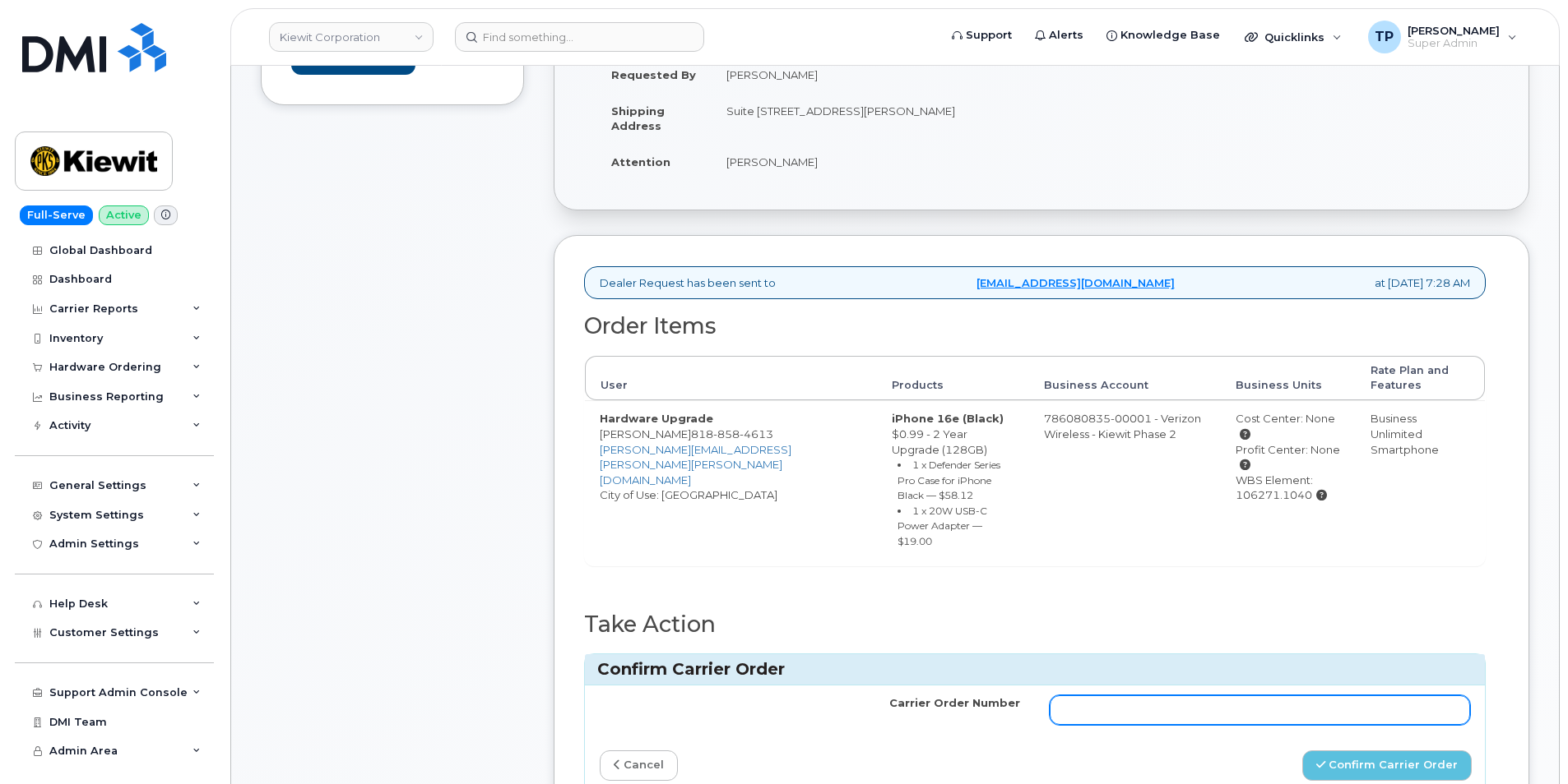
click at [1325, 706] on input "Carrier Order Number" at bounding box center [1260, 710] width 420 height 29
paste input "MB1000503695224"
type input "MB1000503695224"
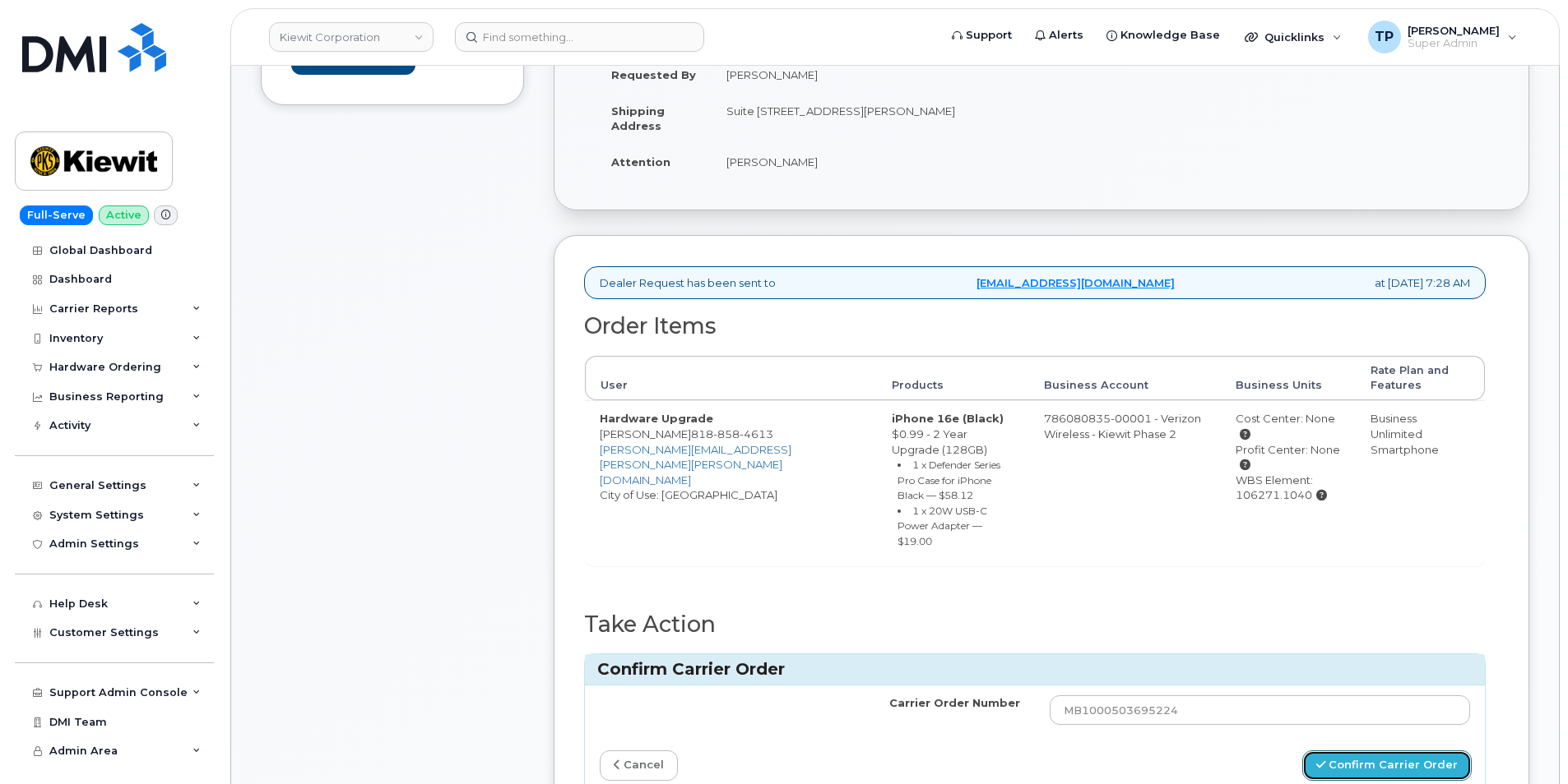
click at [1361, 751] on button "Confirm Carrier Order" at bounding box center [1386, 765] width 170 height 30
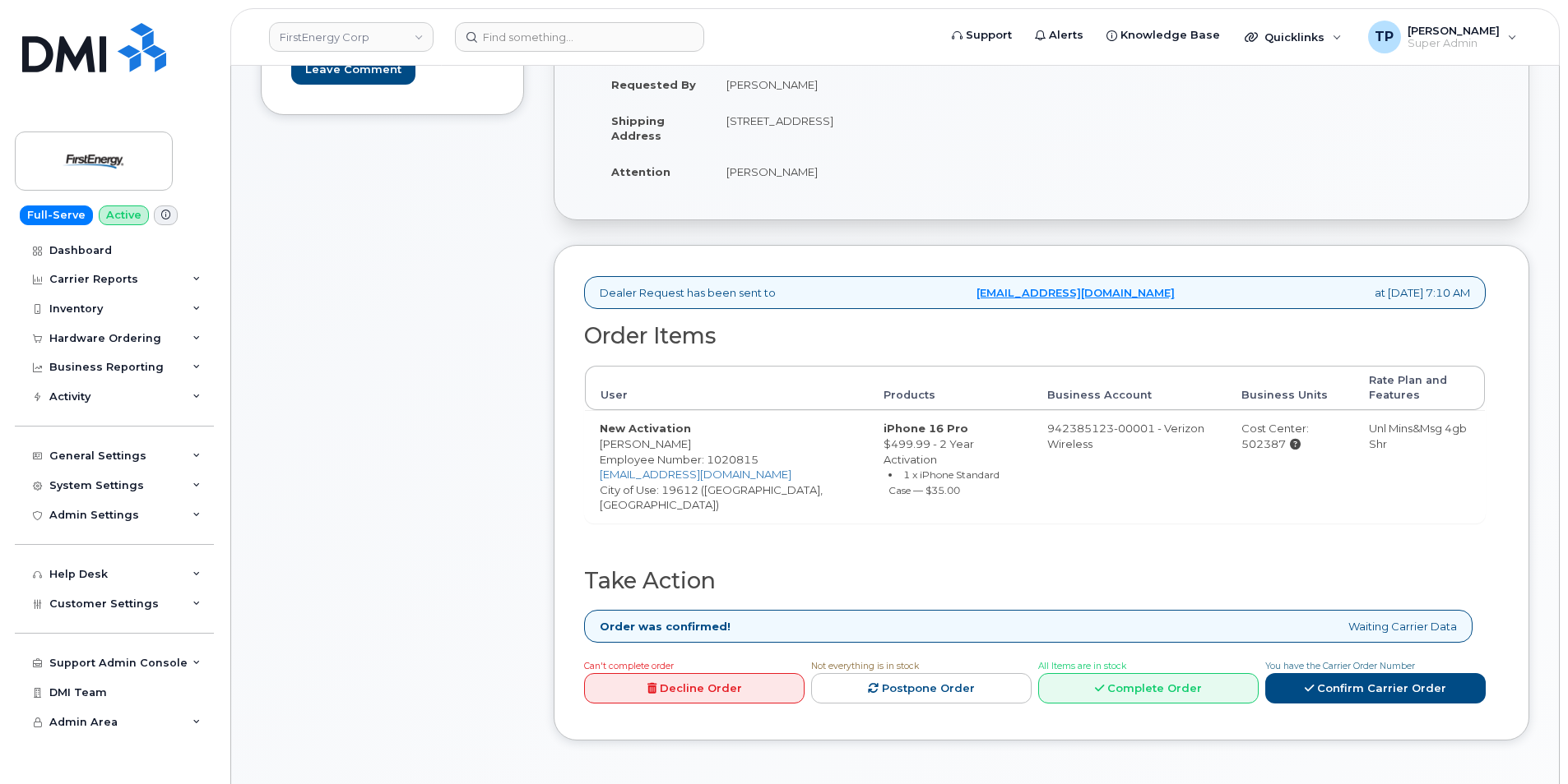
scroll to position [411, 0]
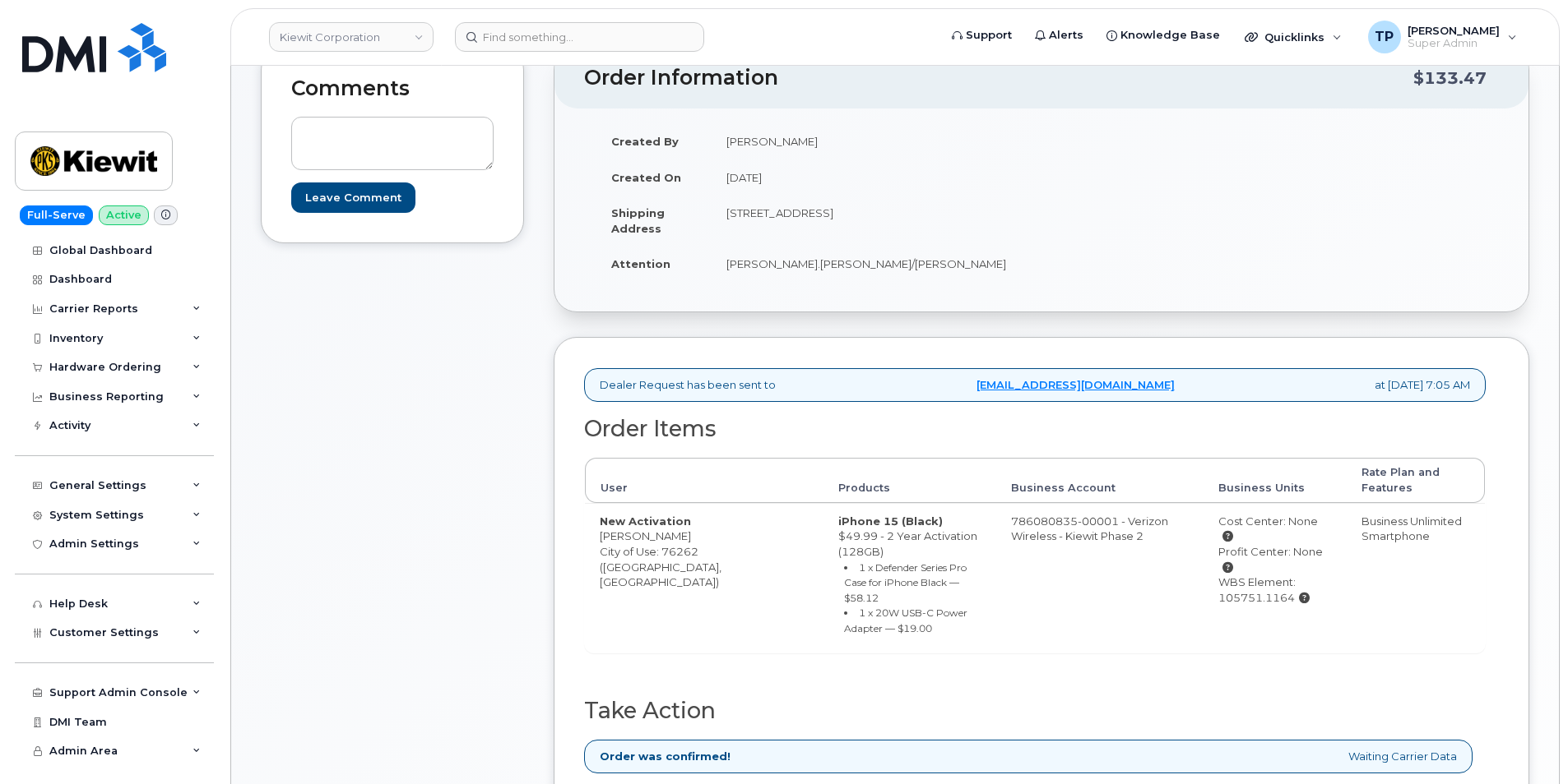
scroll to position [329, 0]
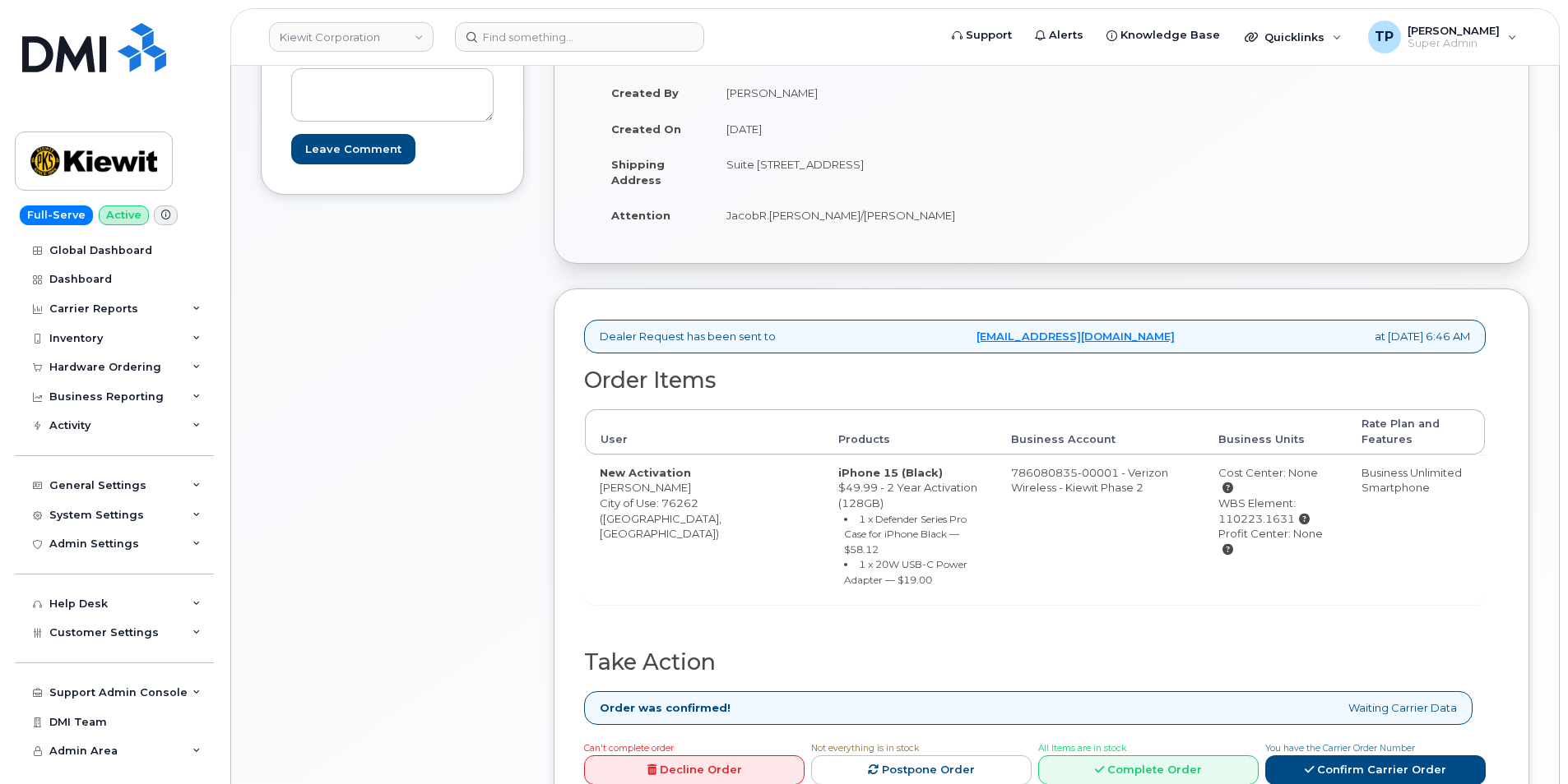
scroll to position [329, 0]
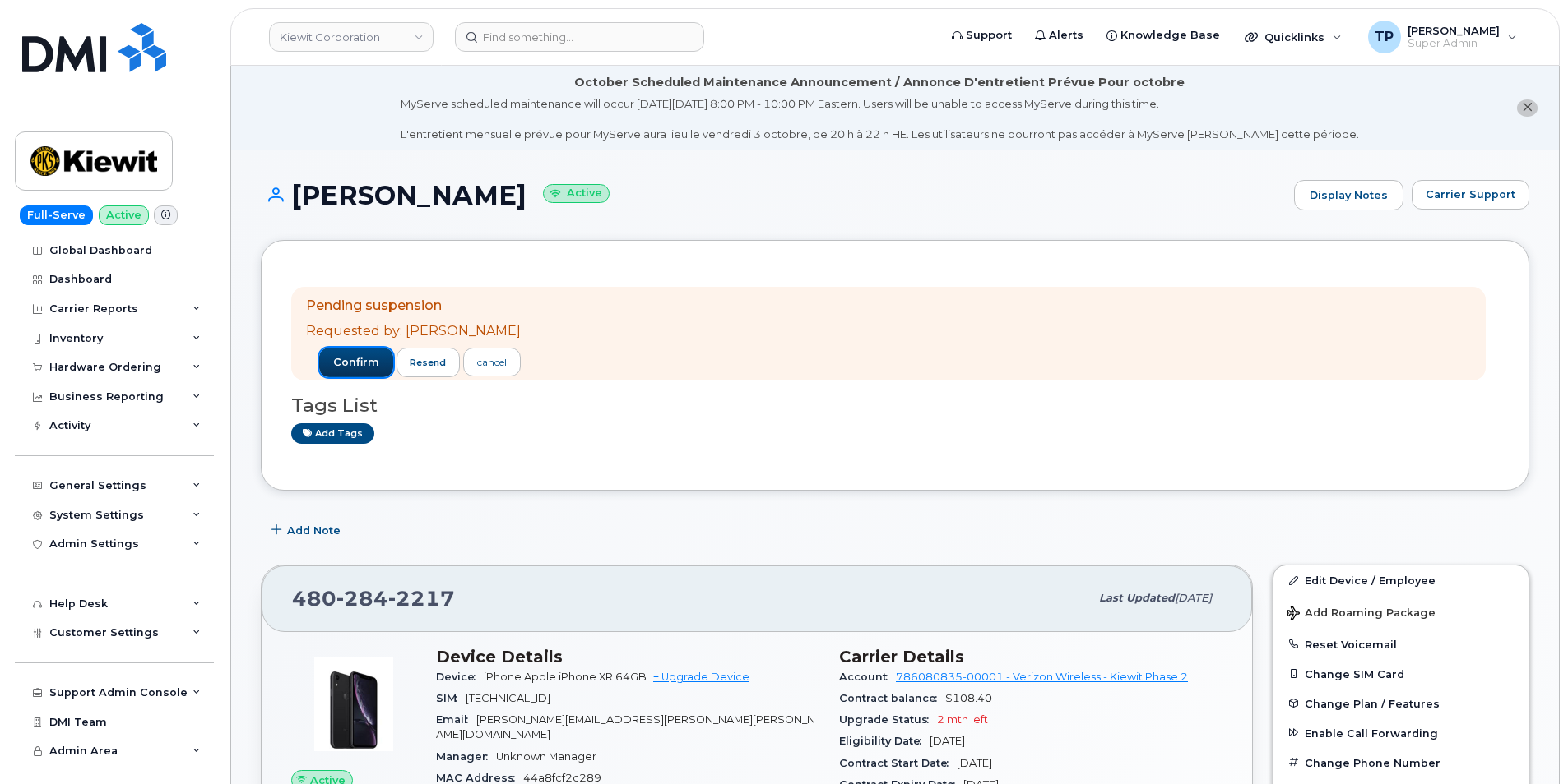
click at [357, 357] on span "confirm" at bounding box center [355, 362] width 46 height 15
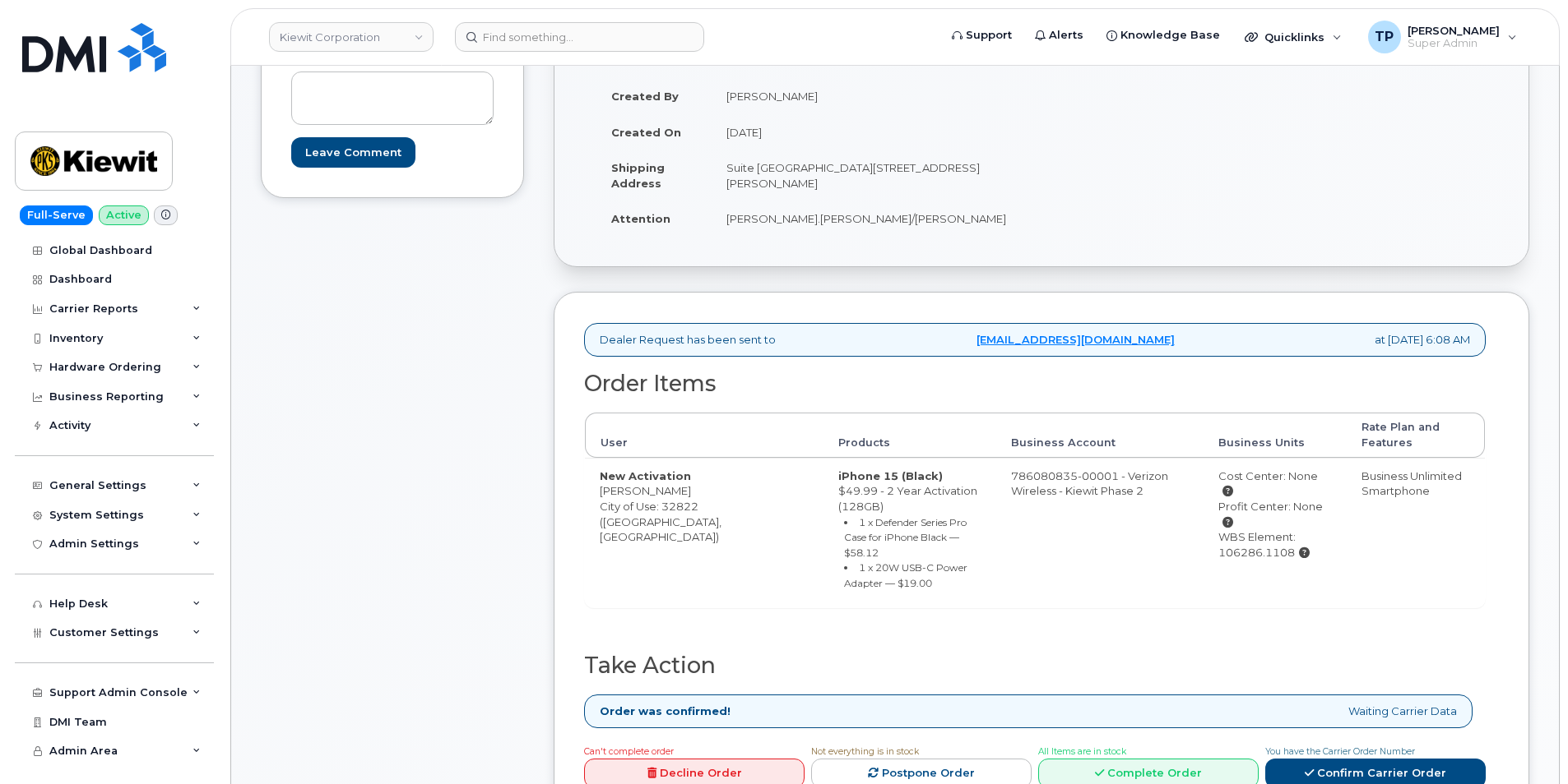
scroll to position [329, 0]
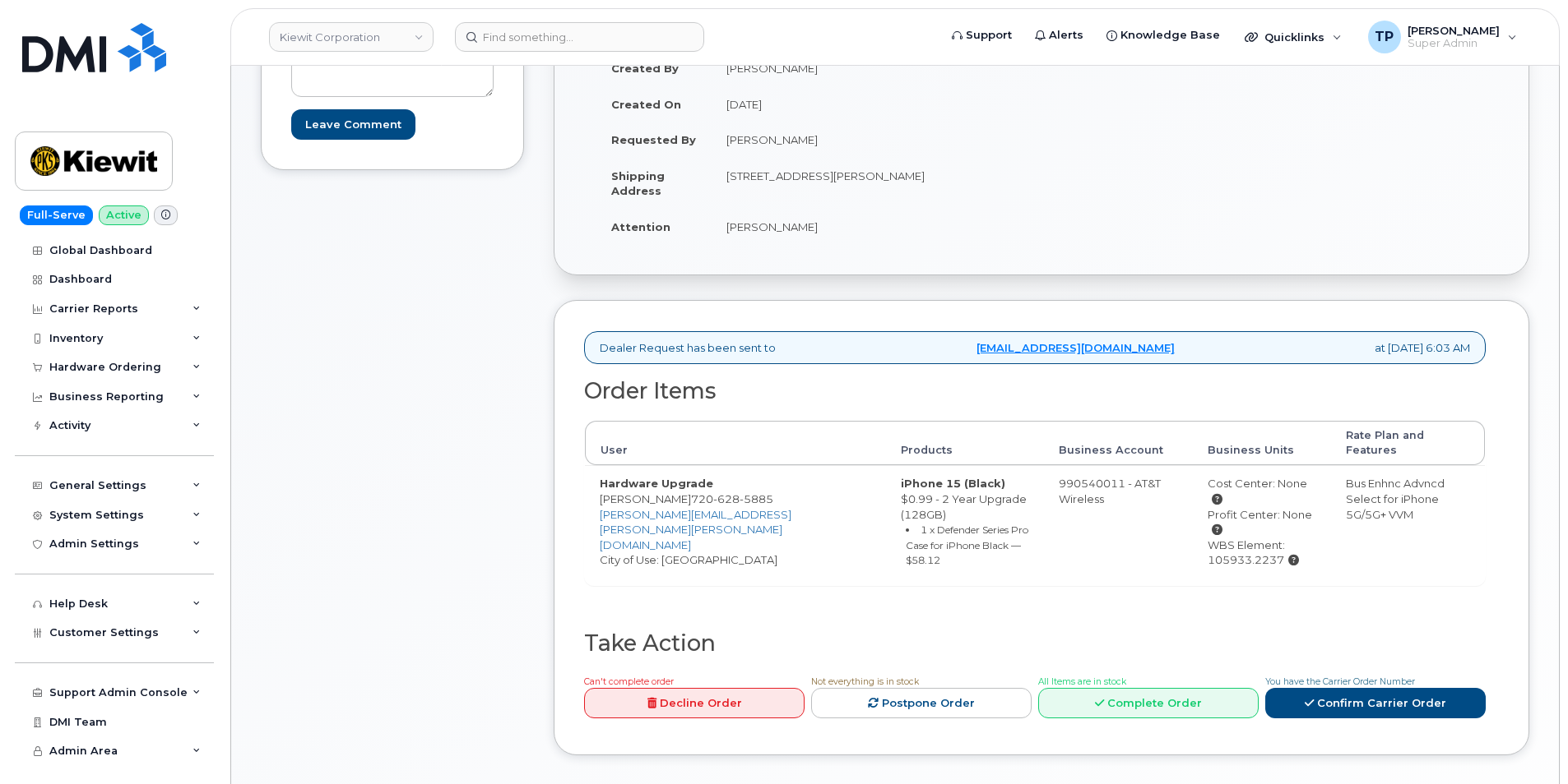
scroll to position [411, 0]
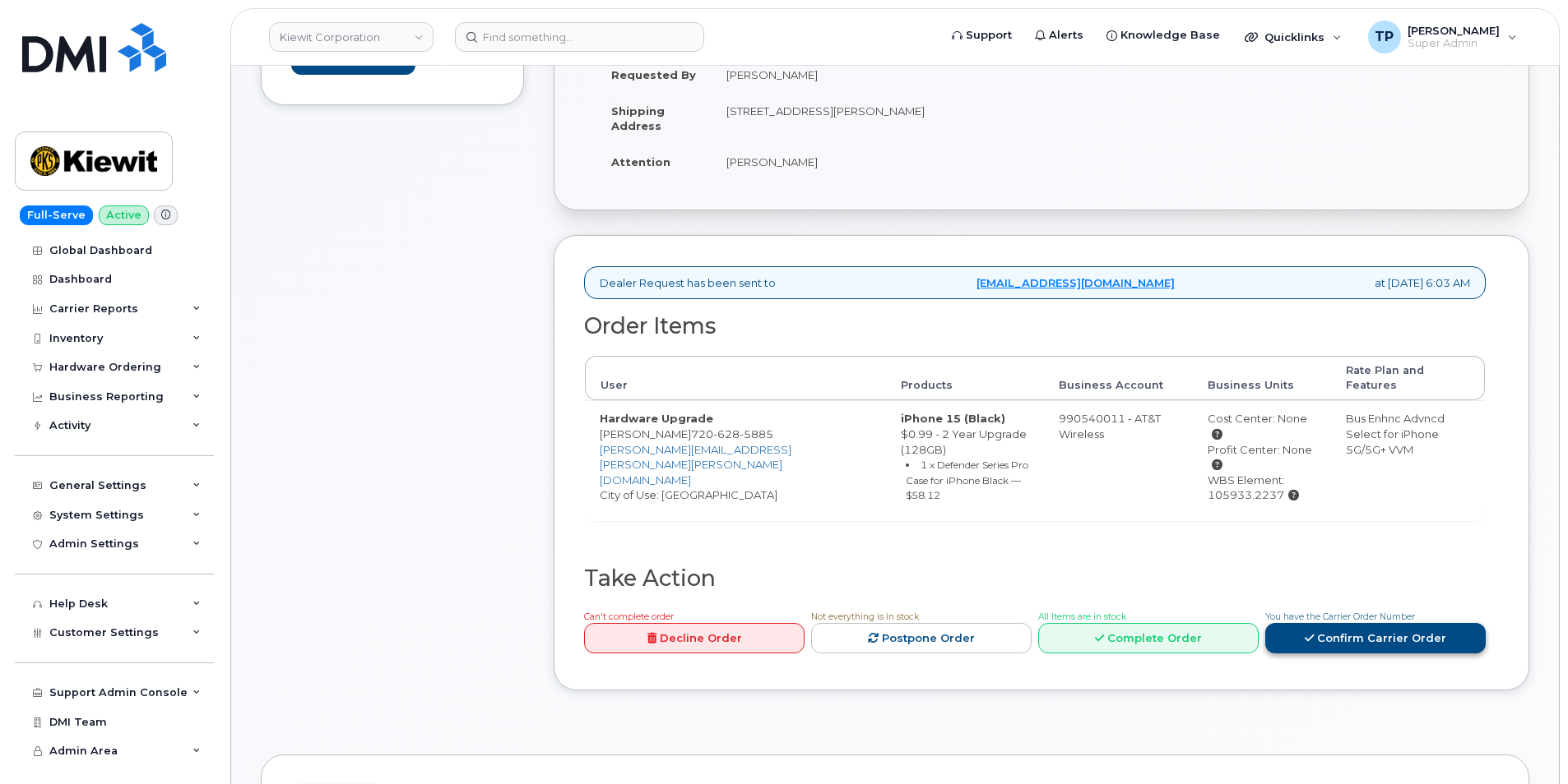
click at [1325, 623] on link "Confirm Carrier Order" at bounding box center [1375, 638] width 221 height 30
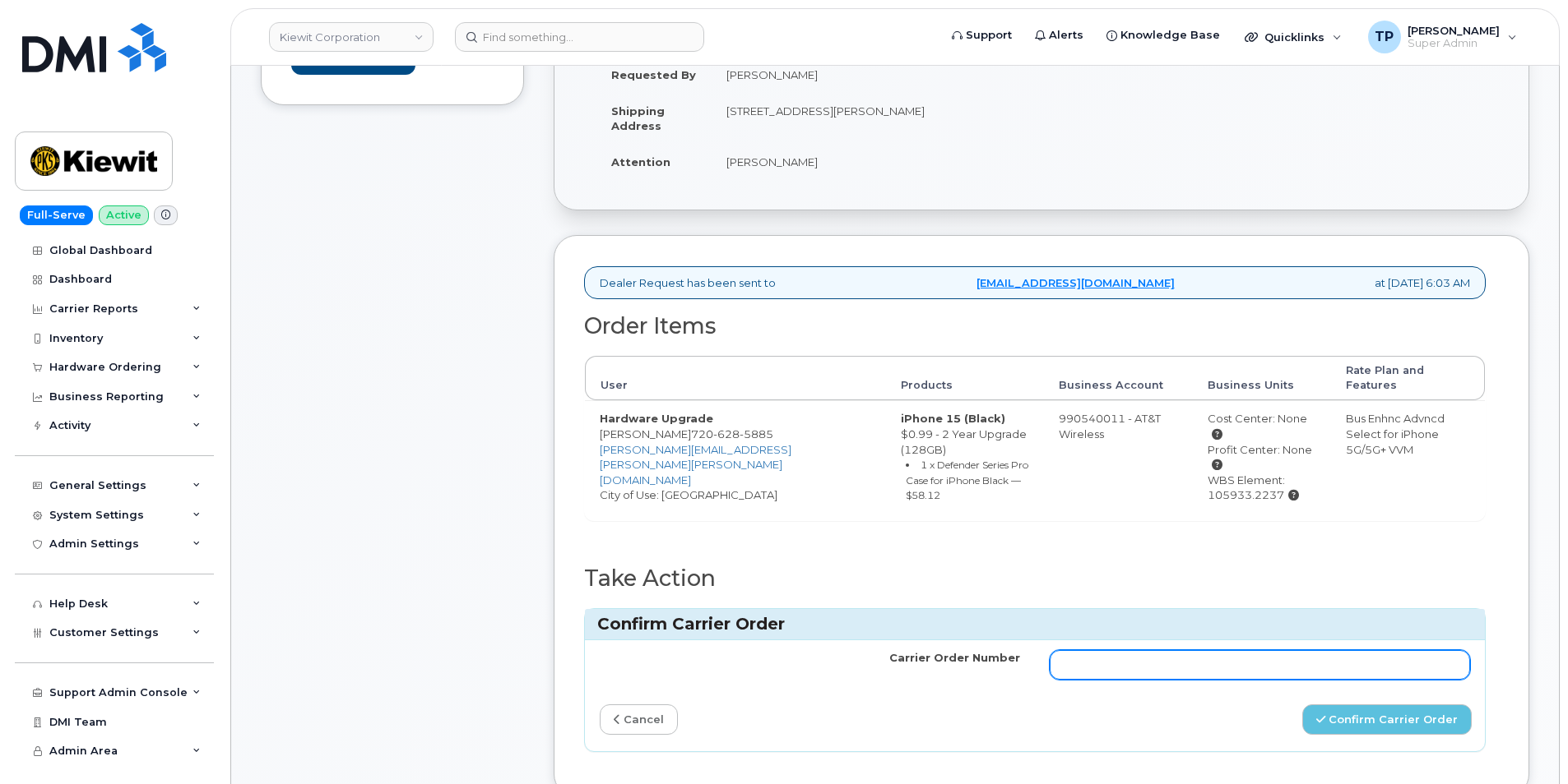
click at [1312, 651] on input "Carrier Order Number" at bounding box center [1260, 665] width 420 height 29
paste input "10-173354607705984"
type input "10-173354607705984"
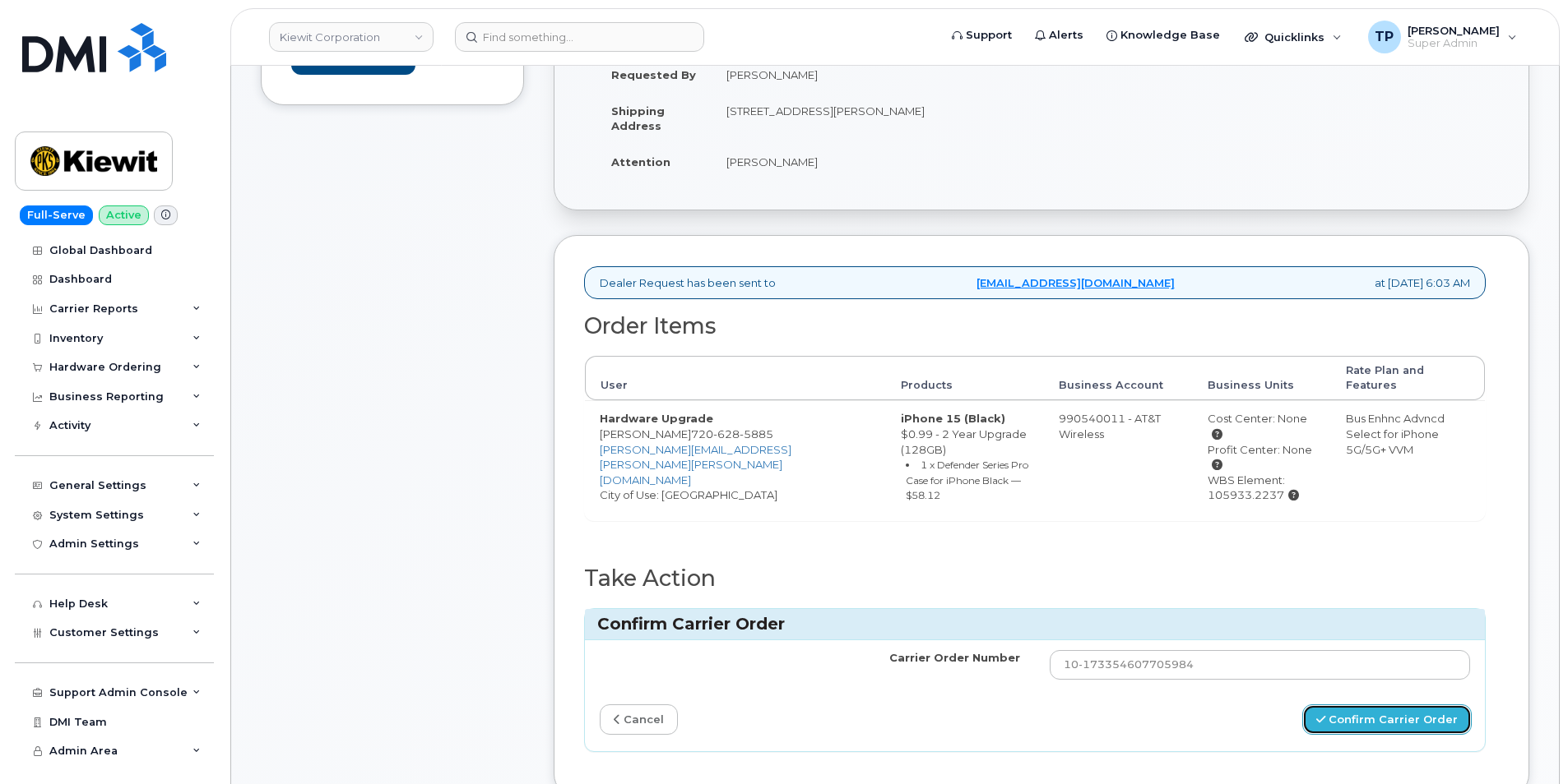
click at [1381, 705] on button "Confirm Carrier Order" at bounding box center [1386, 719] width 170 height 30
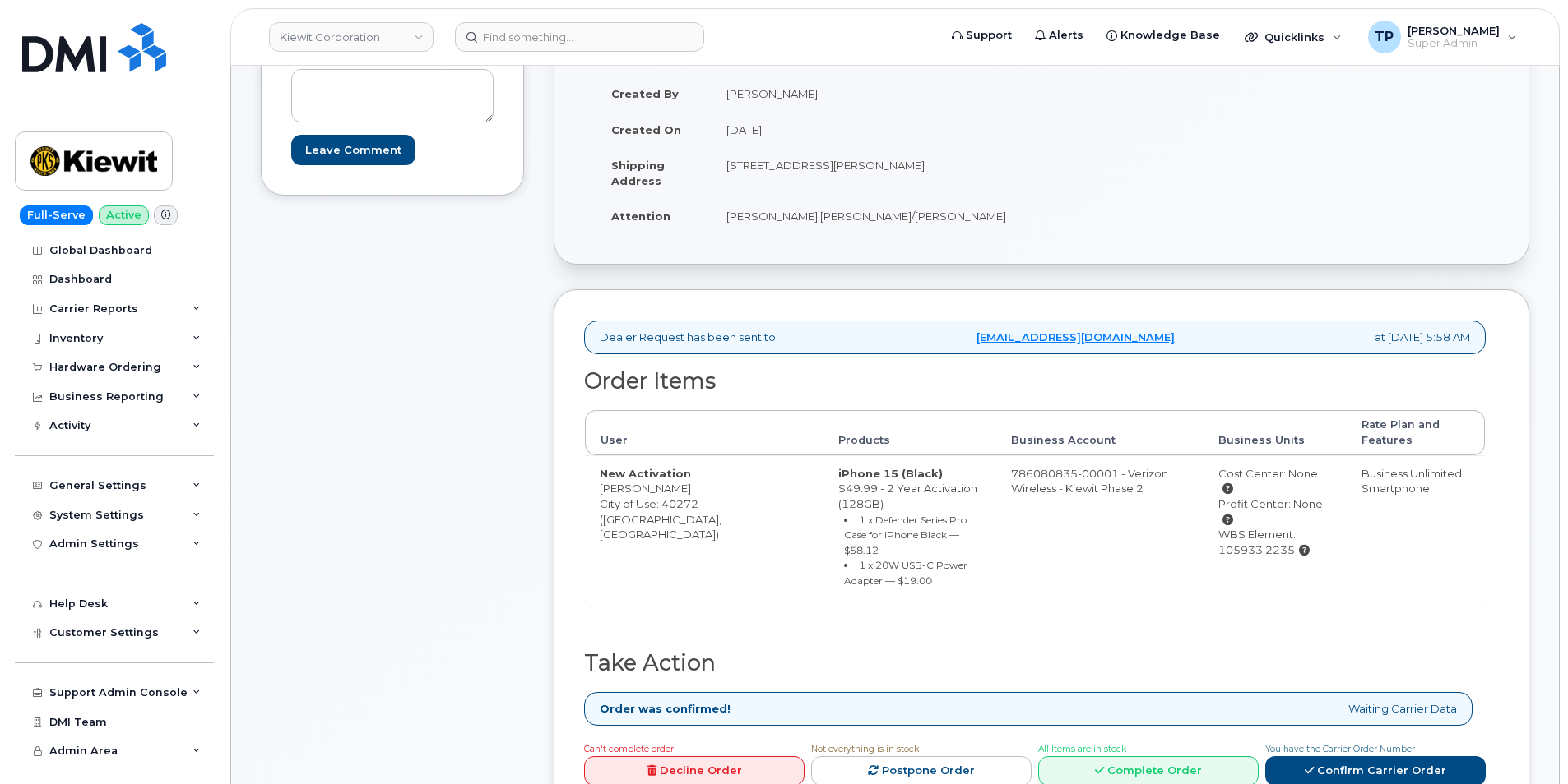
scroll to position [494, 0]
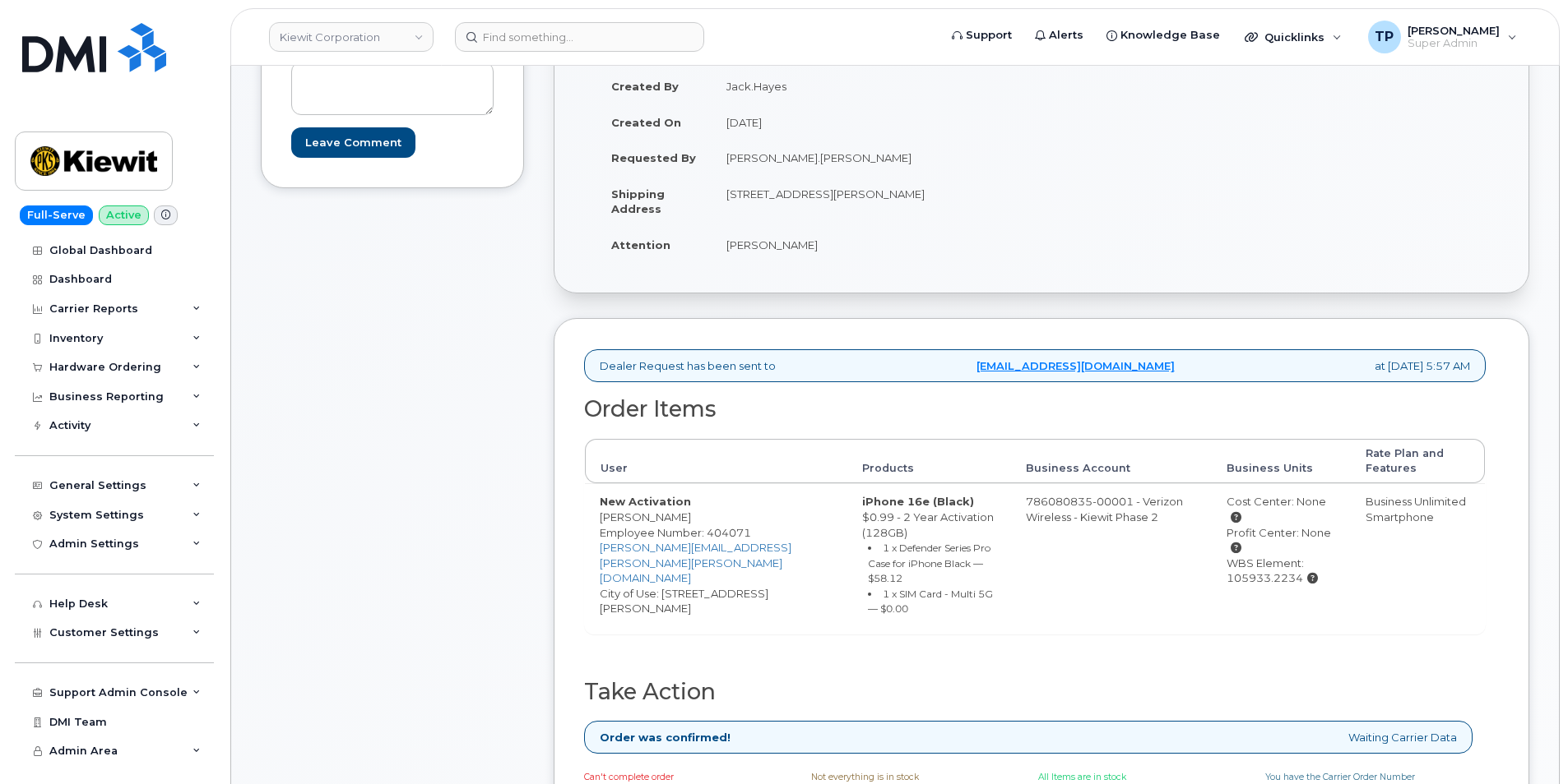
scroll to position [329, 0]
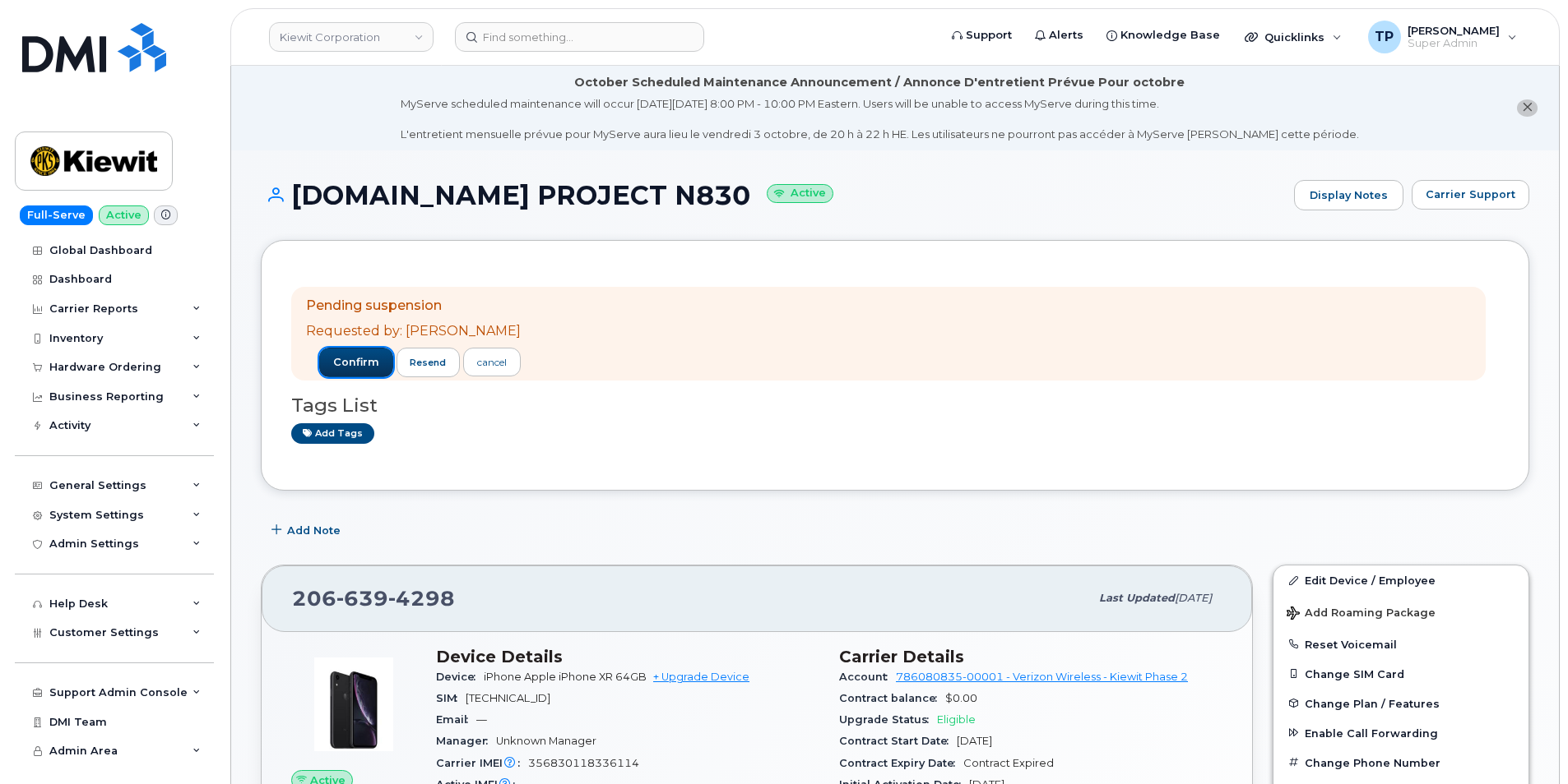
click at [371, 362] on span "confirm" at bounding box center [355, 362] width 46 height 15
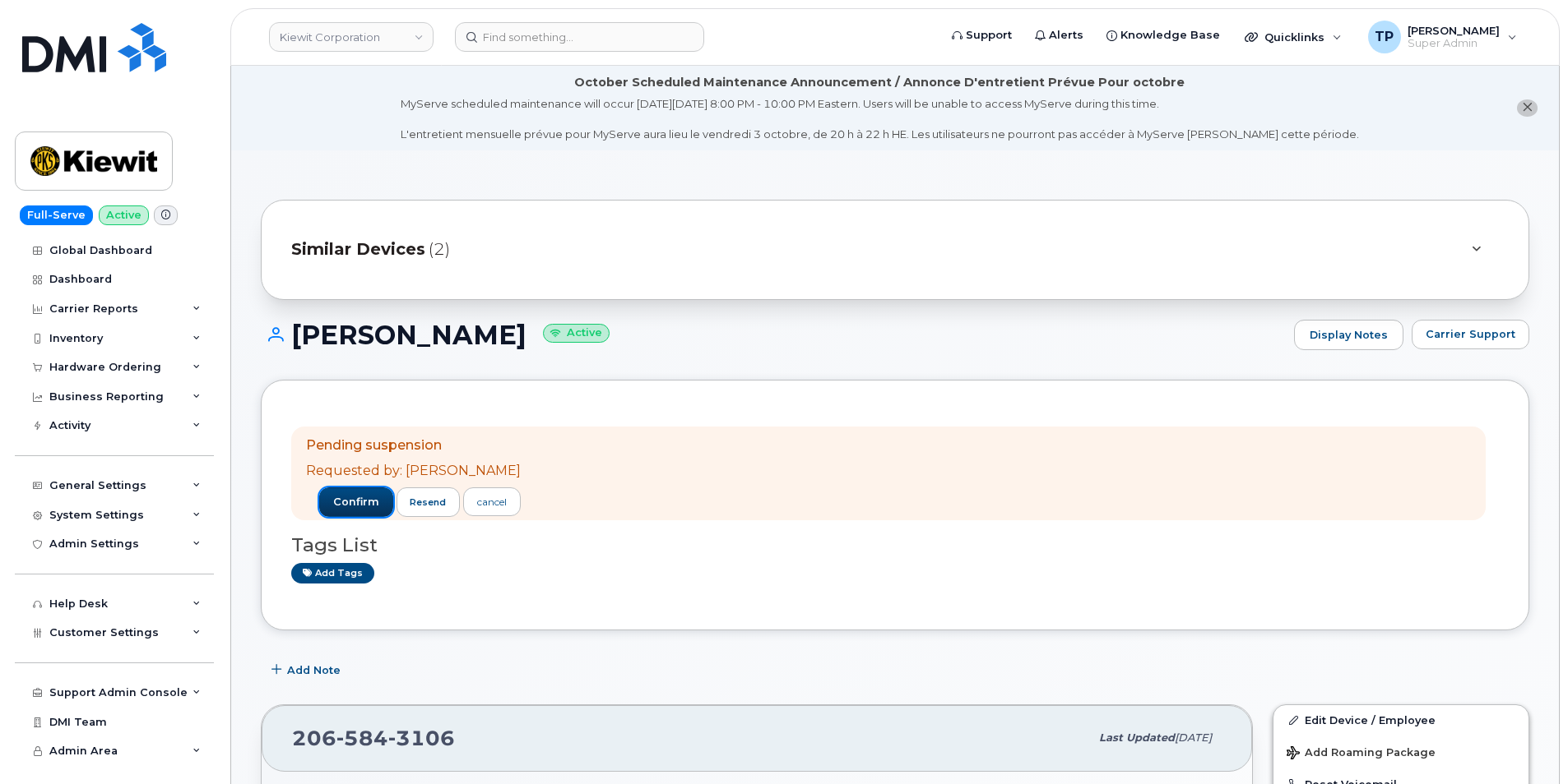
click at [351, 502] on span "confirm" at bounding box center [355, 501] width 46 height 15
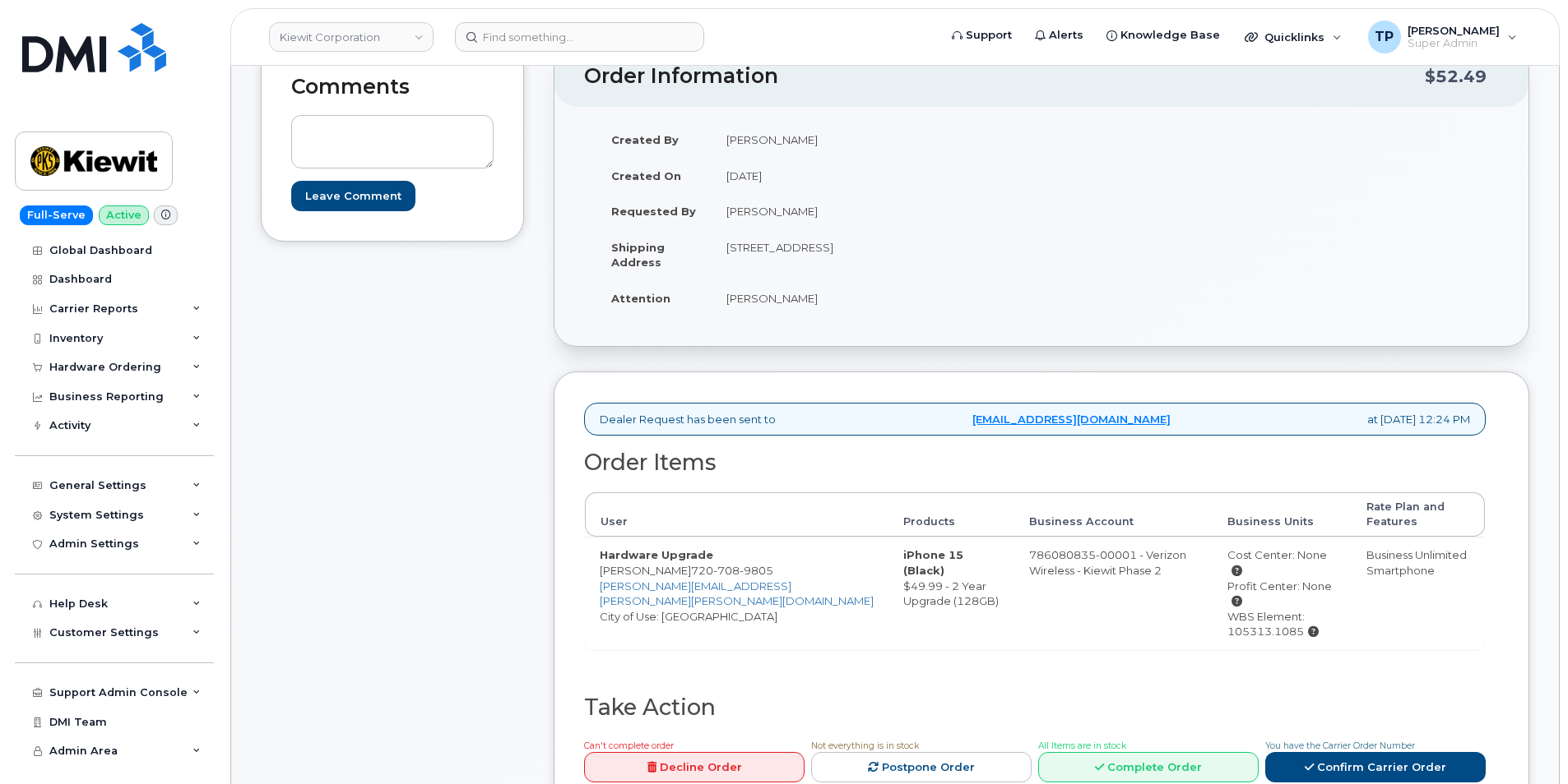
scroll to position [329, 0]
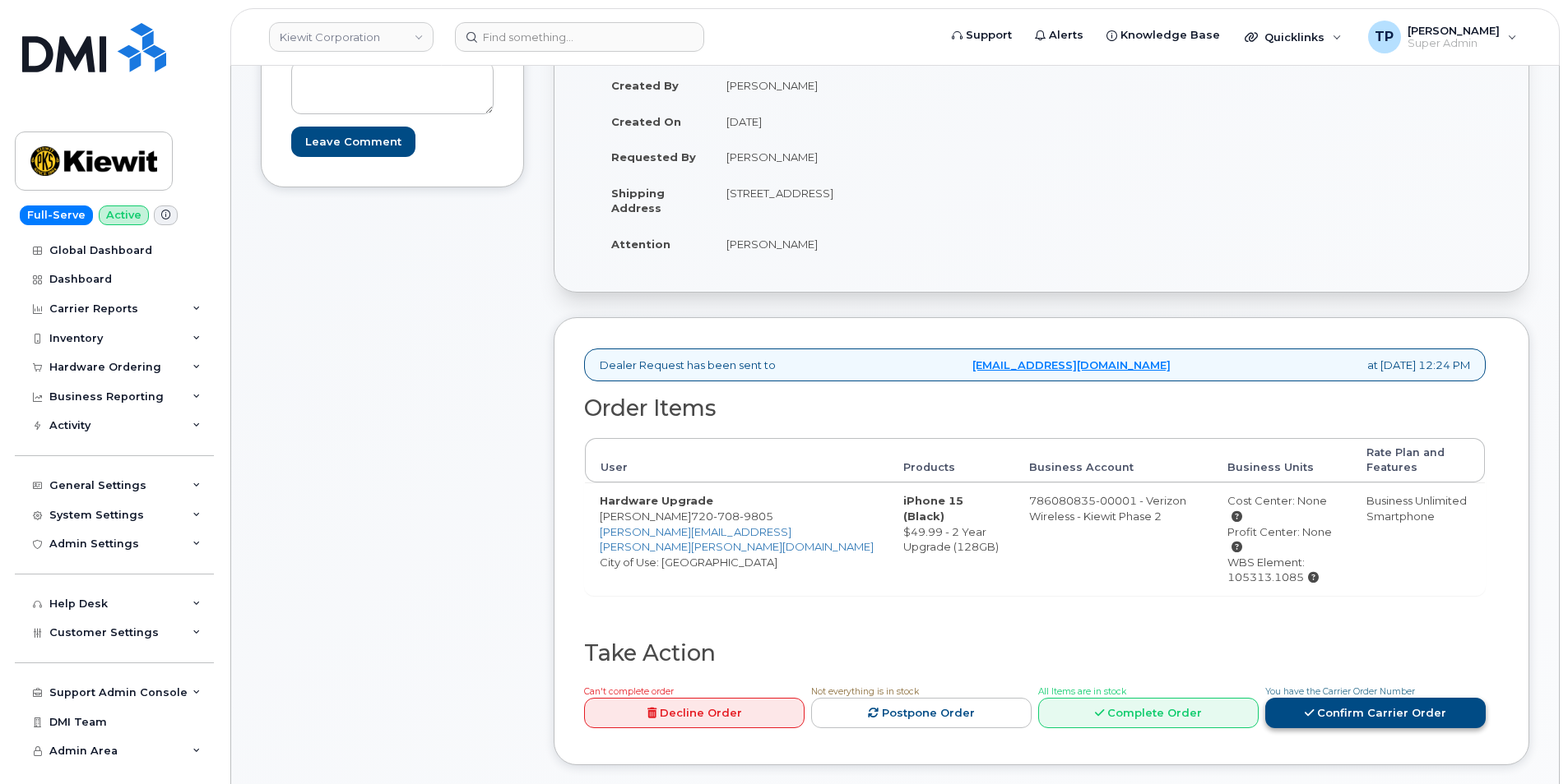
click at [1370, 698] on link "Confirm Carrier Order" at bounding box center [1375, 712] width 221 height 30
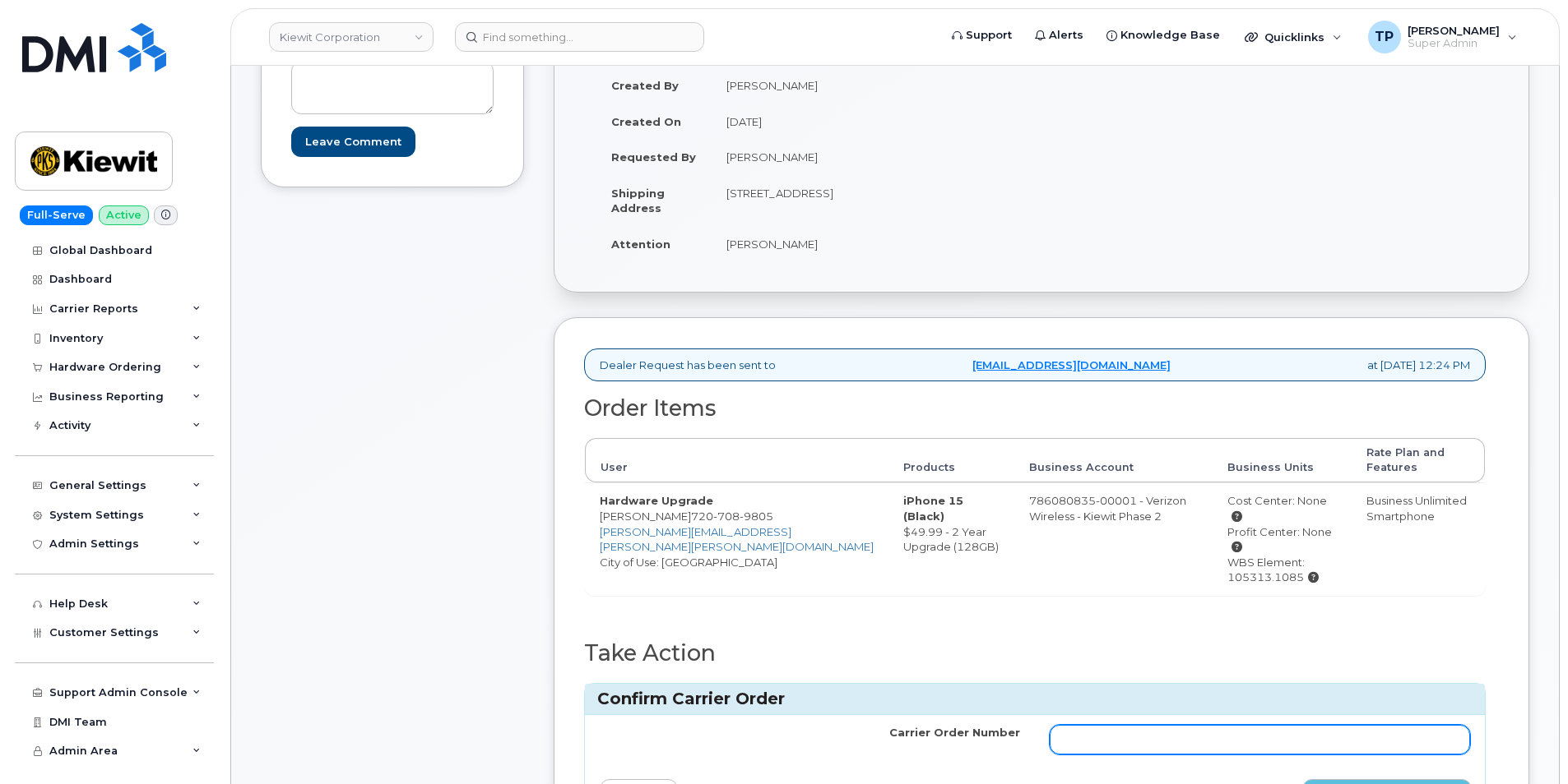
click at [1340, 725] on input "Carrier Order Number" at bounding box center [1260, 740] width 420 height 29
paste input "MB1000503773124"
type input "MB1000503773124"
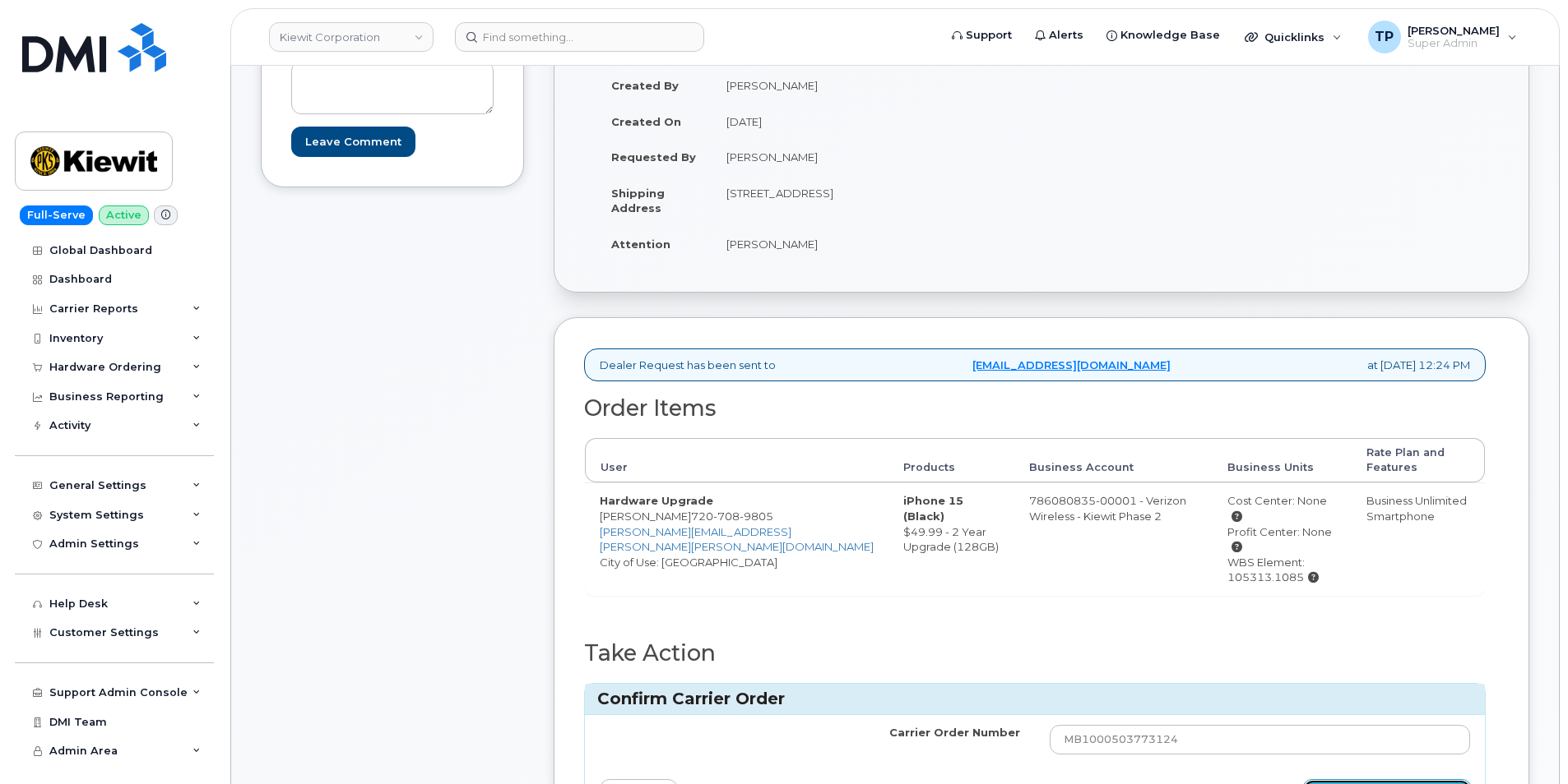
click at [1340, 779] on button "Confirm Carrier Order" at bounding box center [1386, 794] width 170 height 30
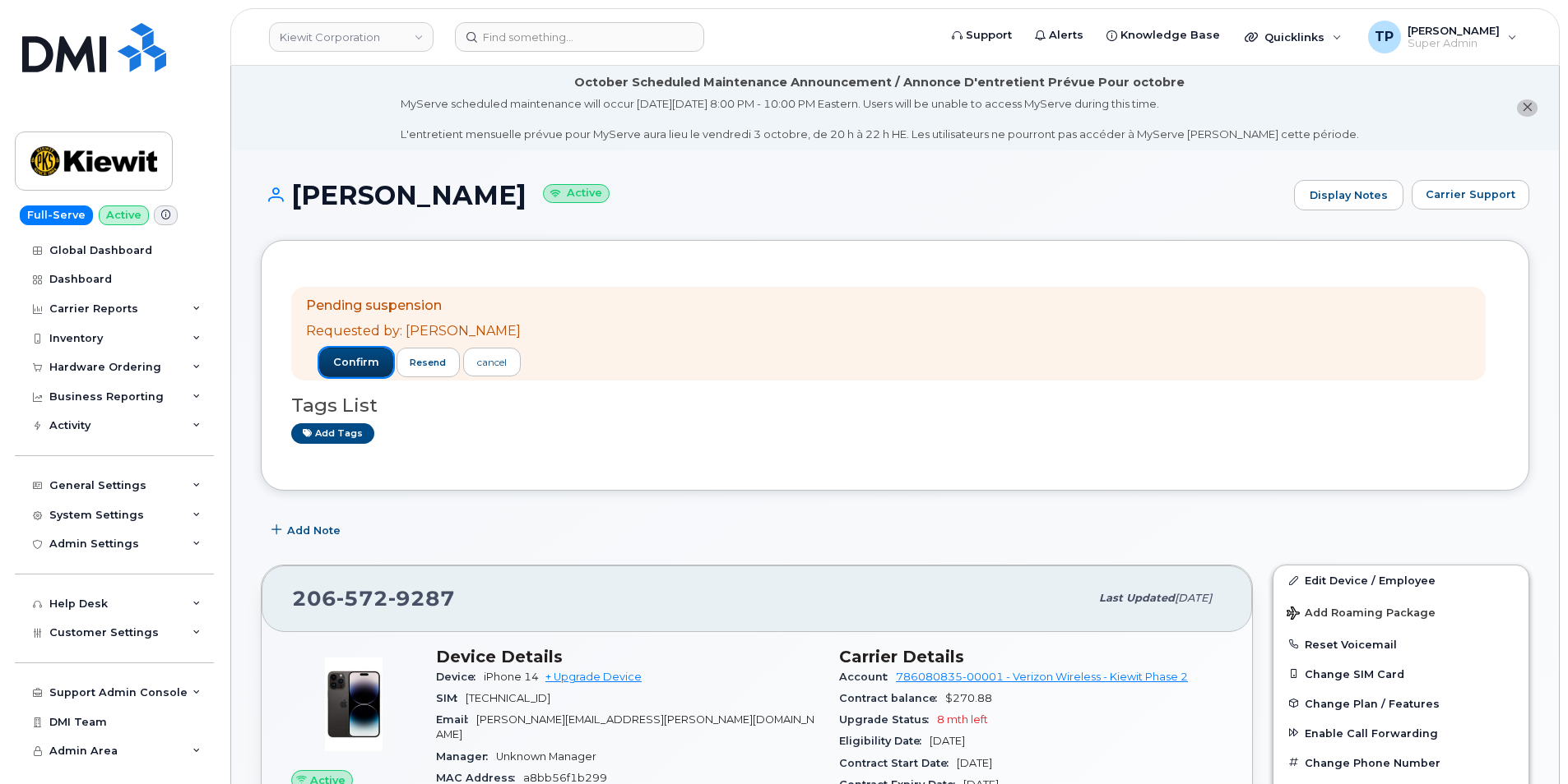
click at [346, 357] on span "confirm" at bounding box center [355, 362] width 46 height 15
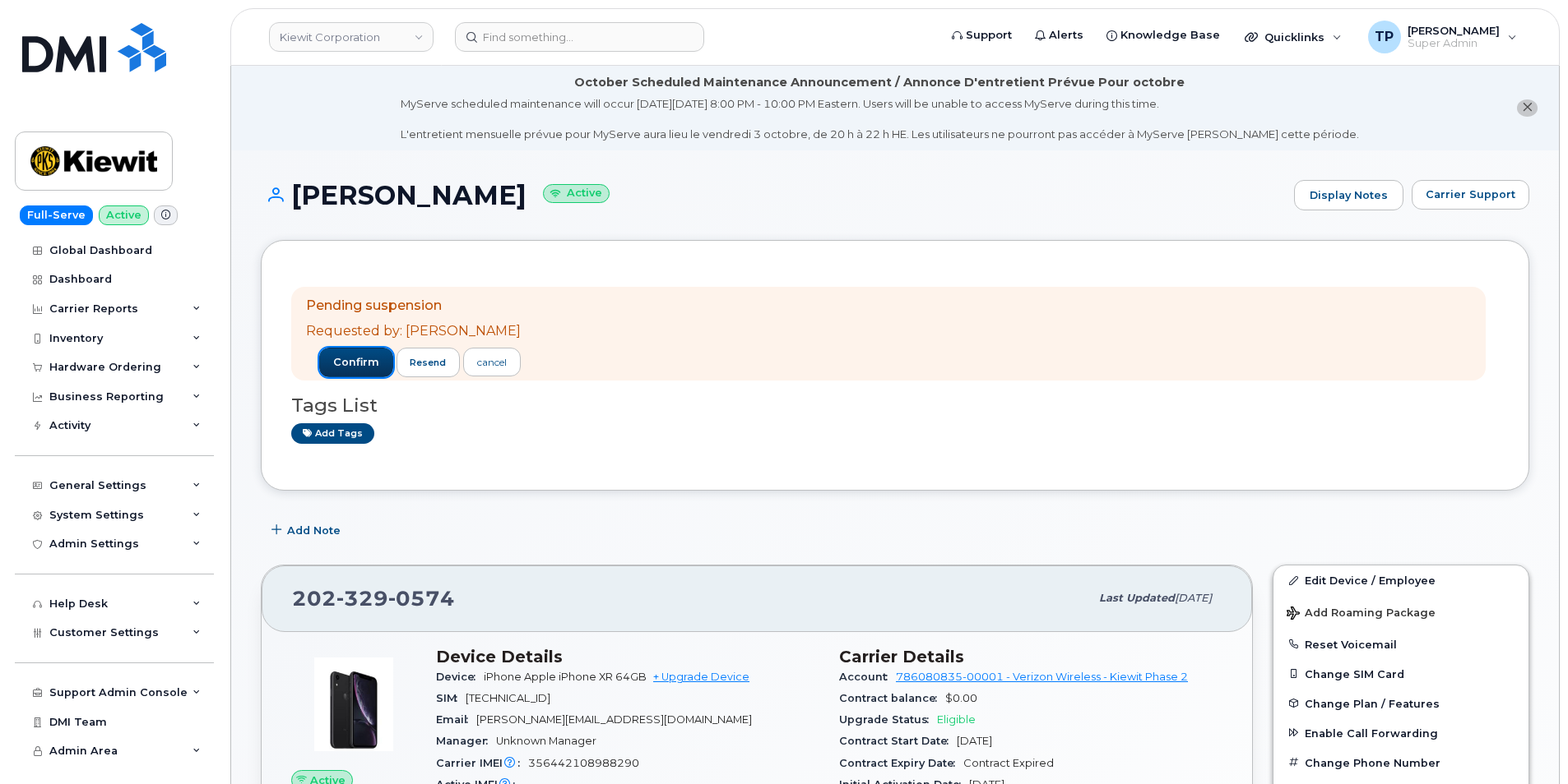
click at [341, 352] on button "confirm" at bounding box center [355, 362] width 74 height 29
click at [364, 367] on span "confirm" at bounding box center [355, 362] width 46 height 15
click at [368, 365] on span "confirm" at bounding box center [355, 362] width 46 height 15
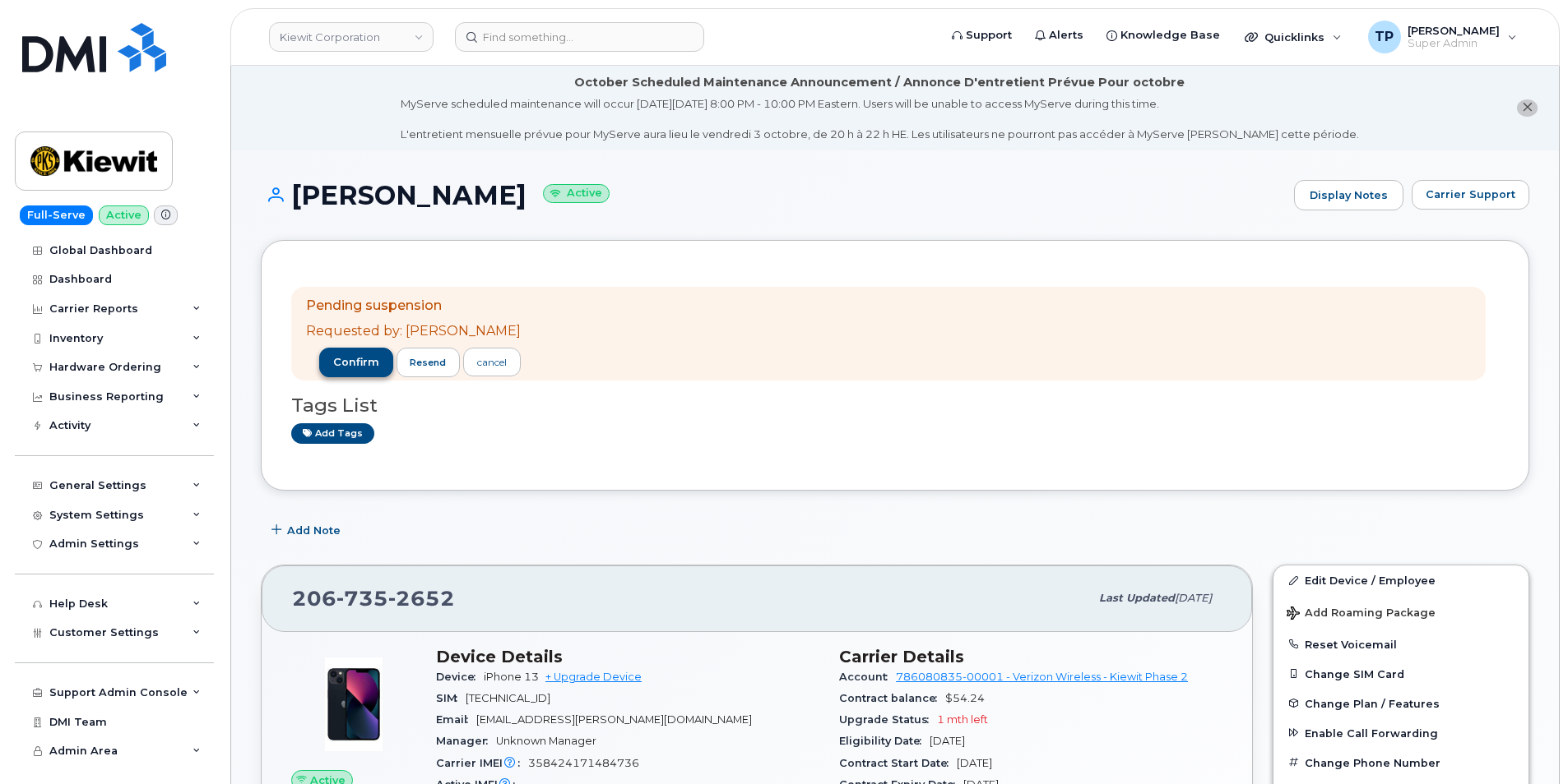
click at [342, 240] on div "[PERSON_NAME] Active Display Notes Carrier Support" at bounding box center [895, 210] width 1269 height 61
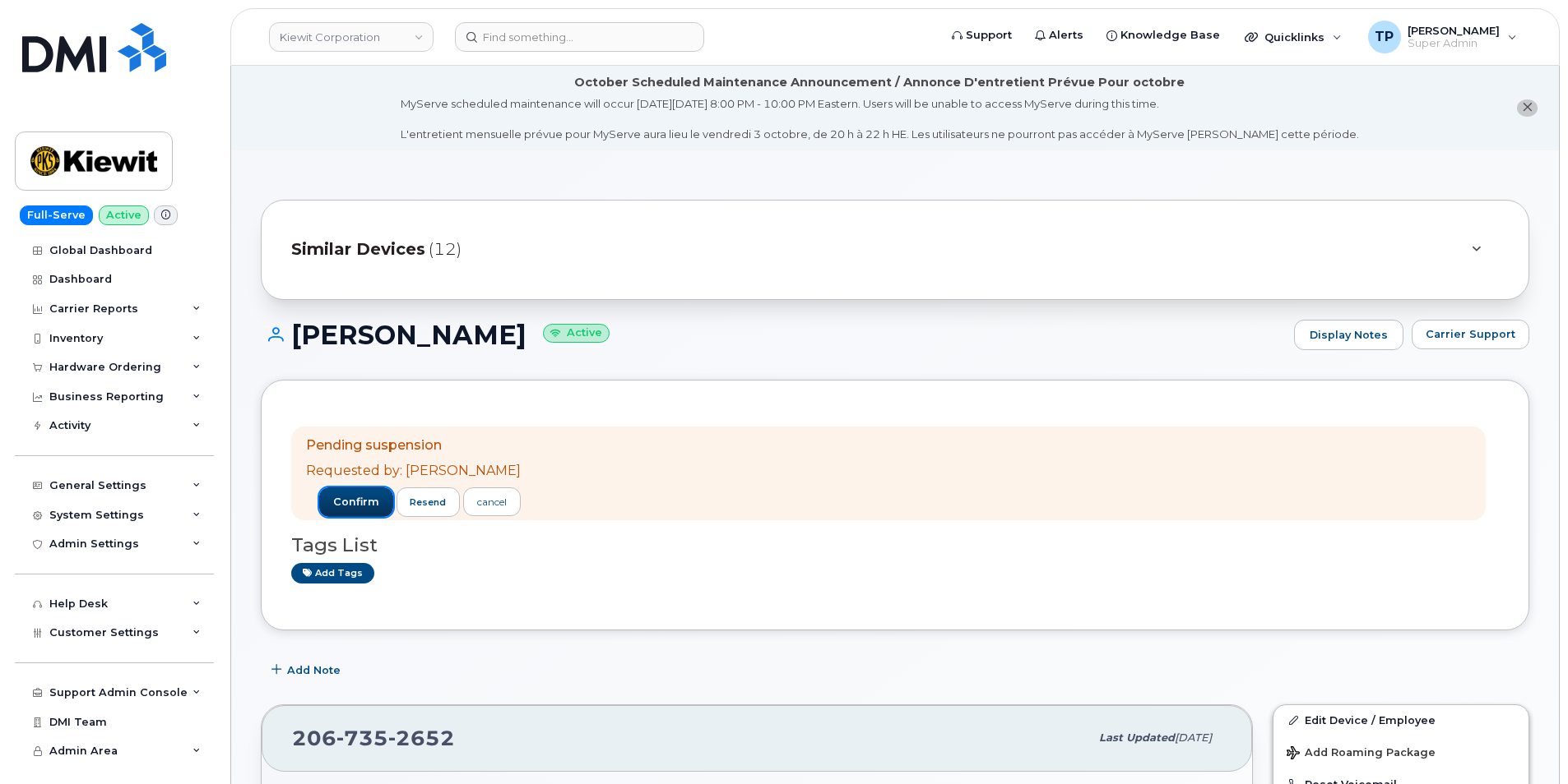
click at [365, 507] on span "confirm" at bounding box center [355, 501] width 46 height 15
click at [349, 500] on span "confirm" at bounding box center [355, 501] width 46 height 15
click at [372, 504] on span "confirm" at bounding box center [355, 501] width 46 height 15
